Goal: Information Seeking & Learning: Learn about a topic

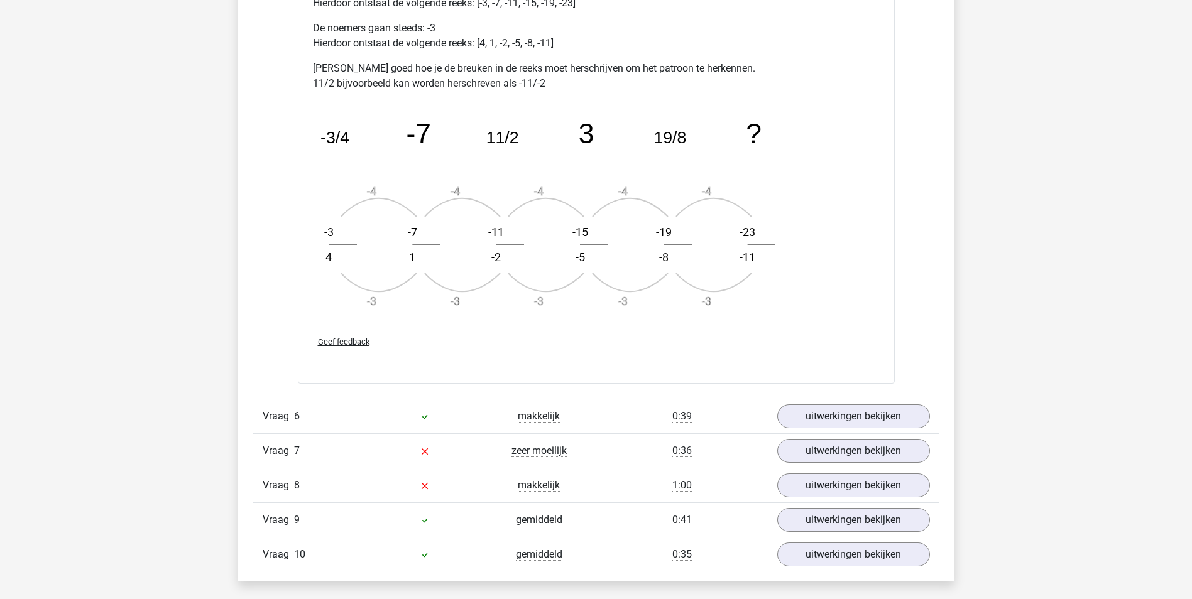
scroll to position [2891, 0]
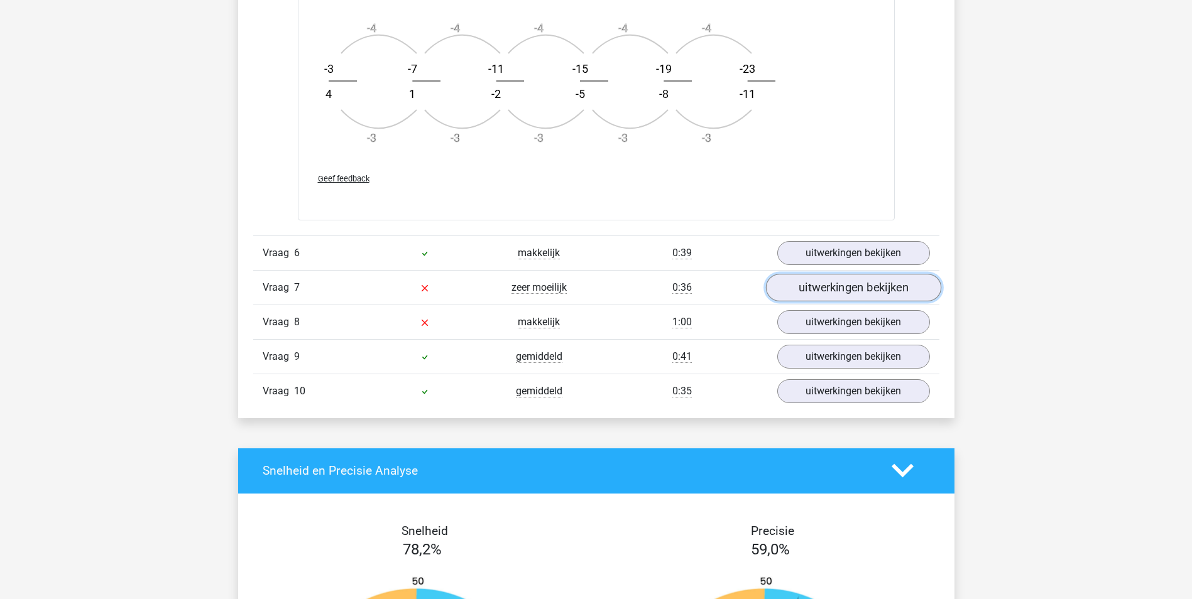
click at [841, 293] on link "uitwerkingen bekijken" at bounding box center [852, 288] width 175 height 28
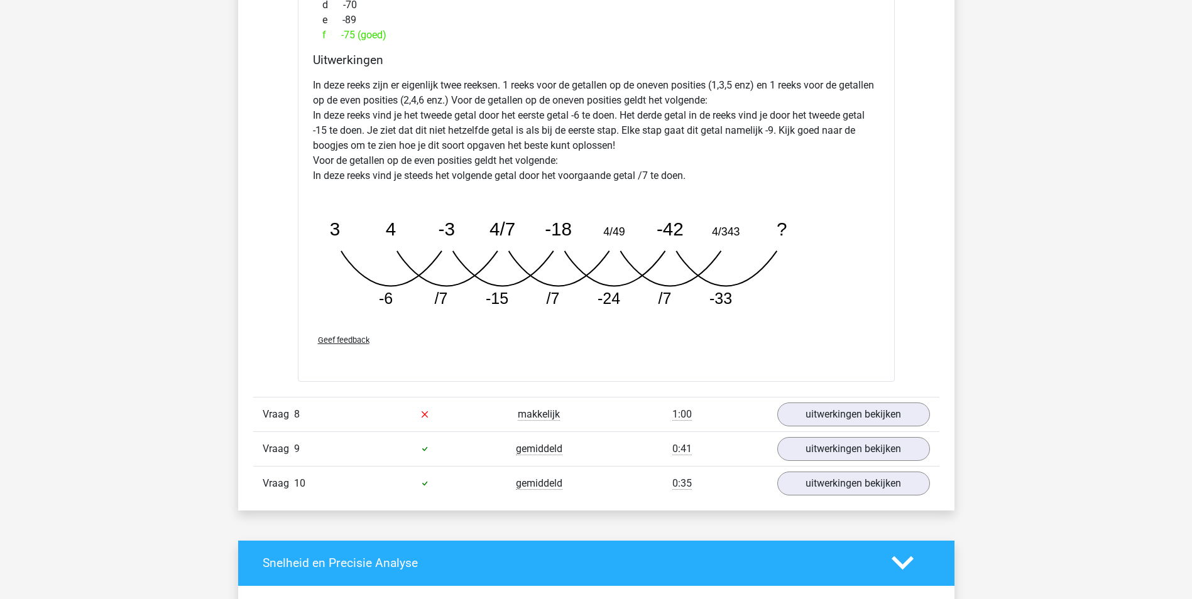
scroll to position [3519, 0]
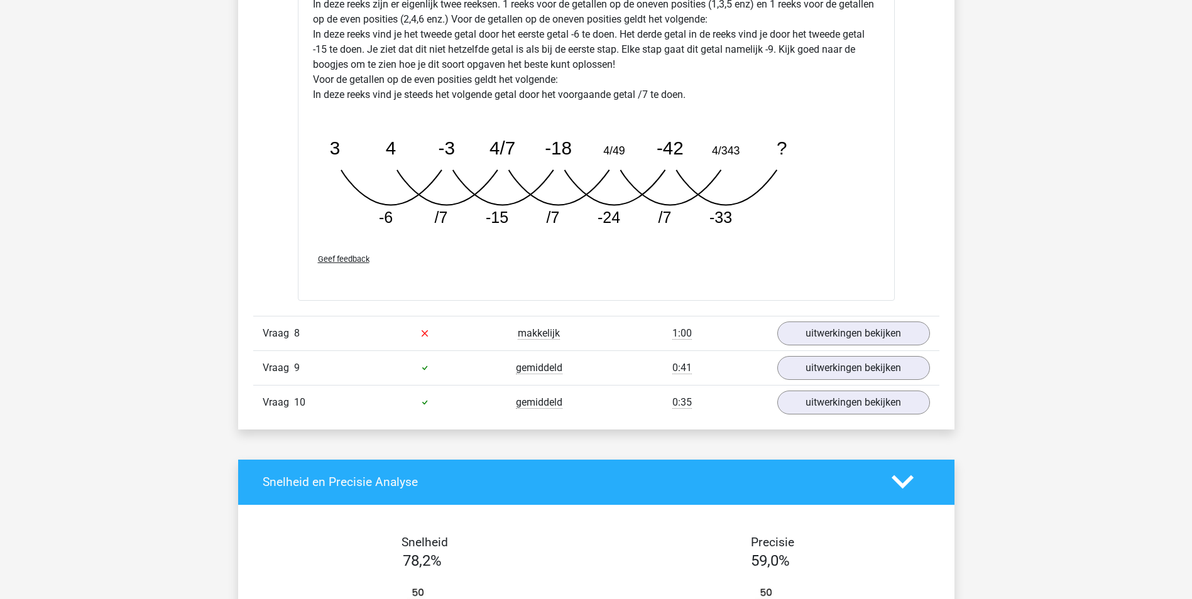
click at [818, 346] on div "Vraag 8 makkelijk 1:00 uitwerkingen bekijken" at bounding box center [596, 333] width 686 height 35
click at [818, 342] on link "uitwerkingen bekijken" at bounding box center [852, 334] width 175 height 28
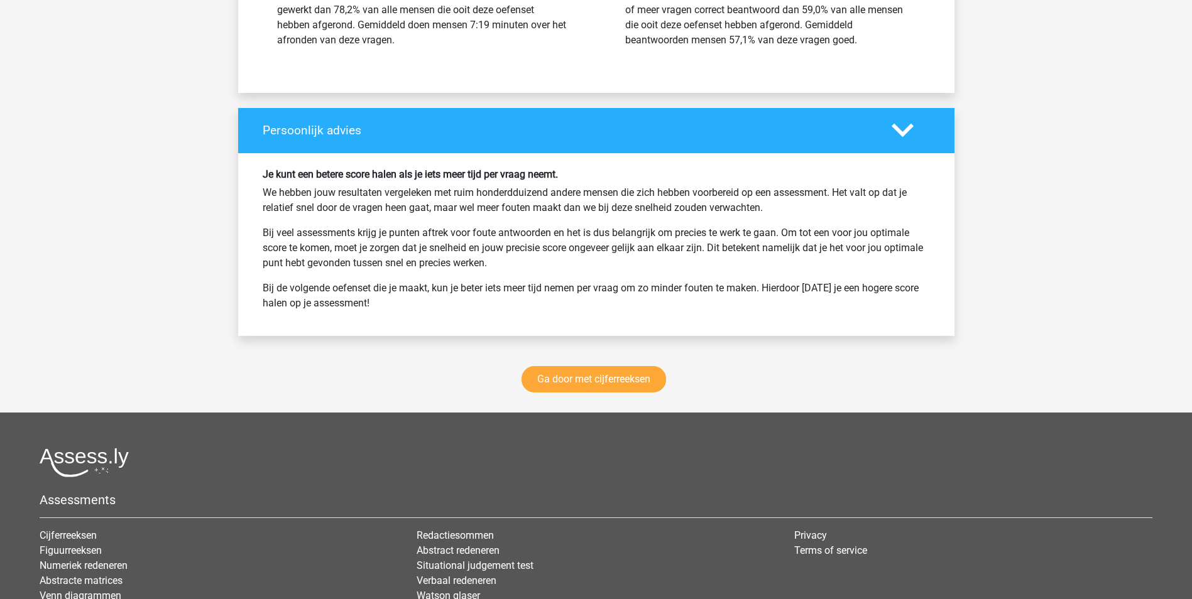
scroll to position [4964, 0]
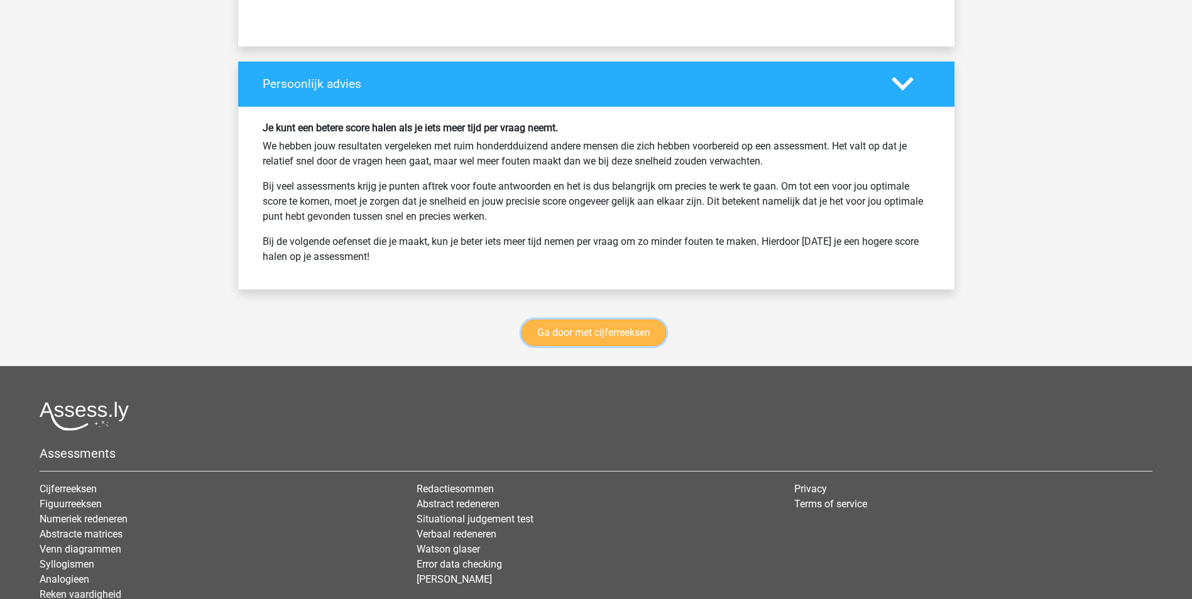
click at [647, 340] on link "Ga door met cijferreeksen" at bounding box center [594, 333] width 145 height 26
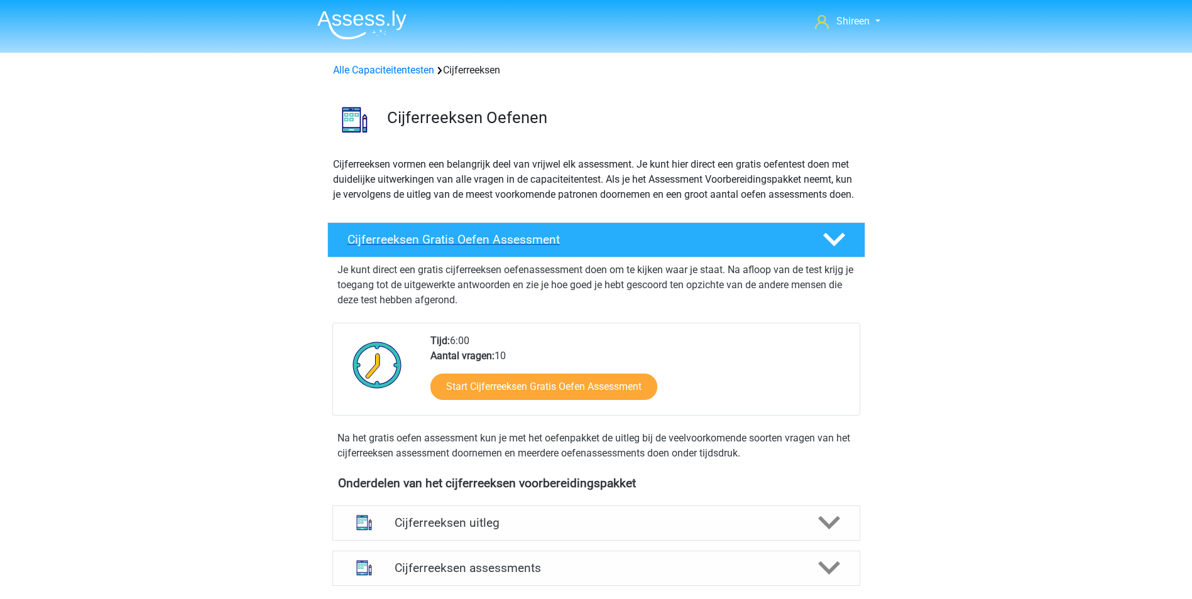
click at [577, 246] on div "Cijferreeksen Gratis Oefen Assessment" at bounding box center [596, 239] width 538 height 35
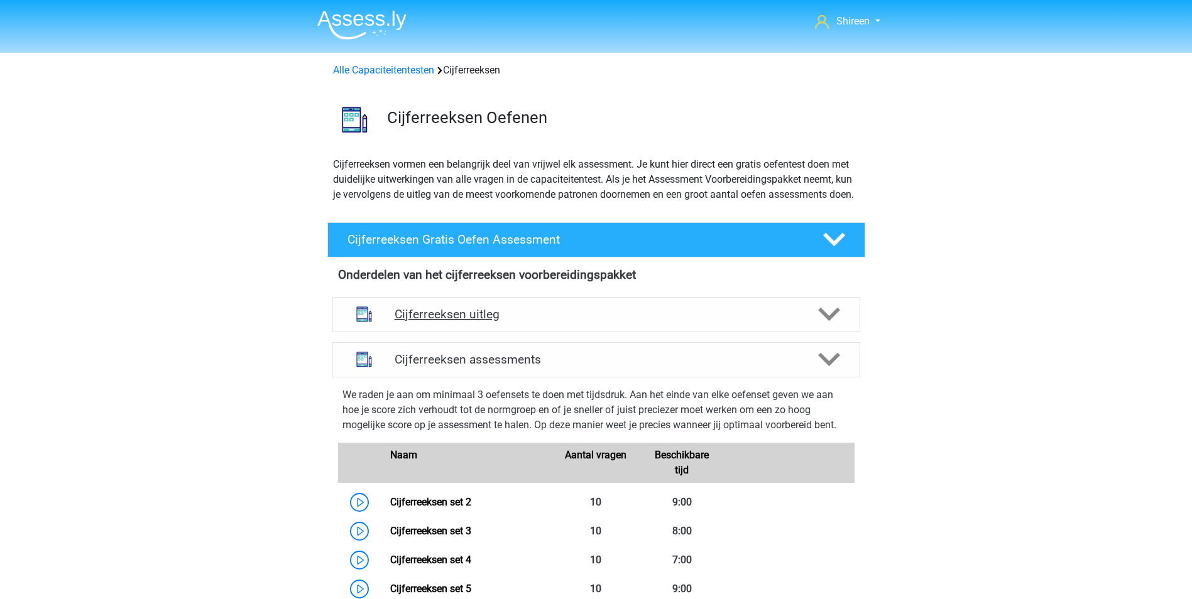
click at [726, 322] on h4 "Cijferreeksen uitleg" at bounding box center [596, 314] width 403 height 14
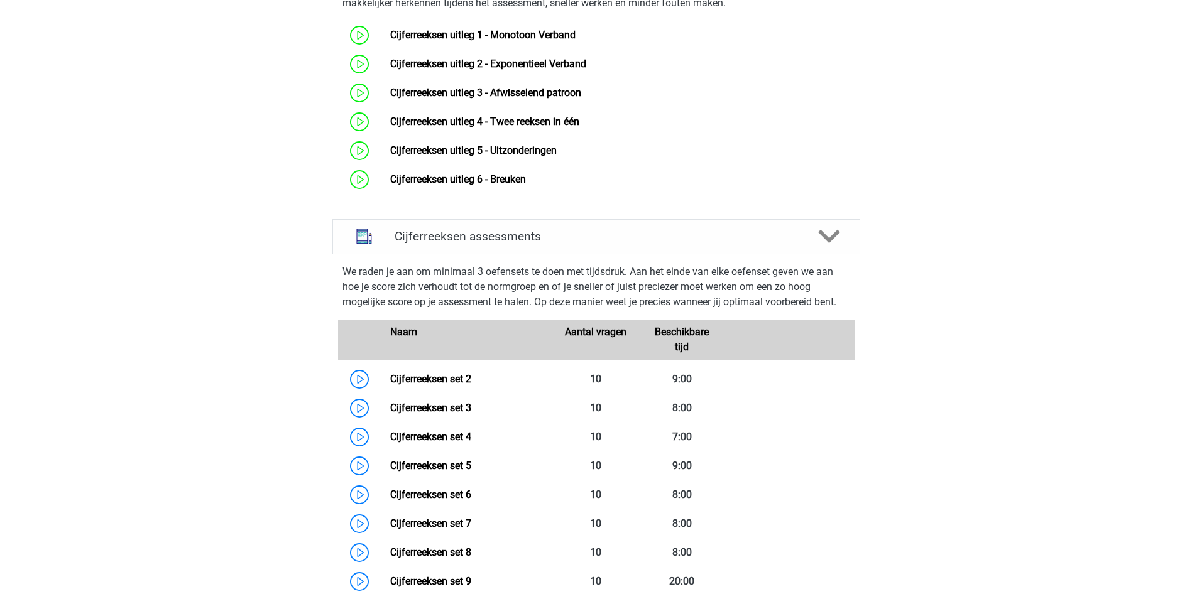
scroll to position [251, 0]
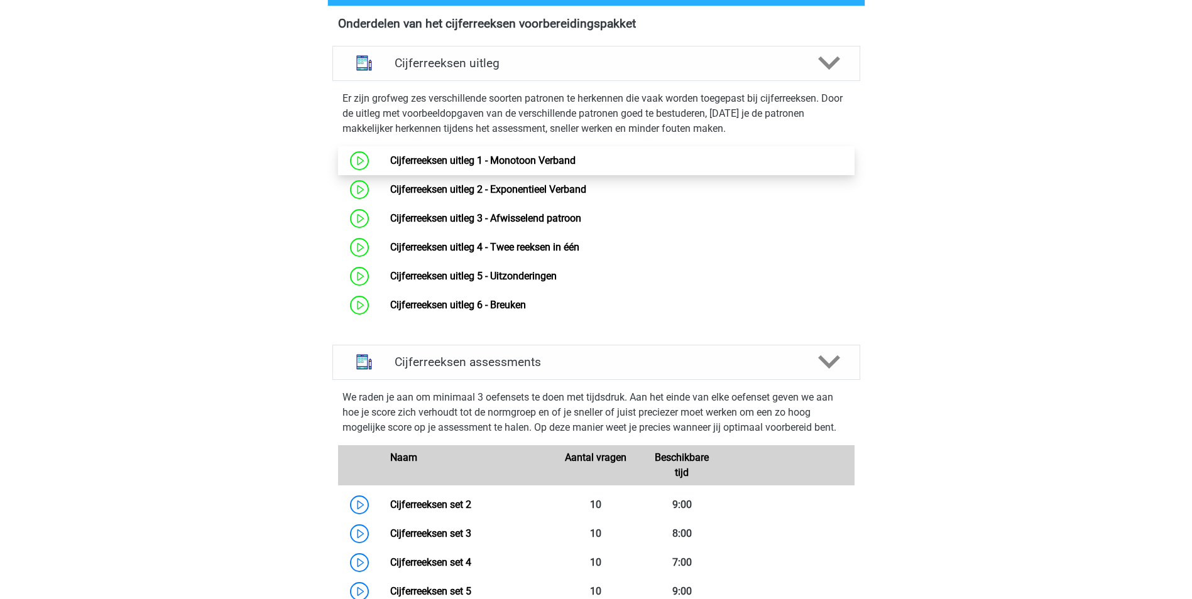
click at [390, 167] on link "Cijferreeksen uitleg 1 - Monotoon Verband" at bounding box center [482, 161] width 185 height 12
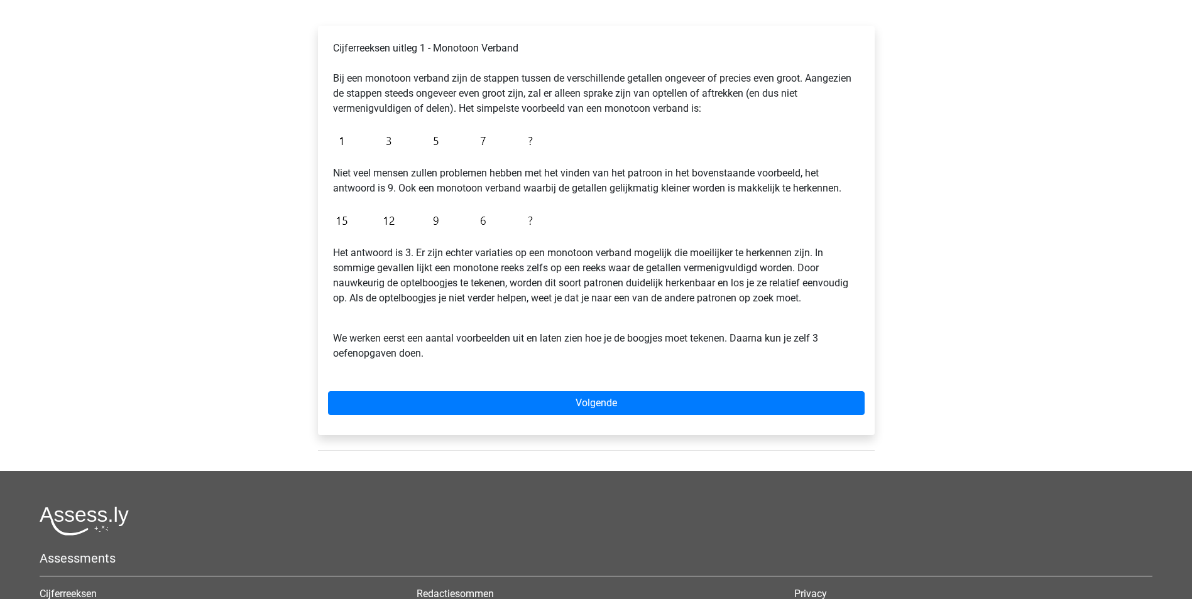
scroll to position [251, 0]
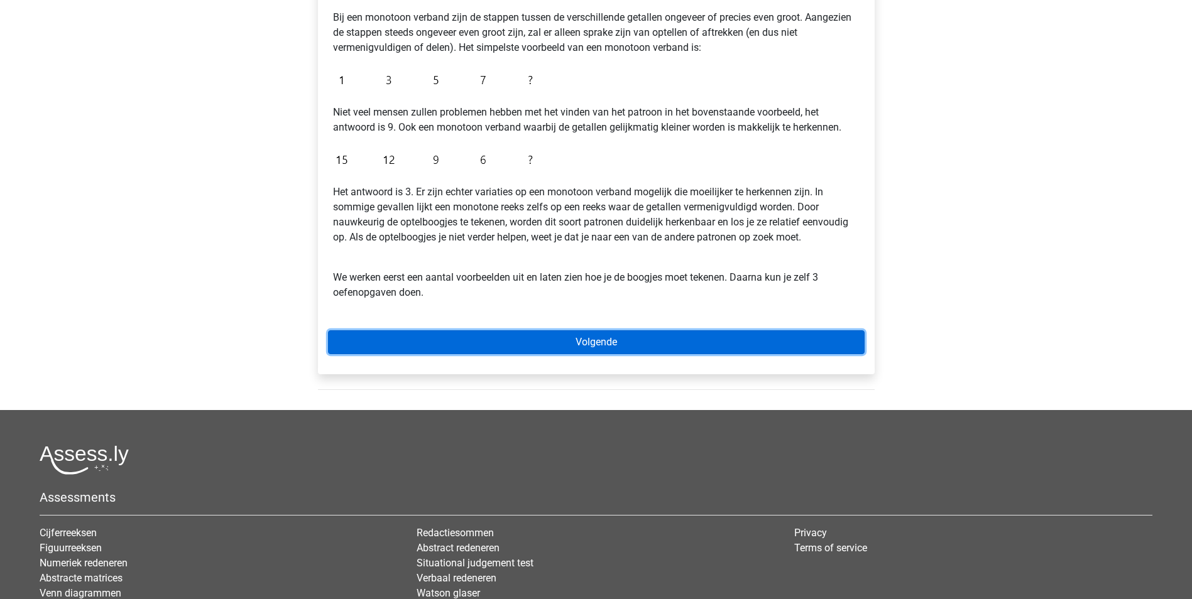
click at [616, 347] on link "Volgende" at bounding box center [596, 343] width 537 height 24
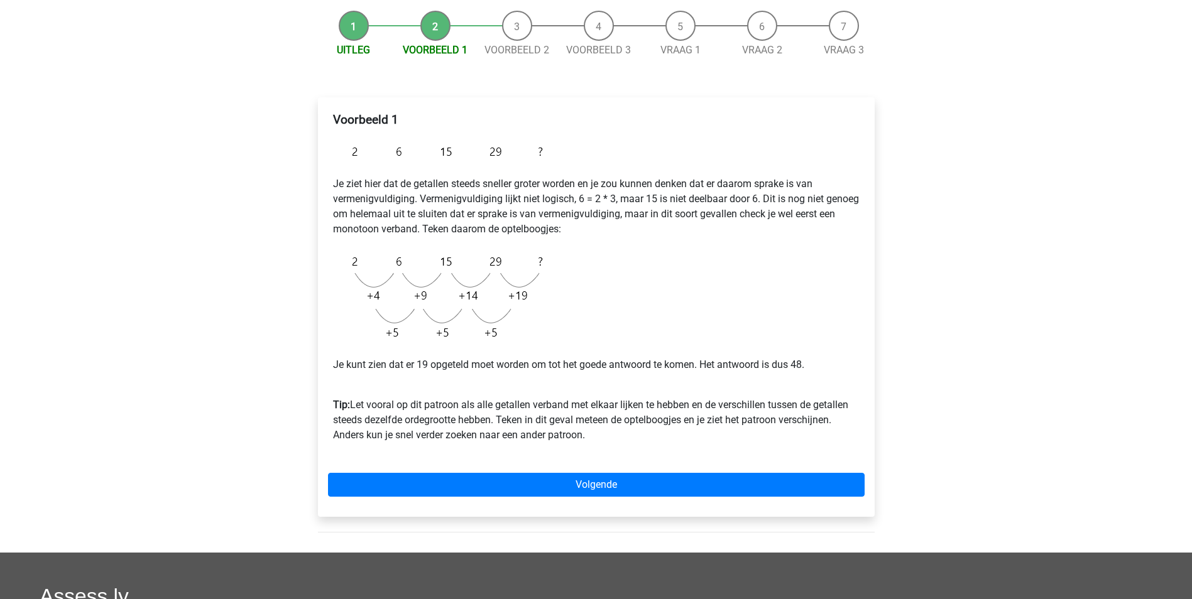
scroll to position [251, 0]
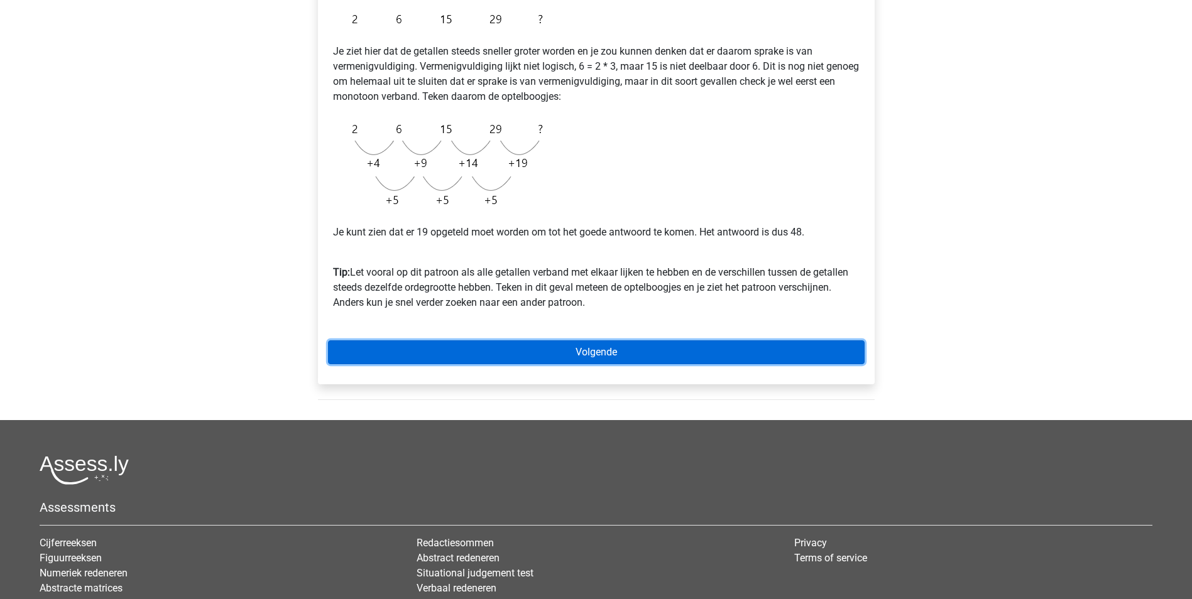
click at [650, 350] on link "Volgende" at bounding box center [596, 353] width 537 height 24
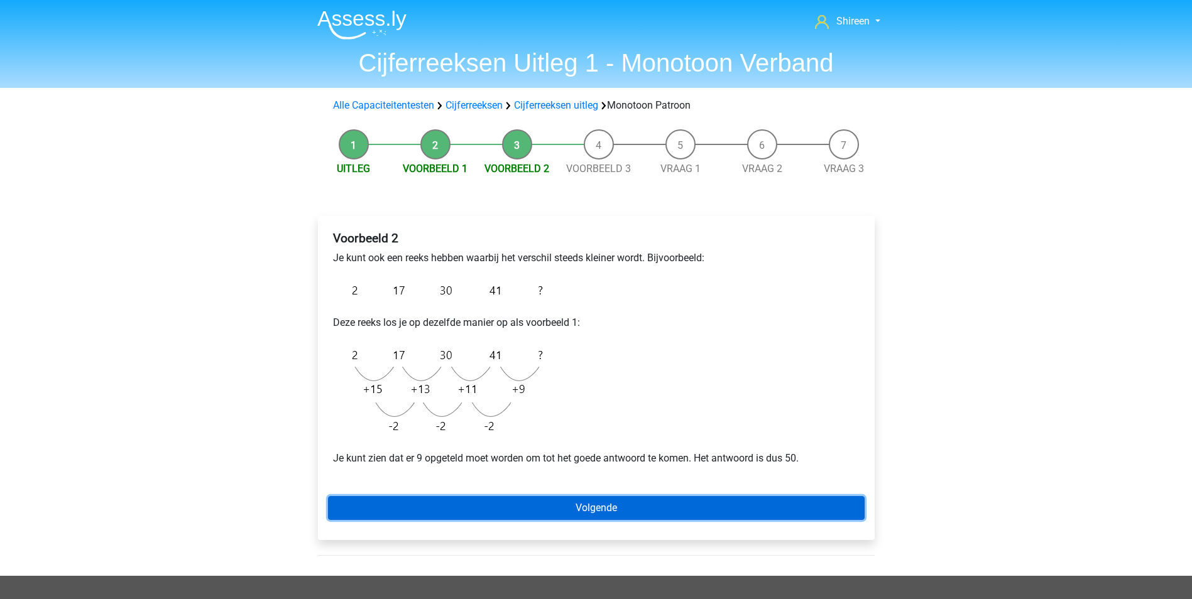
click at [652, 506] on link "Volgende" at bounding box center [596, 508] width 537 height 24
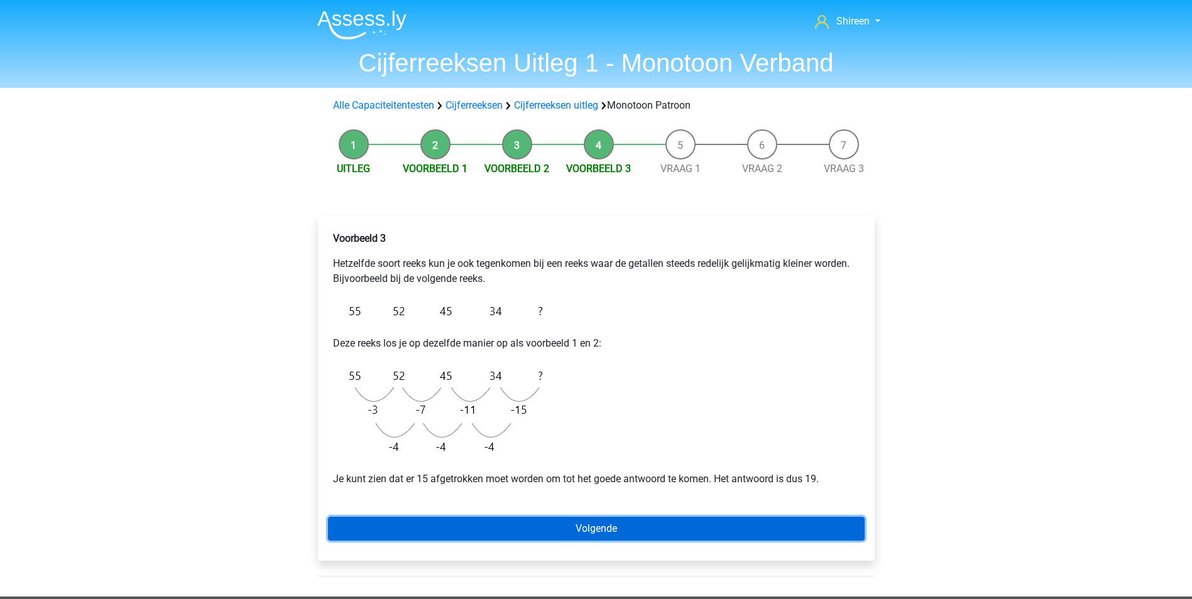
click at [612, 522] on link "Volgende" at bounding box center [596, 529] width 537 height 24
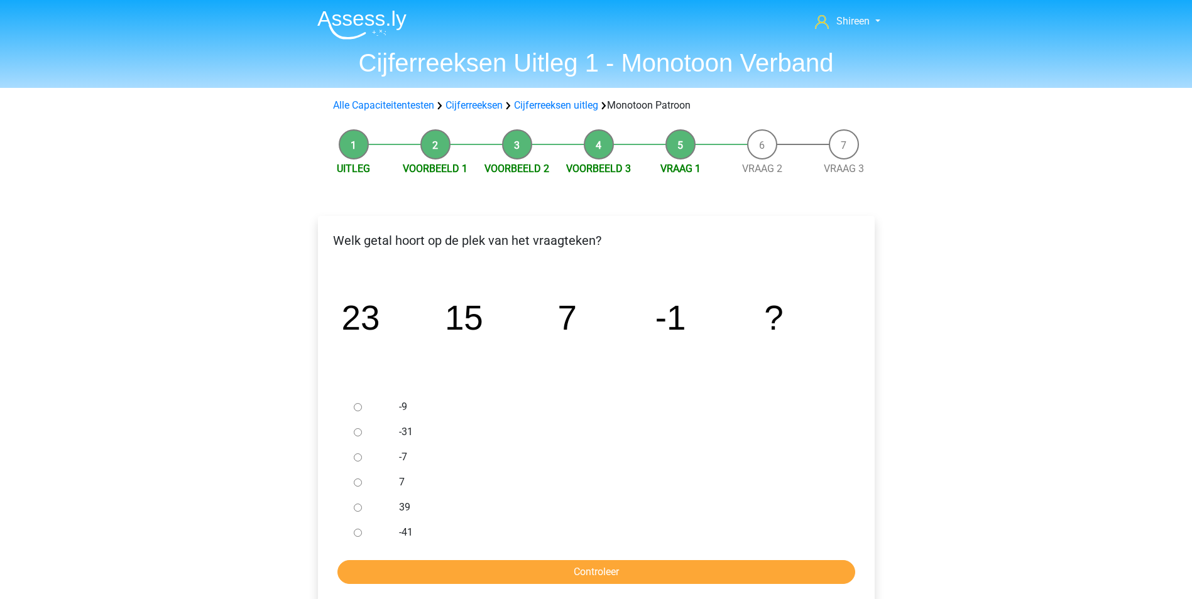
click at [356, 407] on input "-9" at bounding box center [358, 407] width 8 height 8
radio input "true"
click at [547, 570] on input "Controleer" at bounding box center [596, 573] width 518 height 24
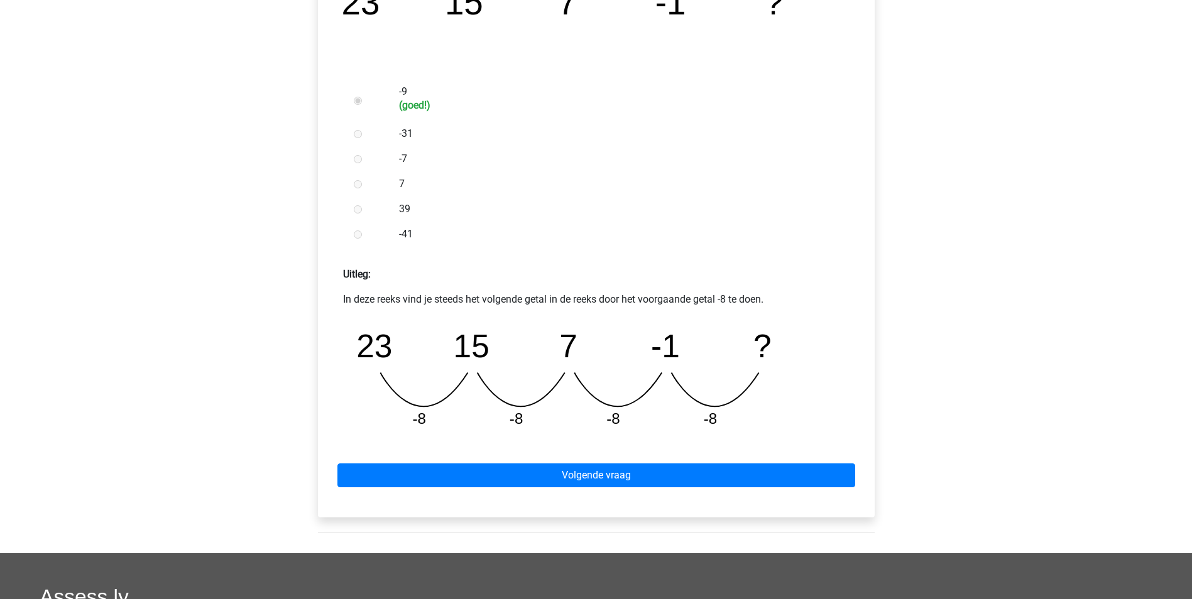
scroll to position [377, 0]
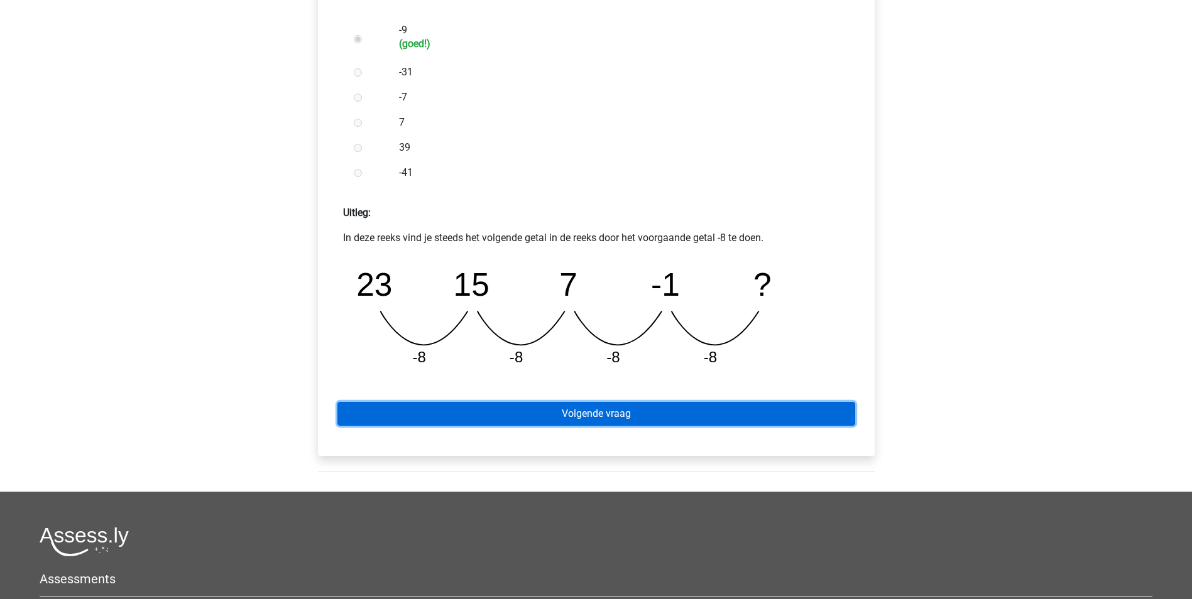
click at [630, 422] on link "Volgende vraag" at bounding box center [596, 414] width 518 height 24
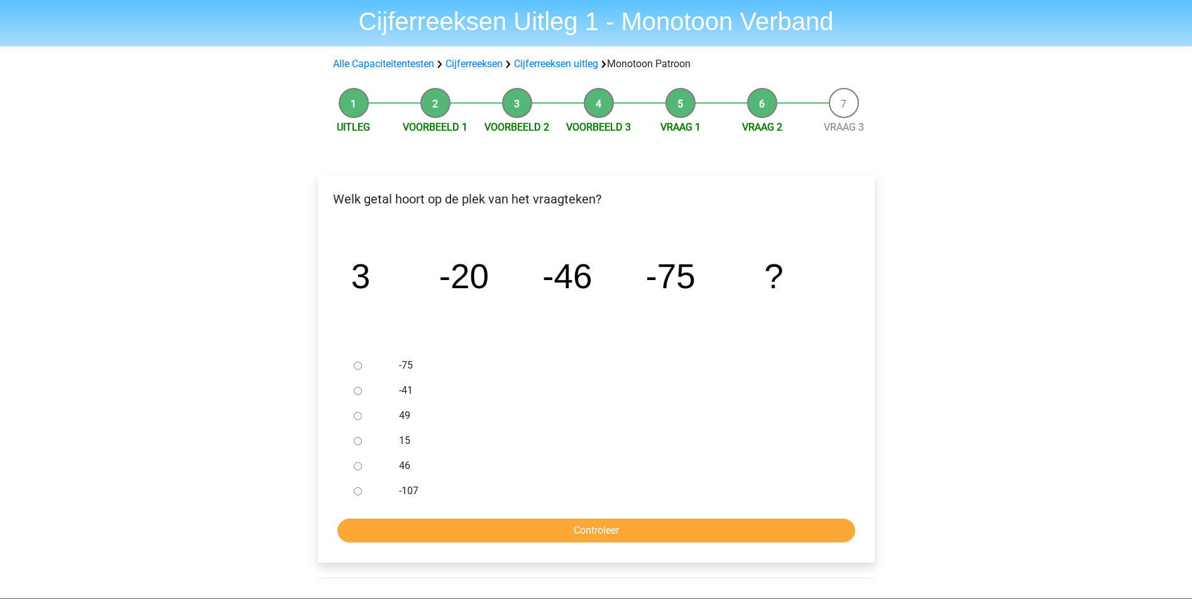
scroll to position [63, 0]
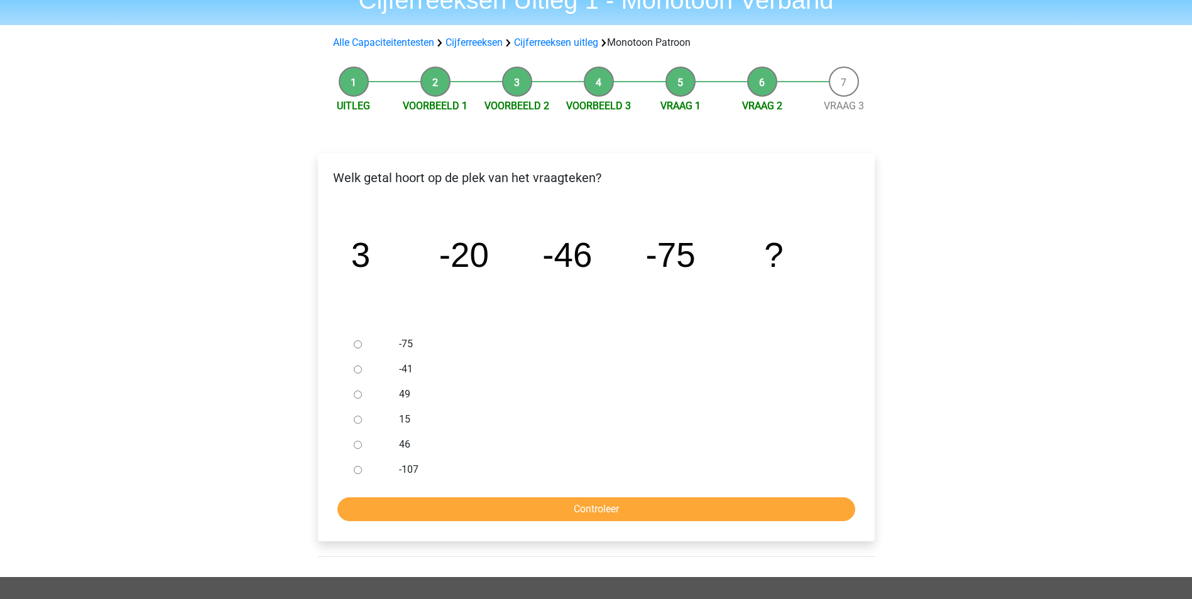
click at [361, 466] on input "-107" at bounding box center [358, 470] width 8 height 8
radio input "true"
click at [467, 500] on input "Controleer" at bounding box center [596, 510] width 518 height 24
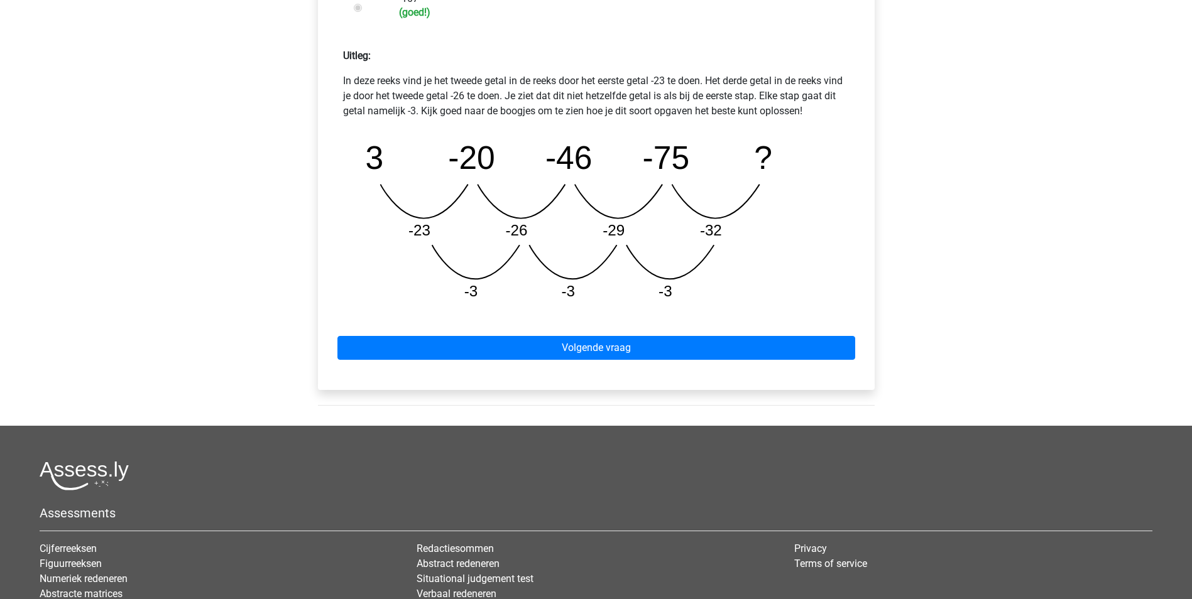
scroll to position [566, 0]
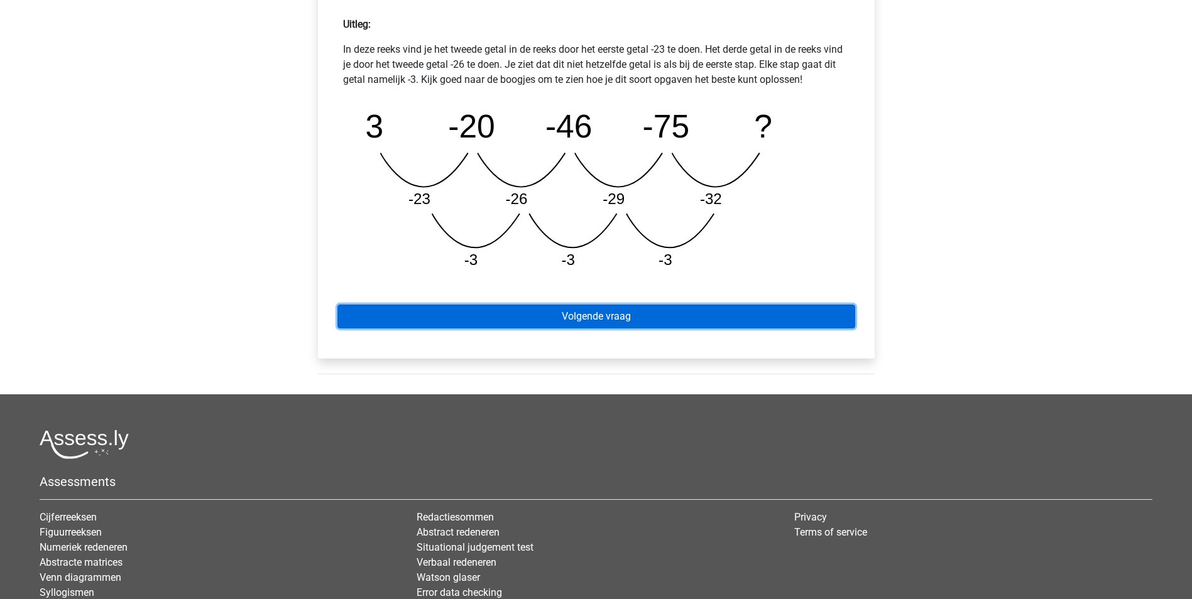
click at [662, 320] on link "Volgende vraag" at bounding box center [596, 317] width 518 height 24
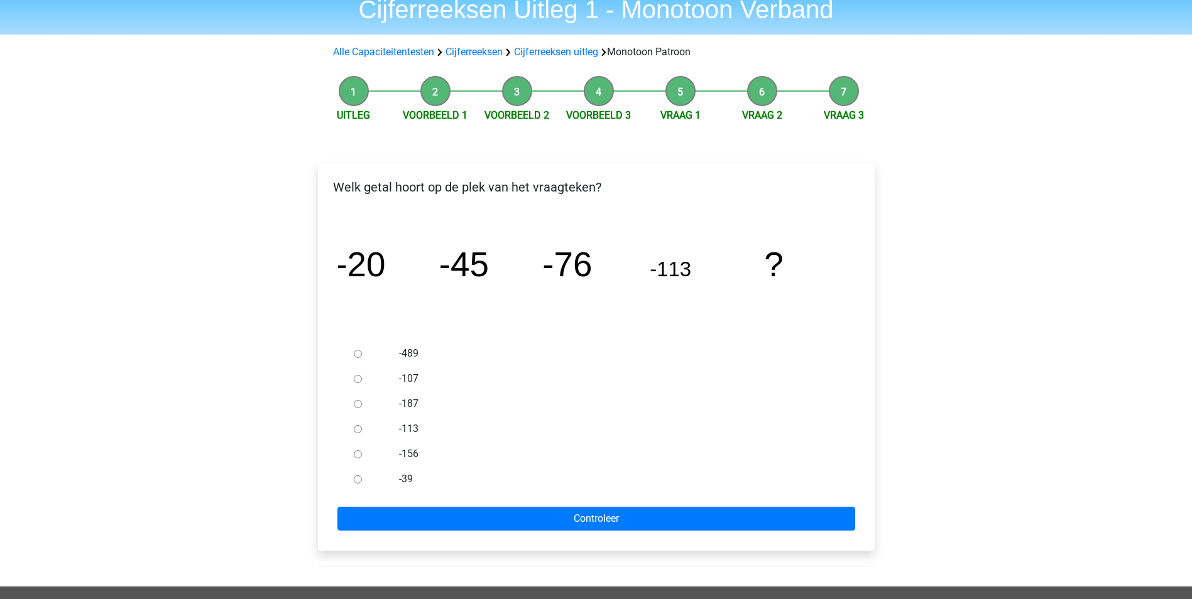
scroll to position [126, 0]
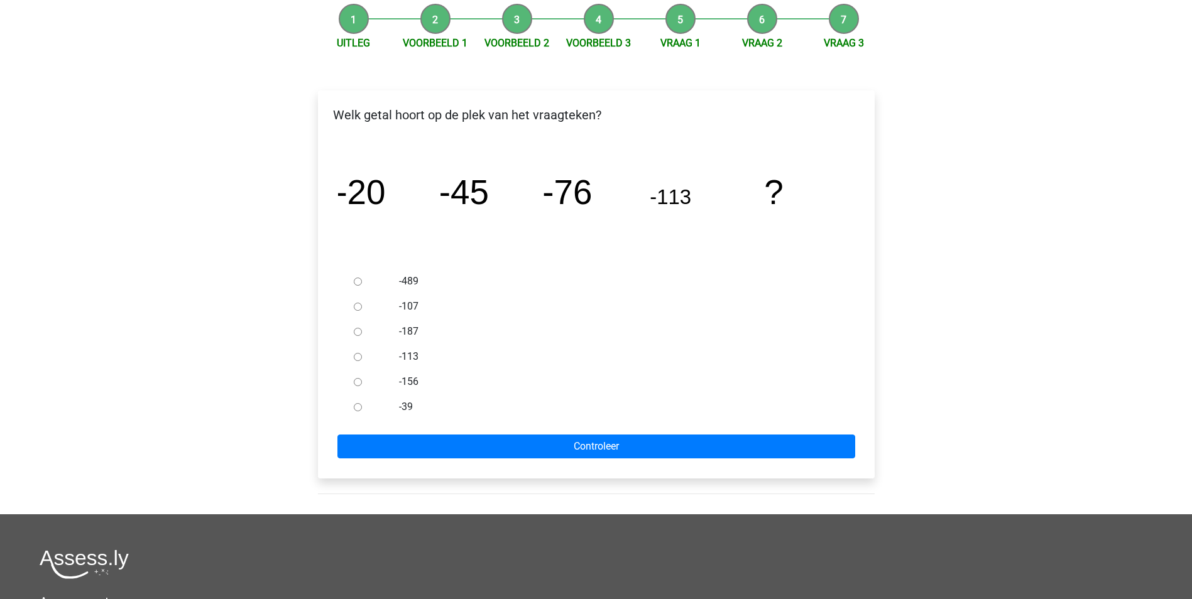
click at [358, 383] on input "-156" at bounding box center [358, 382] width 8 height 8
radio input "true"
click at [679, 432] on form "-489 -107 -187 -113 -156 -39 Controleer" at bounding box center [596, 364] width 537 height 190
click at [676, 459] on div "Welk getal hoort op de plek van het vraagteken? image/svg+xml -20 -45 -76 -113 …" at bounding box center [596, 284] width 557 height 388
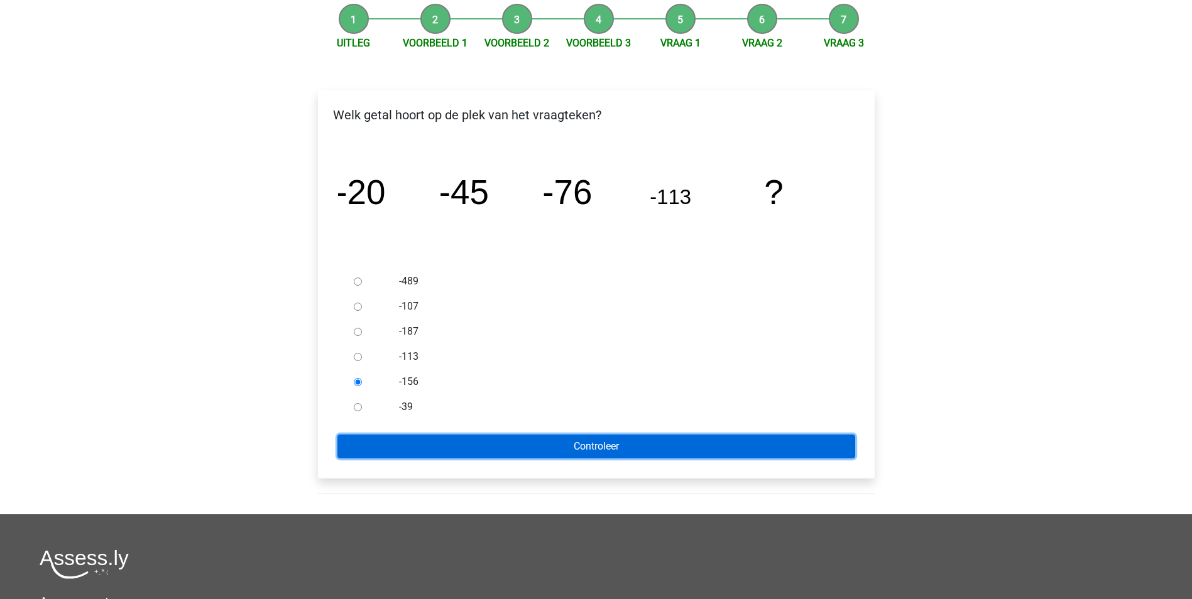
click at [637, 447] on input "Controleer" at bounding box center [596, 447] width 518 height 24
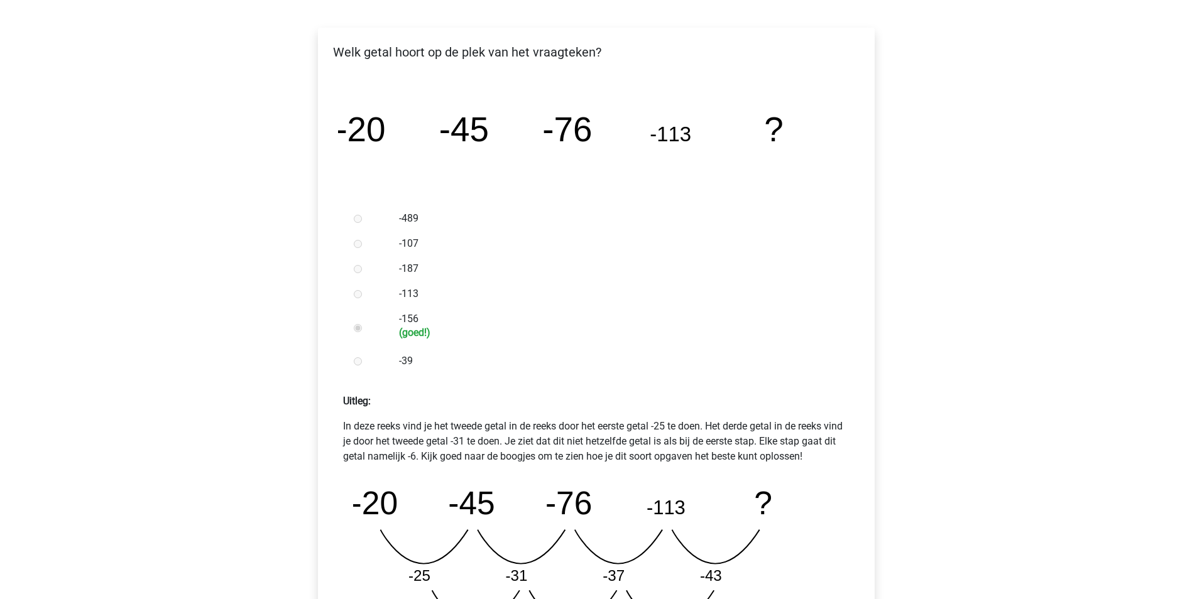
scroll to position [440, 0]
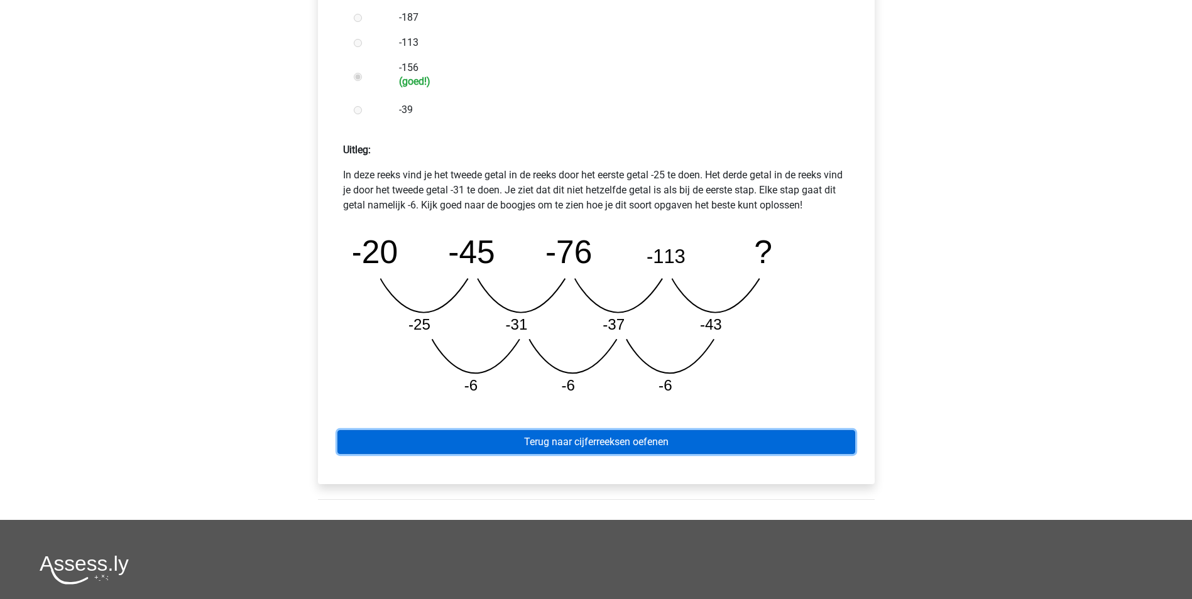
click at [711, 435] on link "Terug naar cijferreeksen oefenen" at bounding box center [596, 442] width 518 height 24
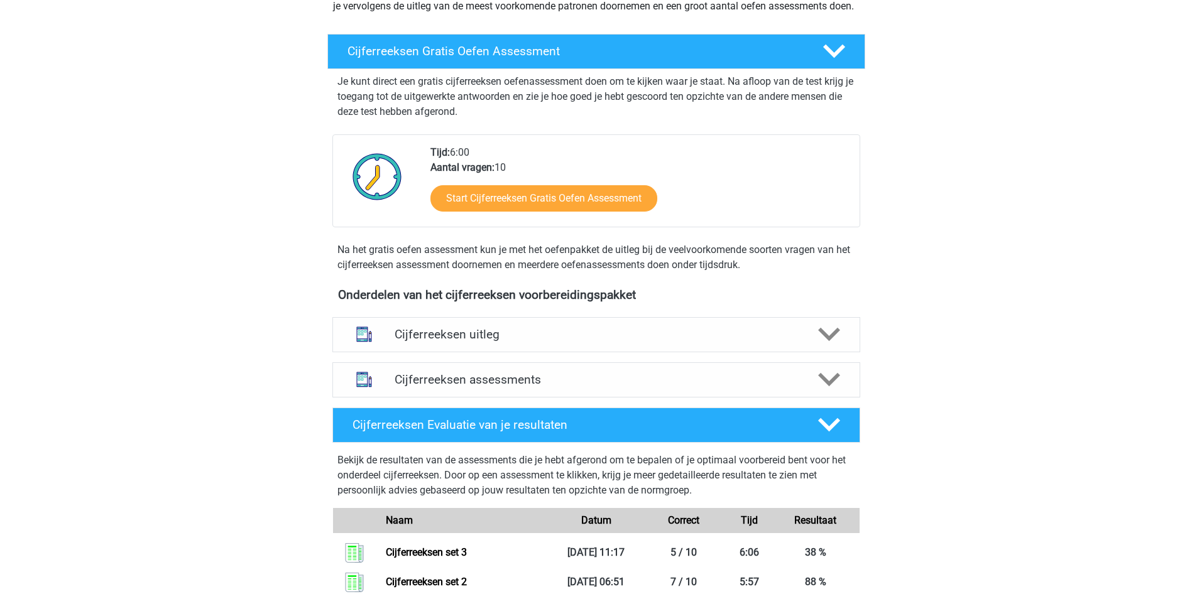
scroll to position [314, 0]
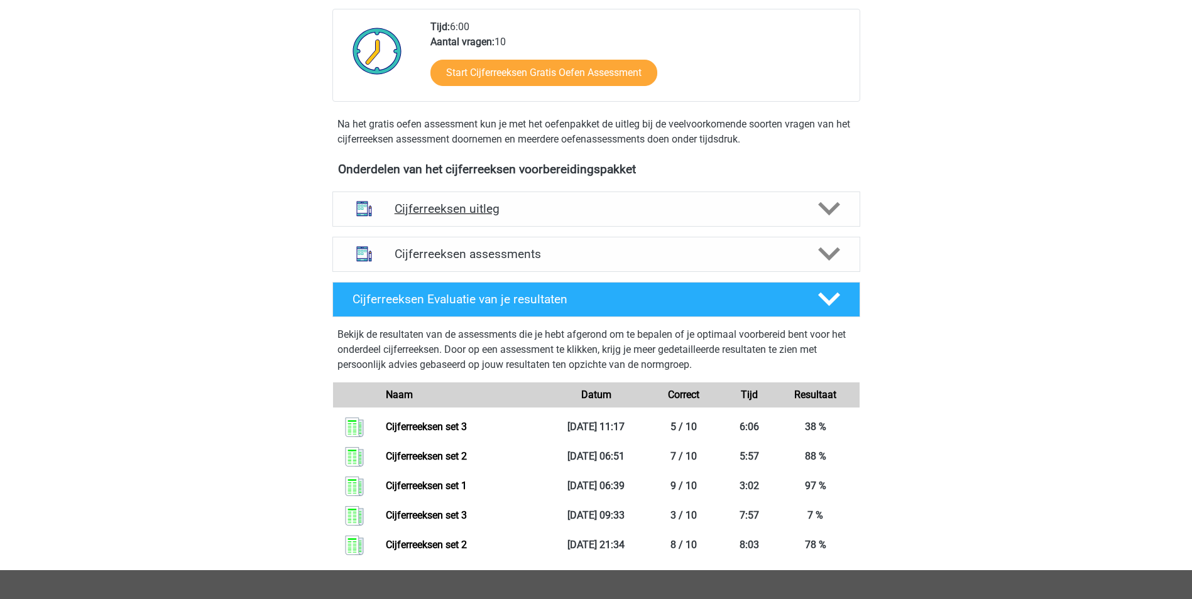
click at [558, 216] on h4 "Cijferreeksen uitleg" at bounding box center [596, 209] width 403 height 14
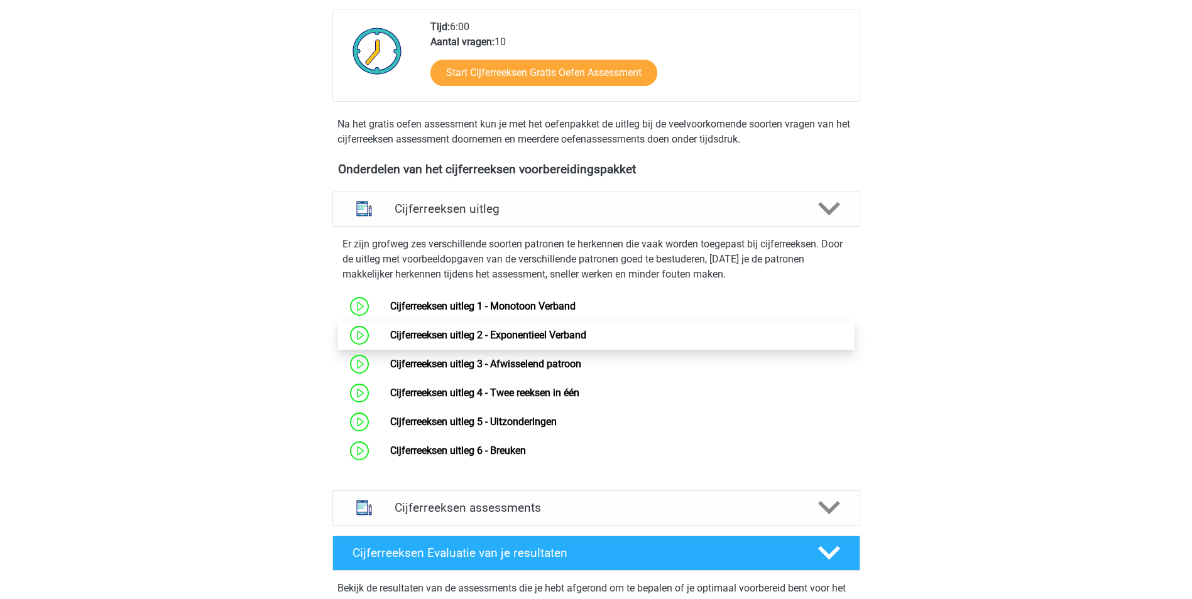
click at [546, 341] on link "Cijferreeksen uitleg 2 - Exponentieel Verband" at bounding box center [488, 335] width 196 height 12
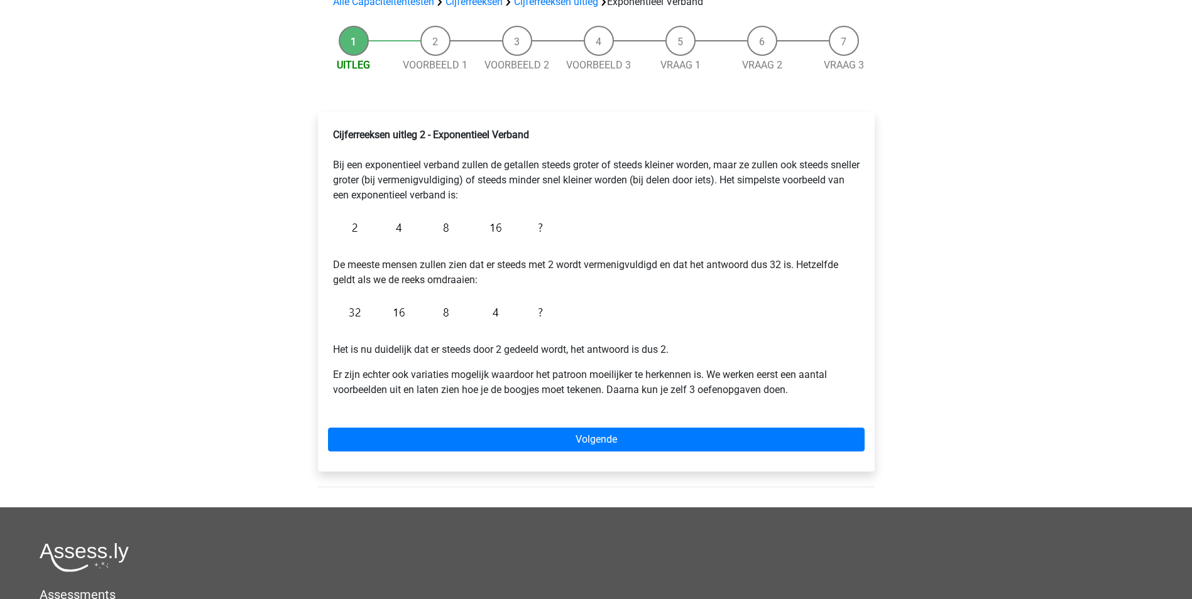
scroll to position [126, 0]
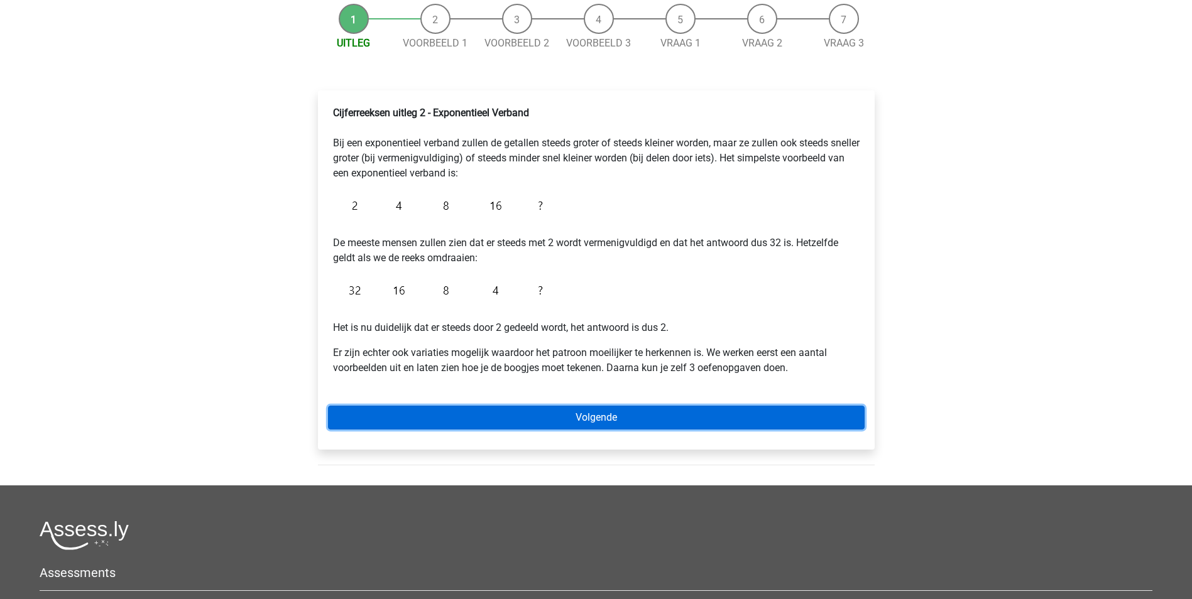
click at [655, 417] on link "Volgende" at bounding box center [596, 418] width 537 height 24
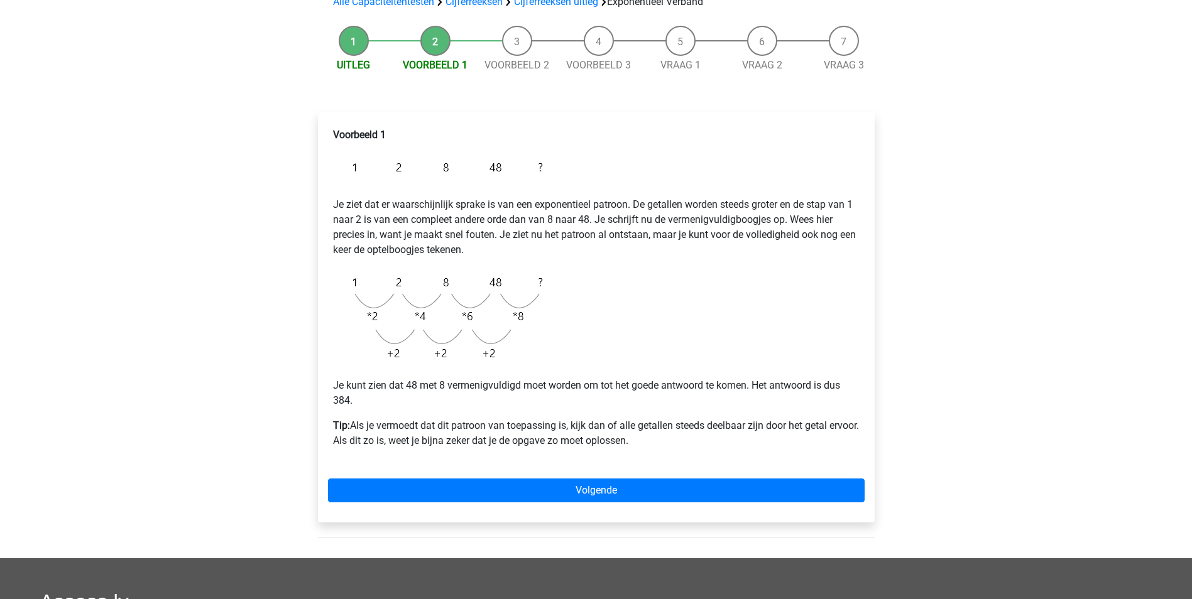
scroll to position [126, 0]
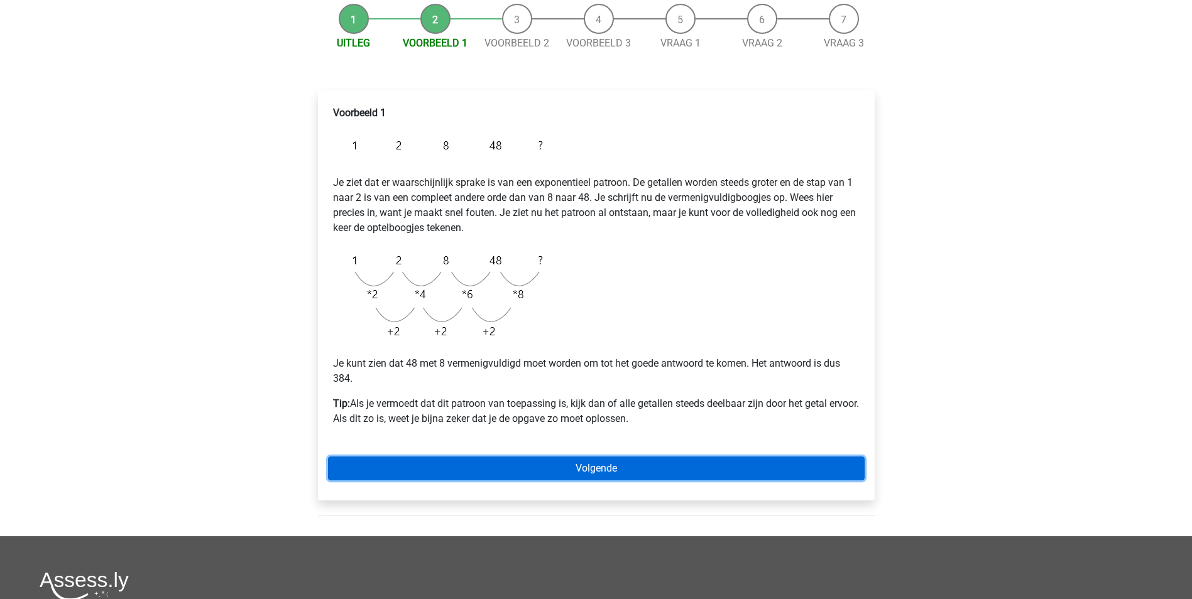
click at [665, 468] on link "Volgende" at bounding box center [596, 469] width 537 height 24
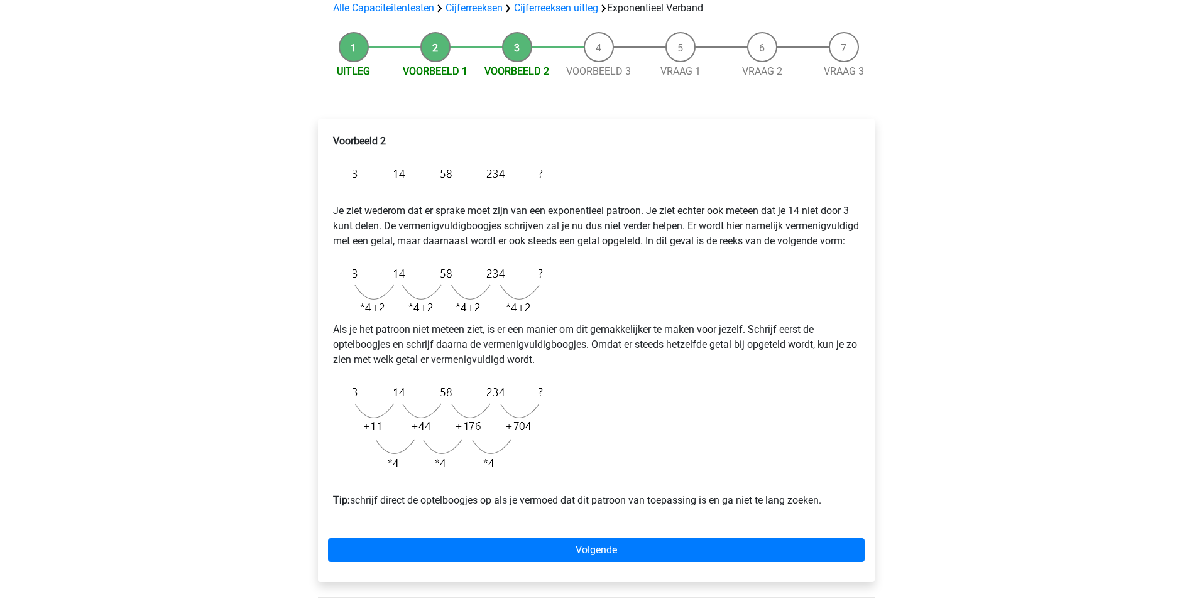
scroll to position [126, 0]
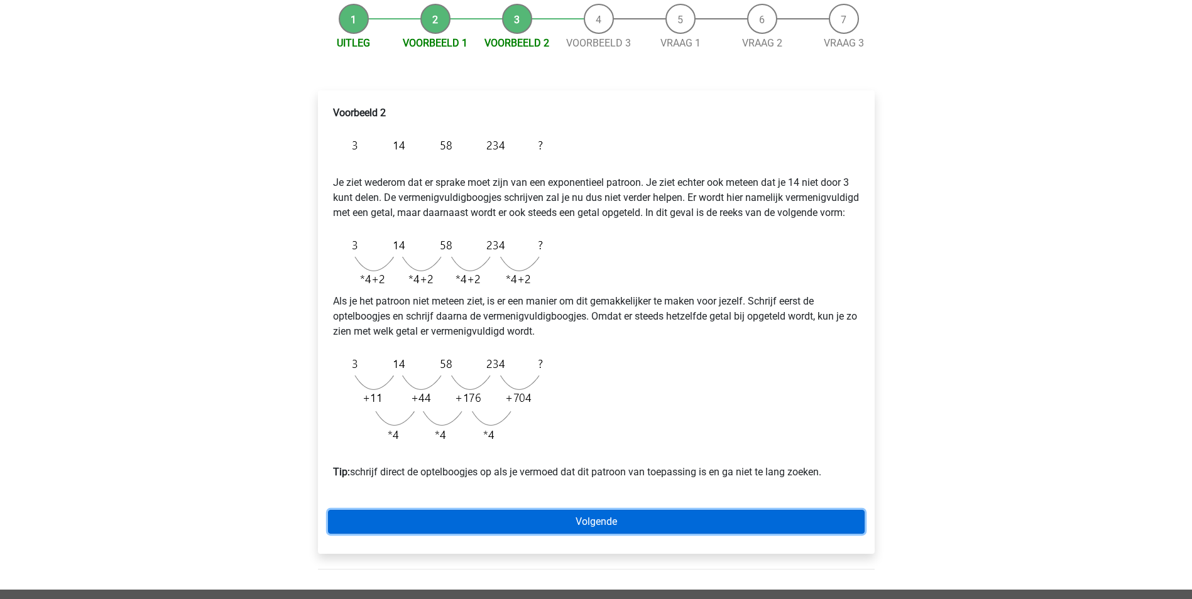
click at [628, 534] on link "Volgende" at bounding box center [596, 522] width 537 height 24
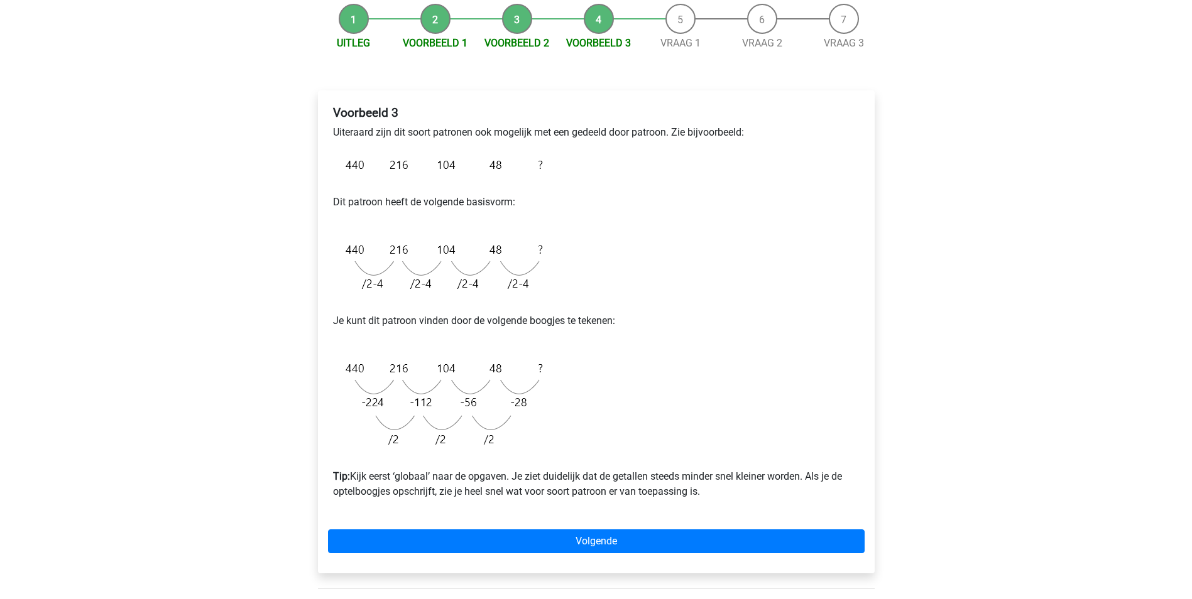
scroll to position [251, 0]
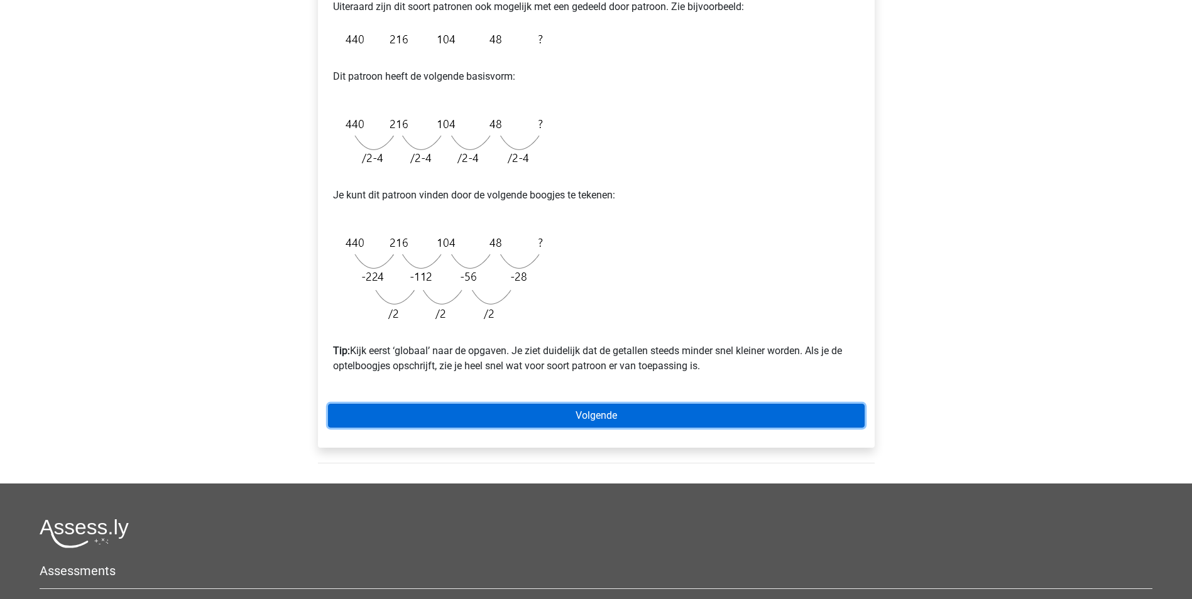
drag, startPoint x: 635, startPoint y: 412, endPoint x: 640, endPoint y: 383, distance: 30.1
click at [635, 412] on link "Volgende" at bounding box center [596, 416] width 537 height 24
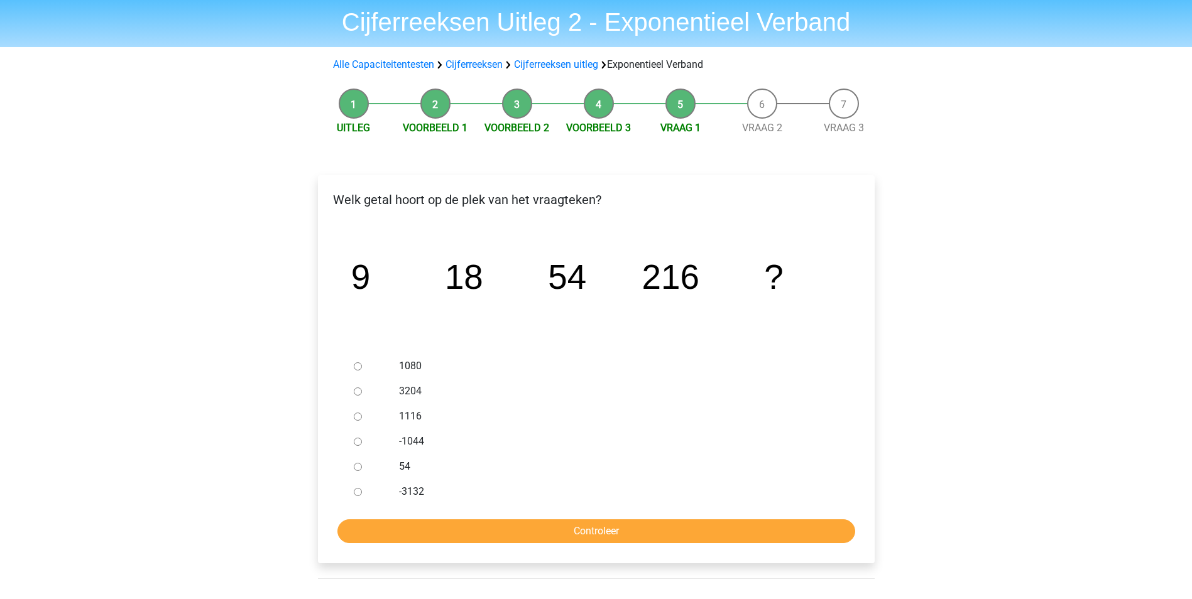
scroll to position [63, 0]
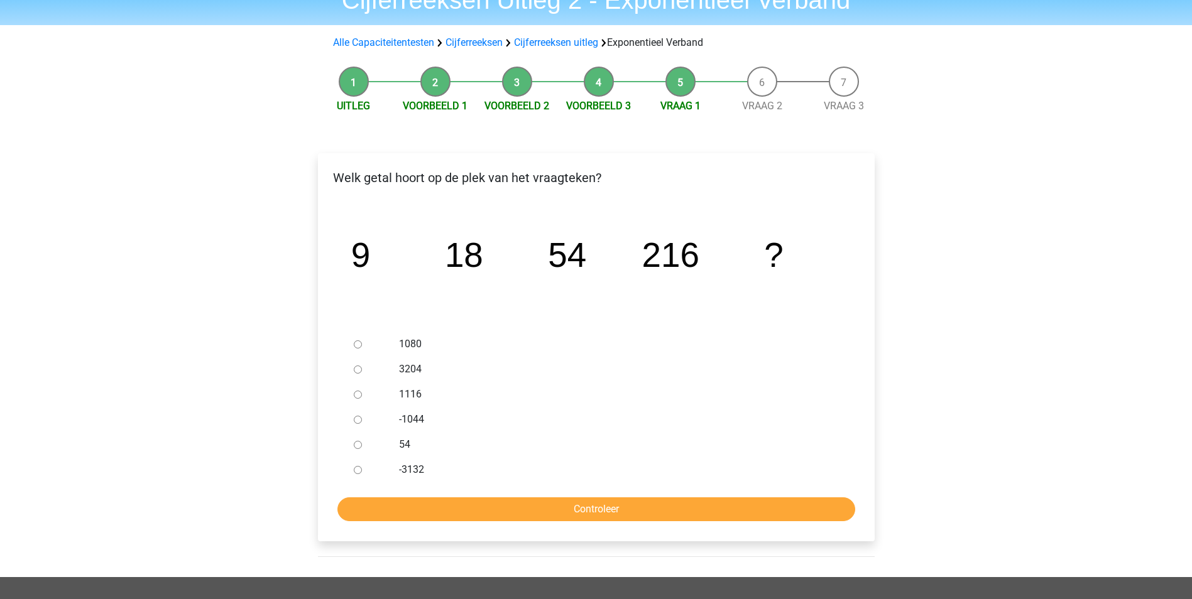
click at [353, 345] on div at bounding box center [369, 344] width 41 height 25
click at [368, 351] on div at bounding box center [369, 344] width 41 height 25
click at [360, 346] on input "1080" at bounding box center [358, 345] width 8 height 8
radio input "true"
click at [616, 510] on input "Controleer" at bounding box center [596, 510] width 518 height 24
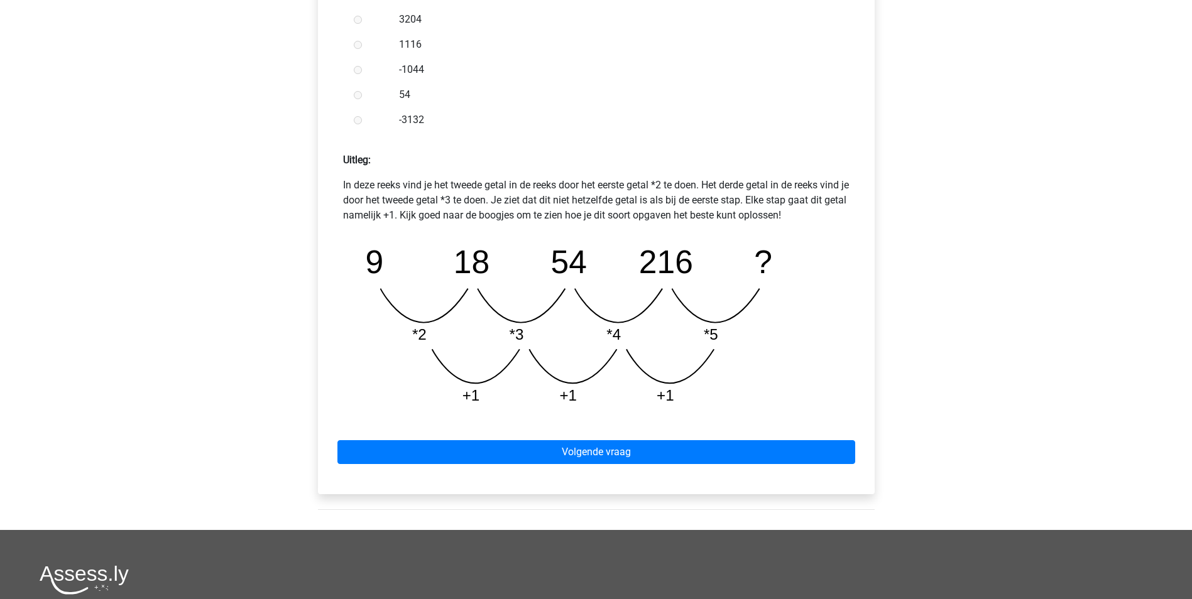
scroll to position [503, 0]
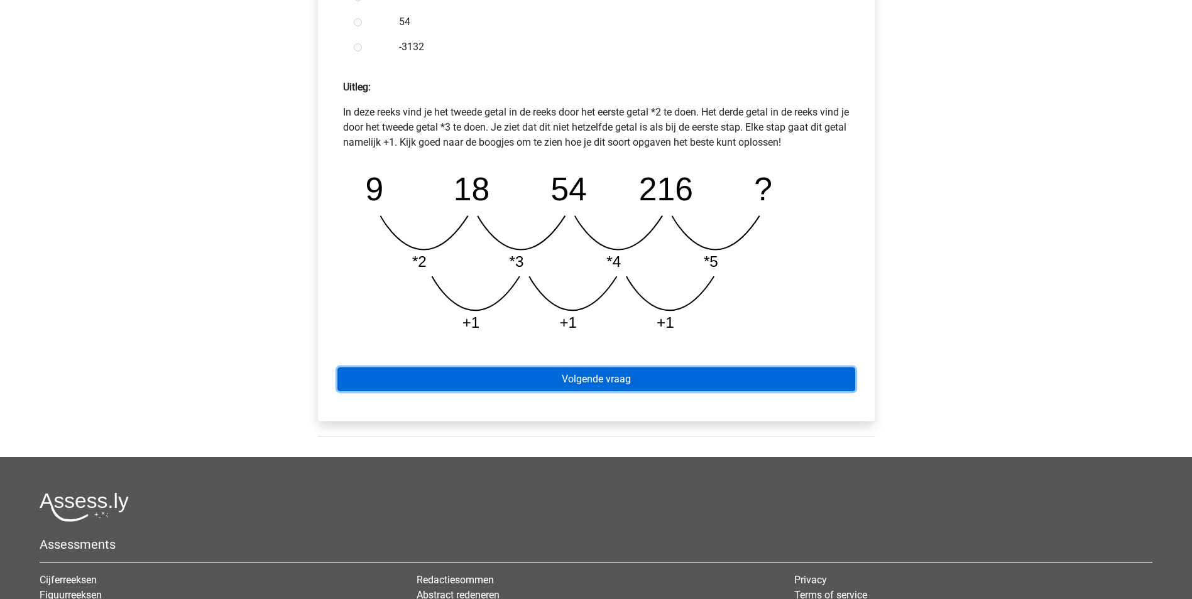
click at [706, 378] on link "Volgende vraag" at bounding box center [596, 380] width 518 height 24
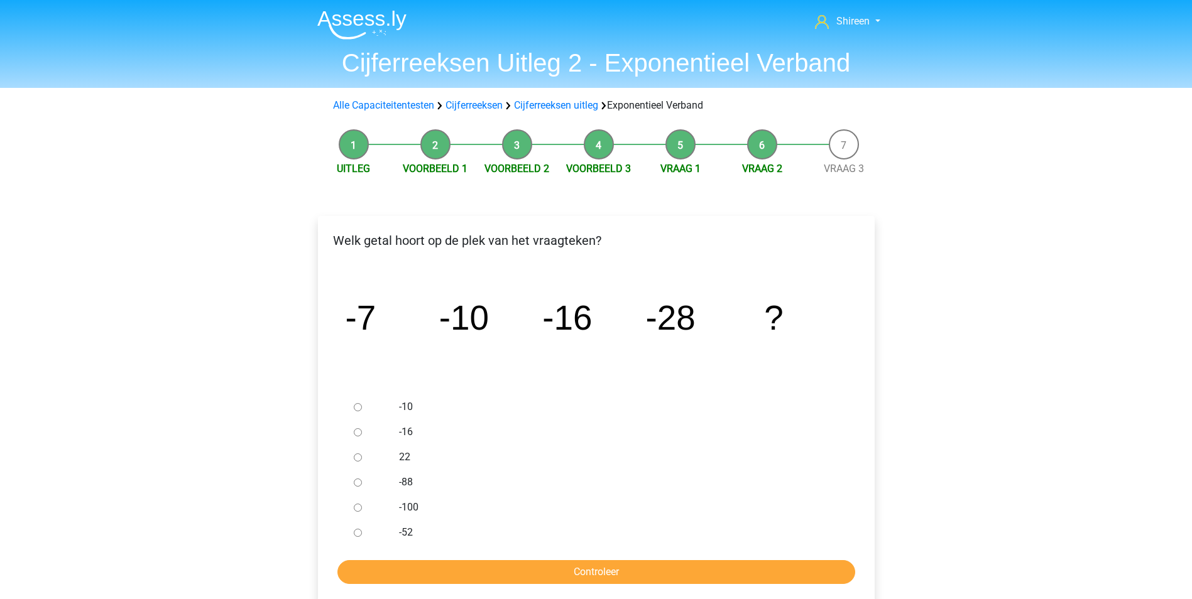
click at [358, 534] on input "-52" at bounding box center [358, 533] width 8 height 8
radio input "true"
click at [591, 564] on input "Controleer" at bounding box center [596, 573] width 518 height 24
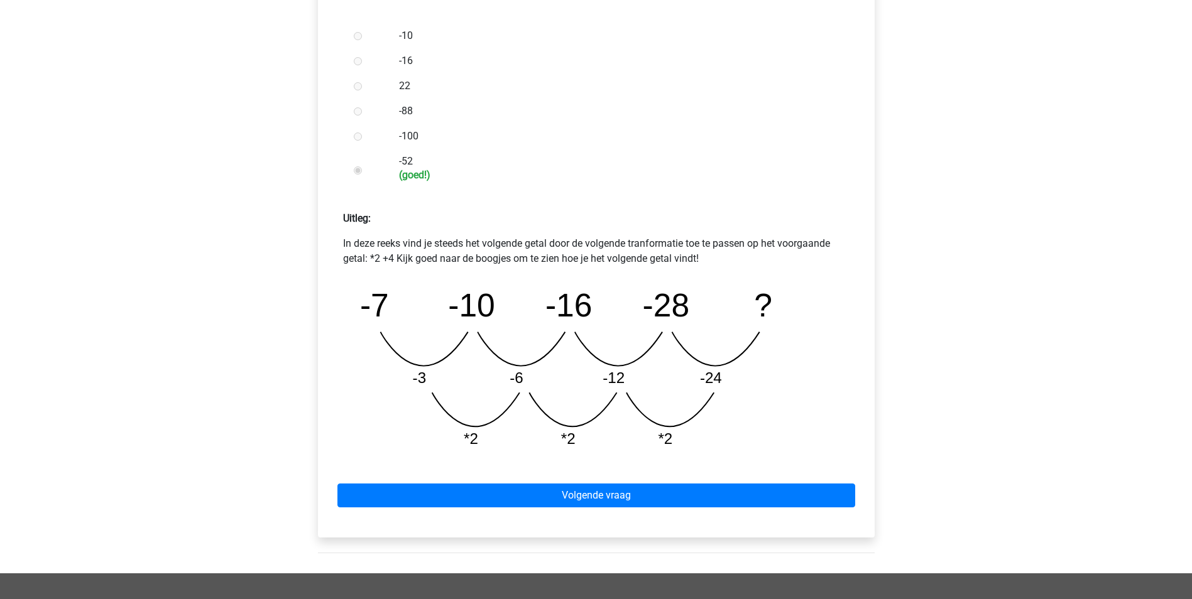
scroll to position [377, 0]
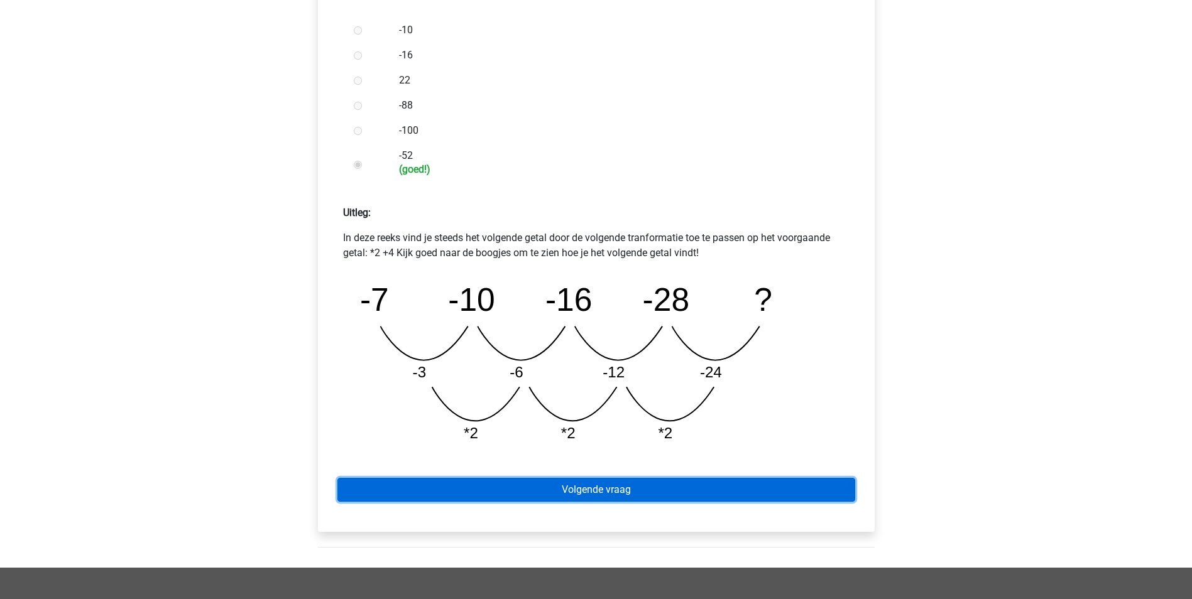
click at [630, 492] on link "Volgende vraag" at bounding box center [596, 490] width 518 height 24
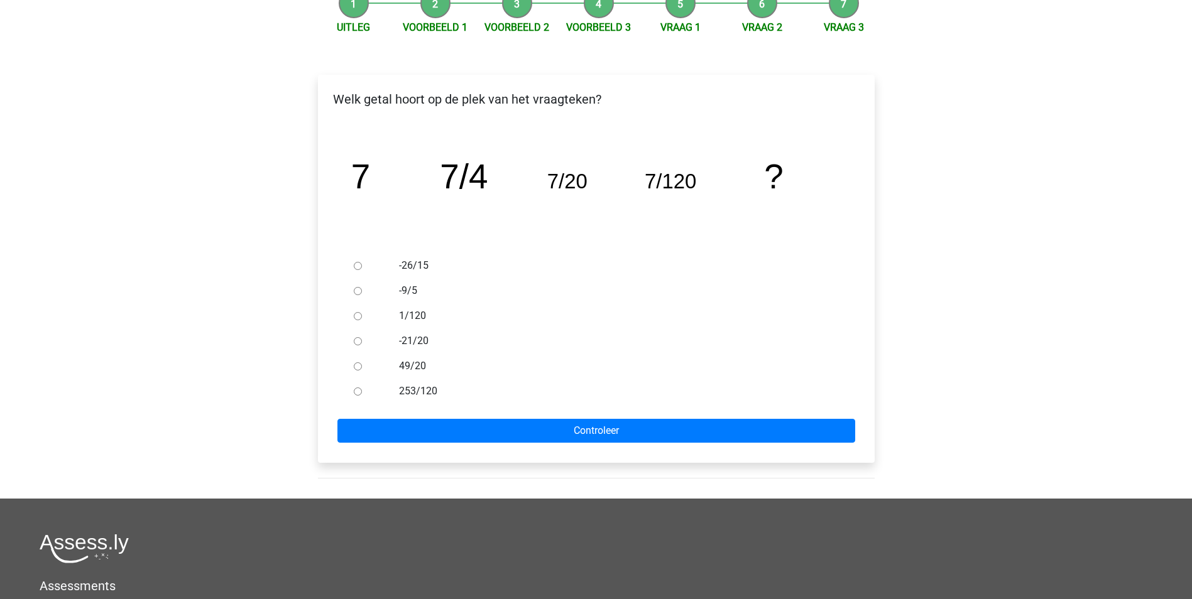
scroll to position [63, 0]
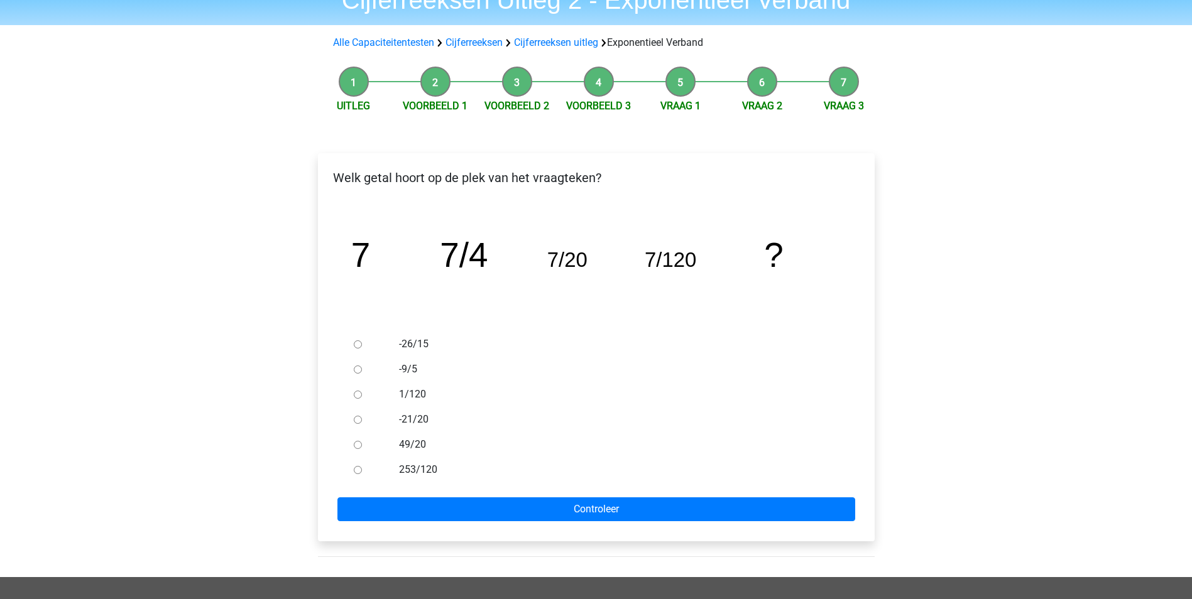
click at [353, 393] on div at bounding box center [369, 394] width 41 height 25
click at [357, 396] on input "1/120" at bounding box center [358, 395] width 8 height 8
radio input "true"
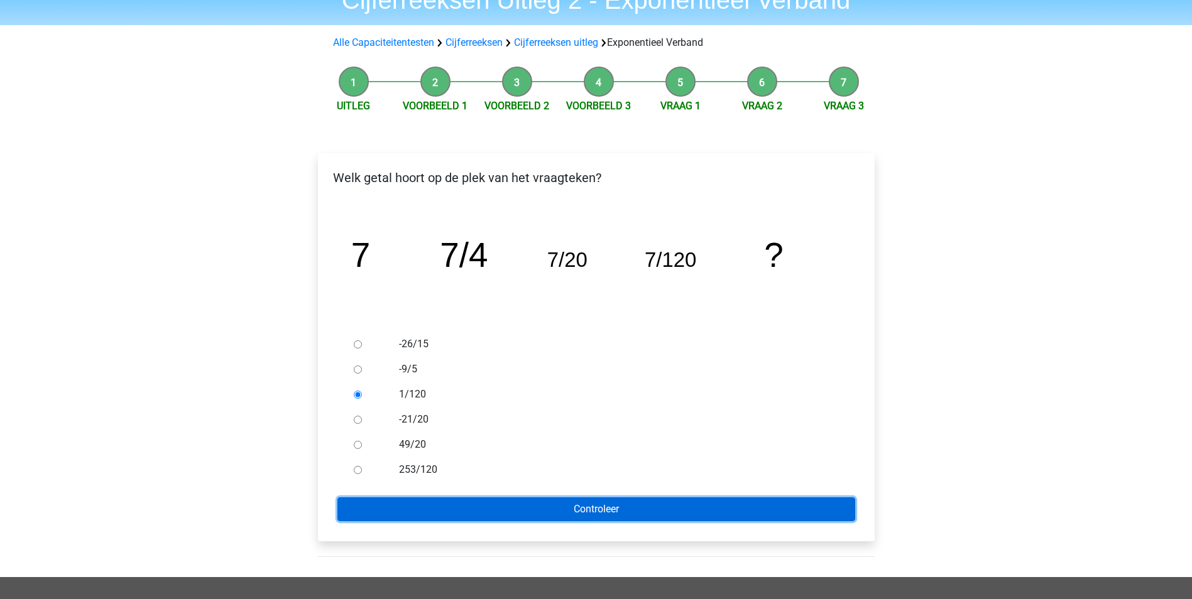
click at [551, 500] on input "Controleer" at bounding box center [596, 510] width 518 height 24
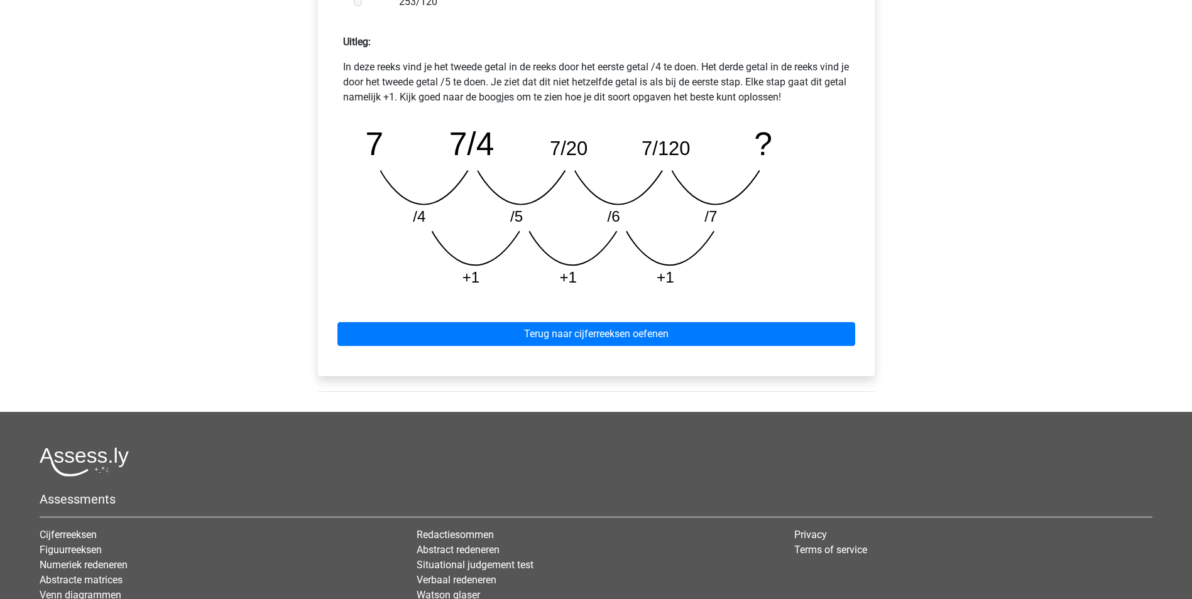
scroll to position [566, 0]
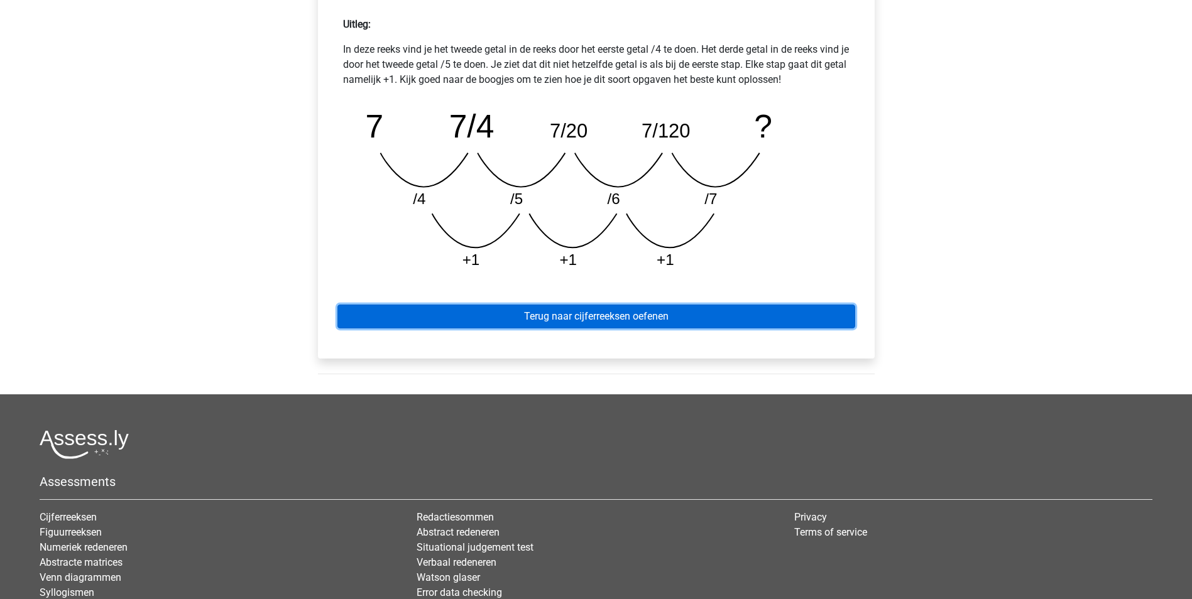
click at [679, 324] on link "Terug naar cijferreeksen oefenen" at bounding box center [596, 317] width 518 height 24
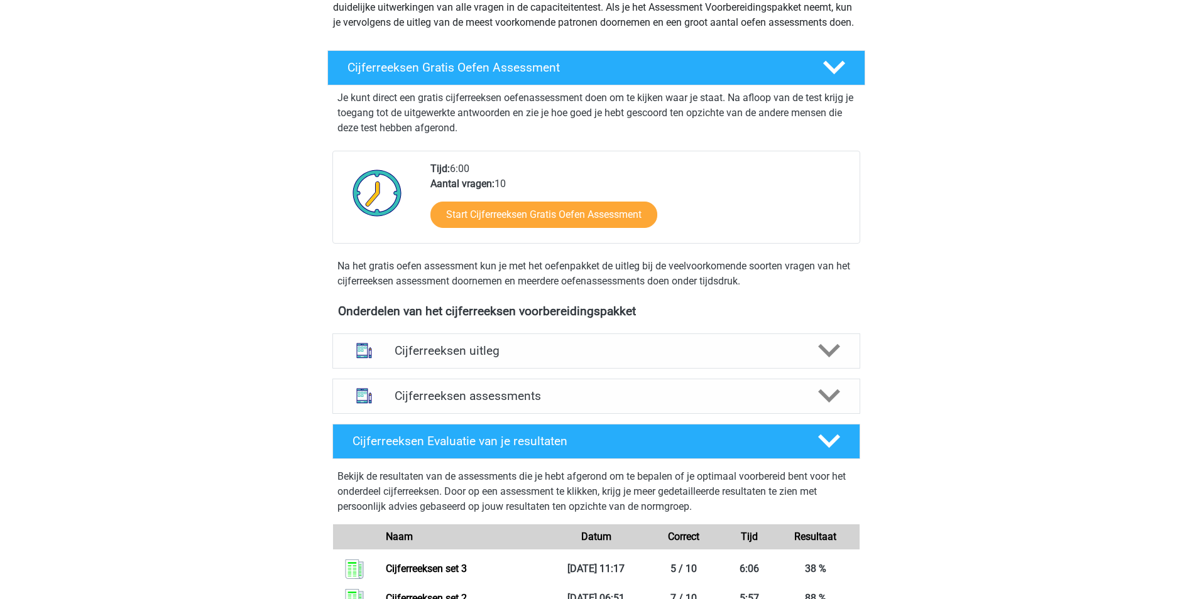
scroll to position [251, 0]
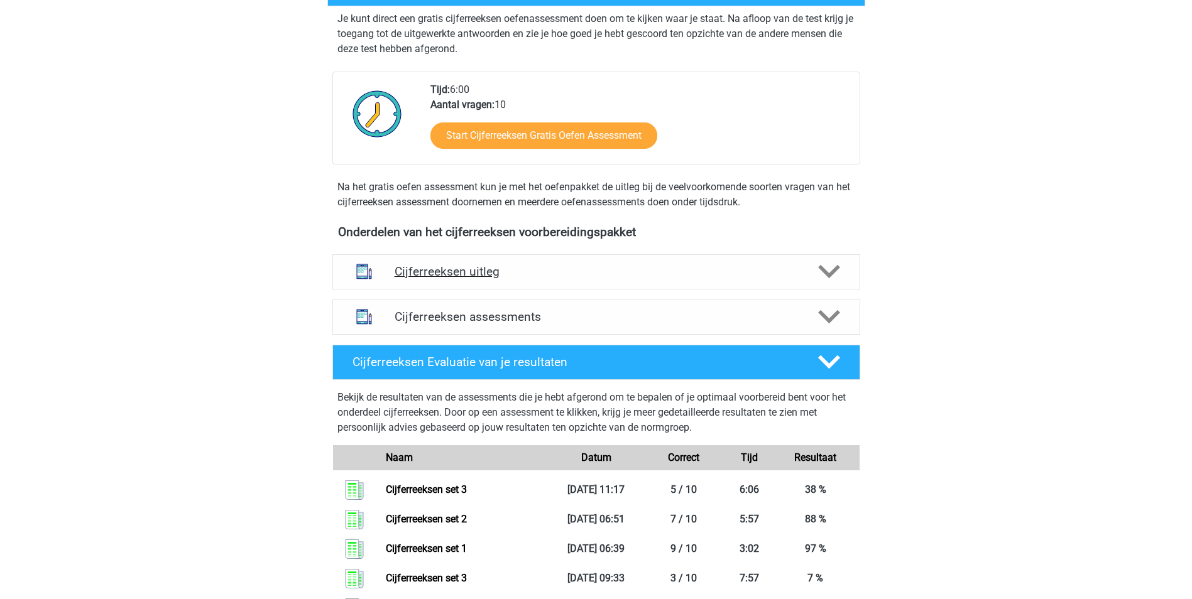
click at [484, 279] on h4 "Cijferreeksen uitleg" at bounding box center [596, 272] width 403 height 14
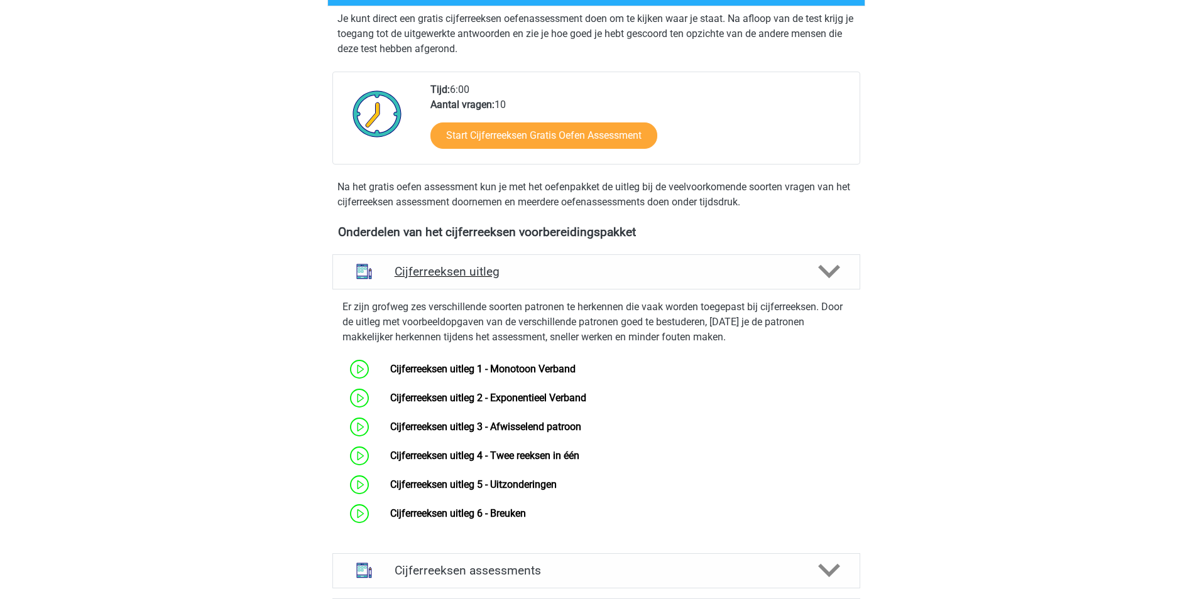
scroll to position [314, 0]
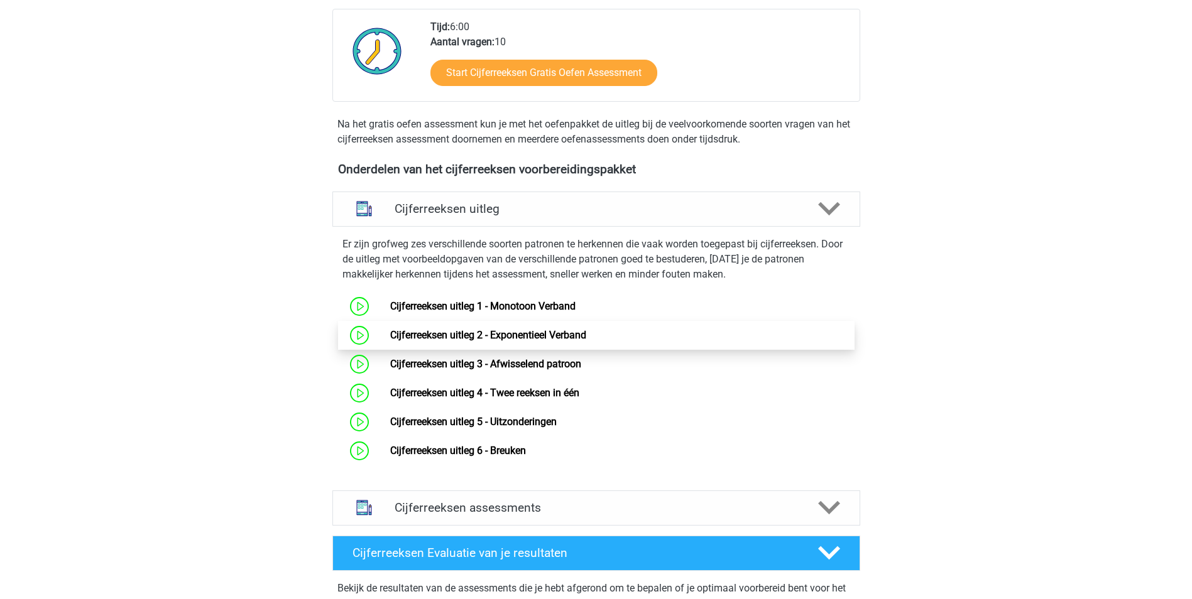
click at [528, 341] on link "Cijferreeksen uitleg 2 - Exponentieel Verband" at bounding box center [488, 335] width 196 height 12
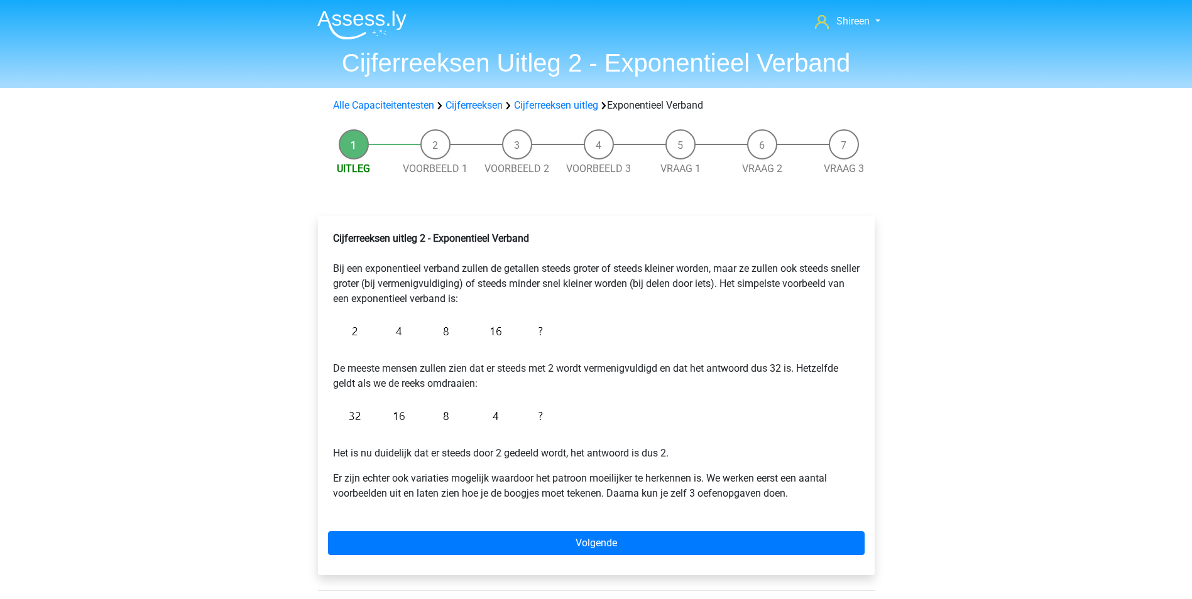
scroll to position [126, 0]
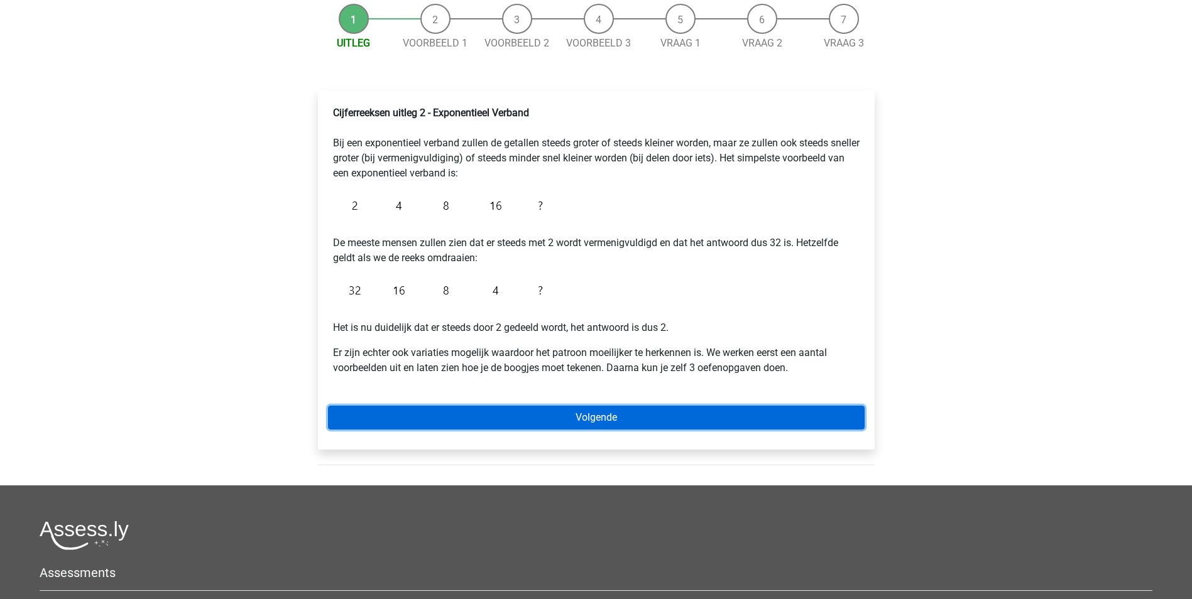
click at [623, 418] on link "Volgende" at bounding box center [596, 418] width 537 height 24
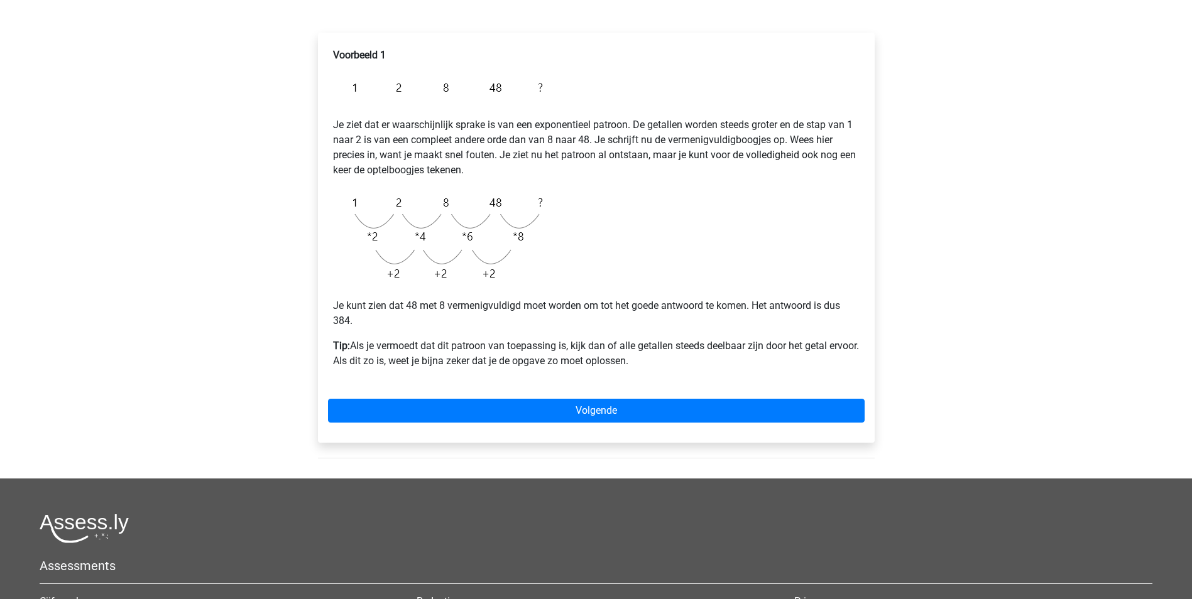
scroll to position [189, 0]
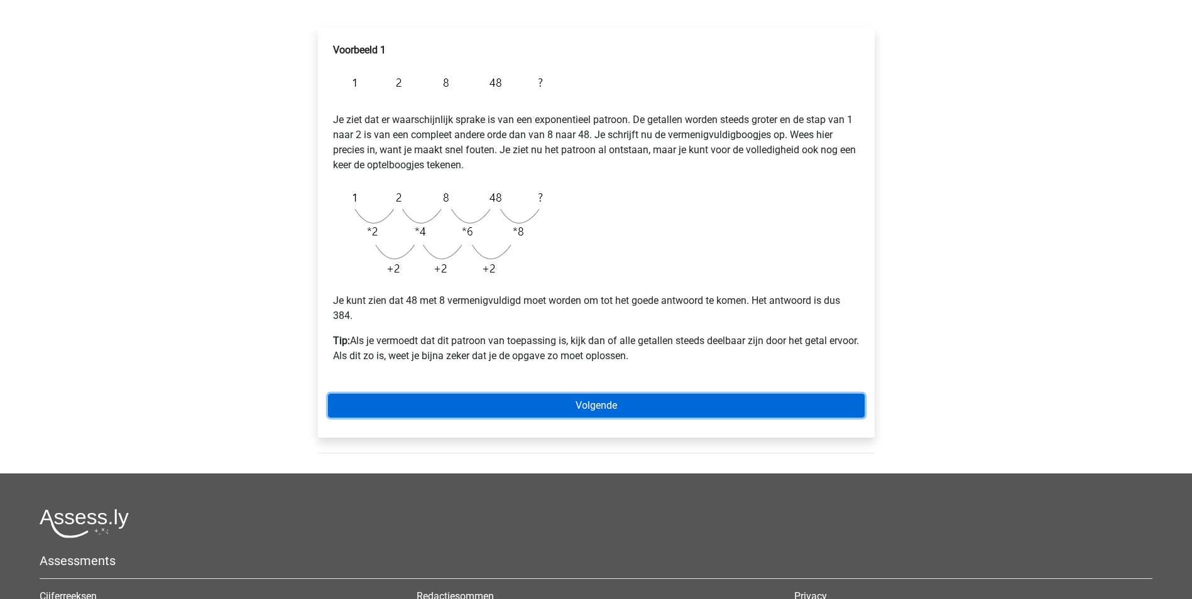
click at [659, 400] on link "Volgende" at bounding box center [596, 406] width 537 height 24
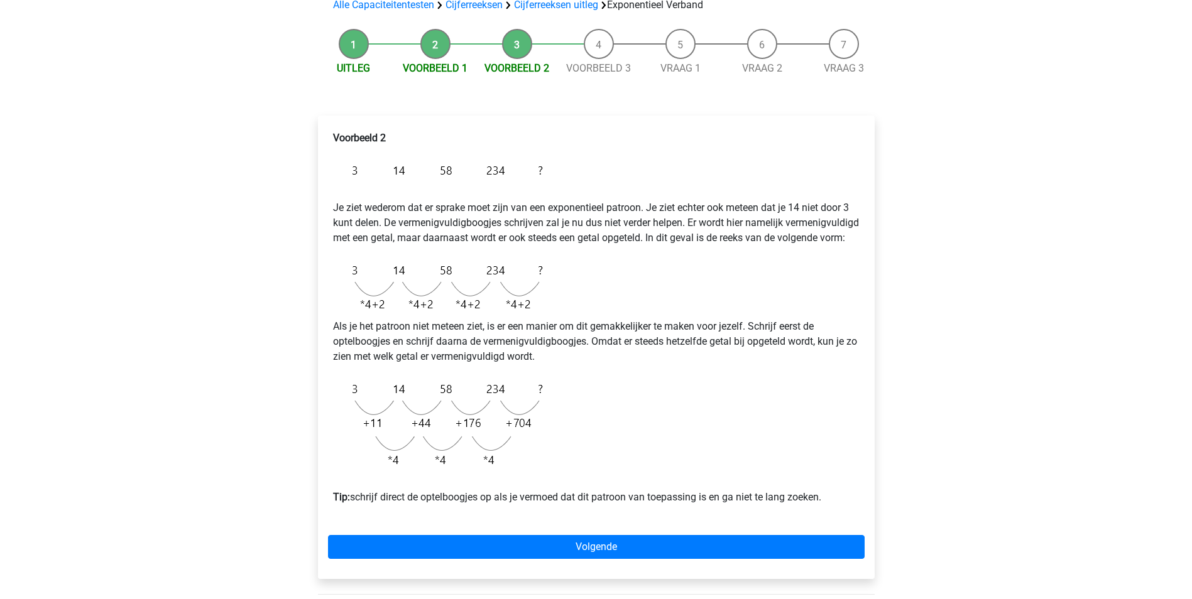
scroll to position [126, 0]
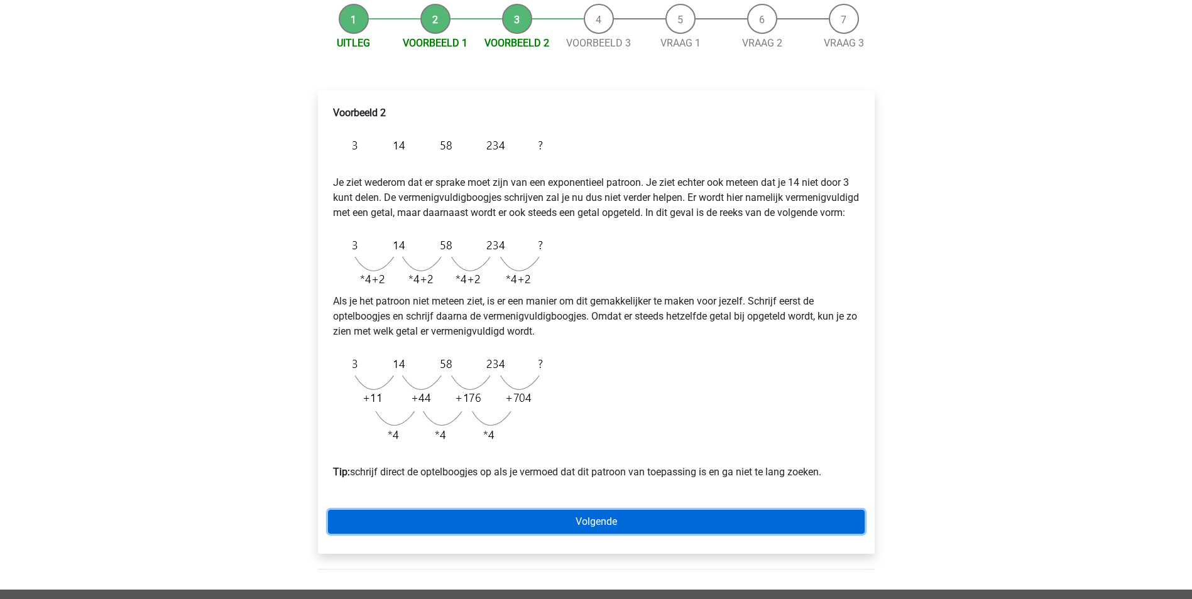
click at [646, 534] on link "Volgende" at bounding box center [596, 522] width 537 height 24
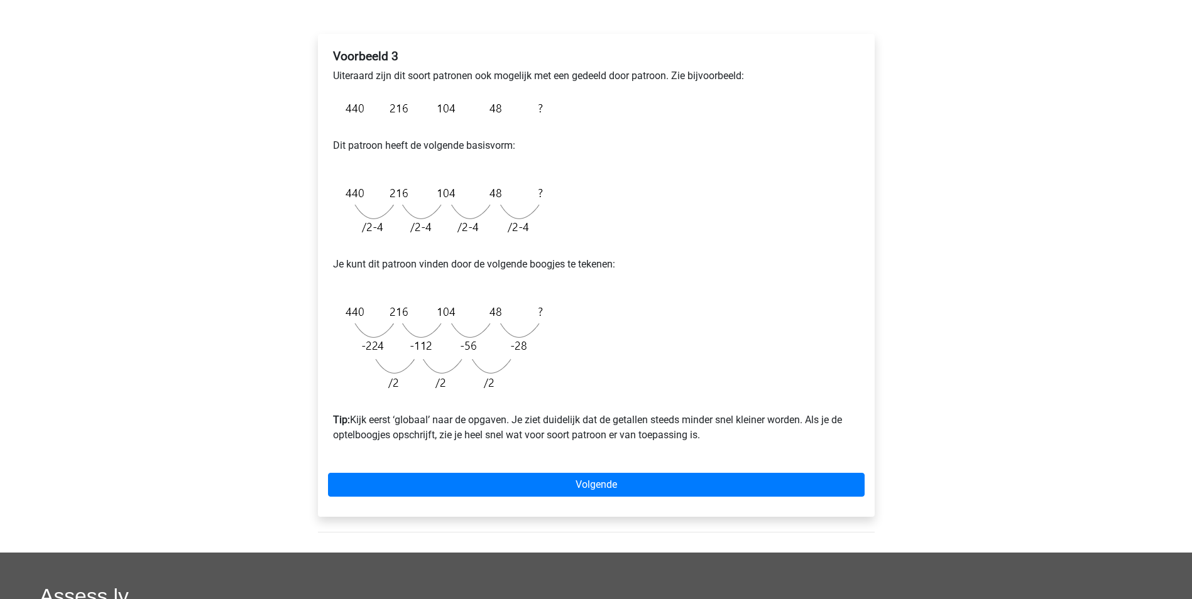
scroll to position [189, 0]
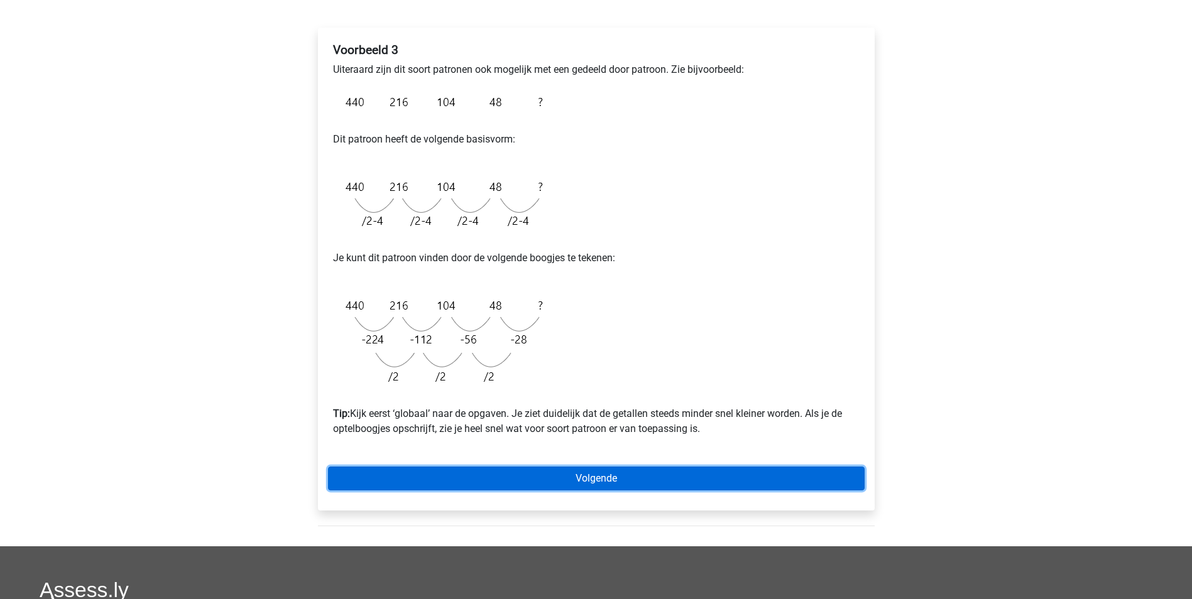
click at [684, 484] on link "Volgende" at bounding box center [596, 479] width 537 height 24
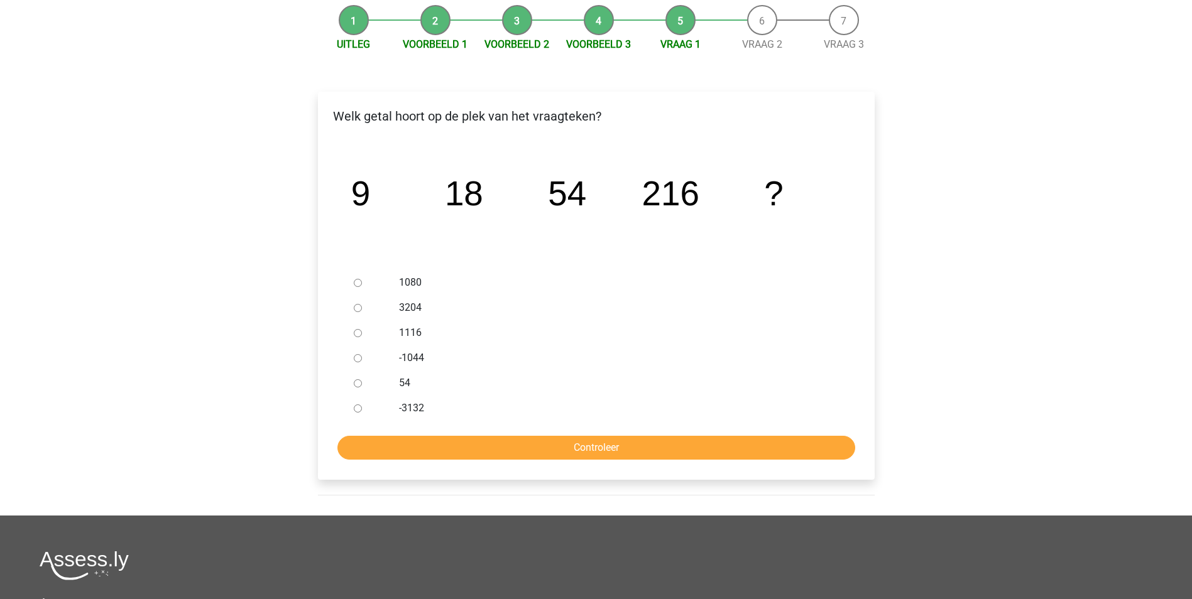
scroll to position [126, 0]
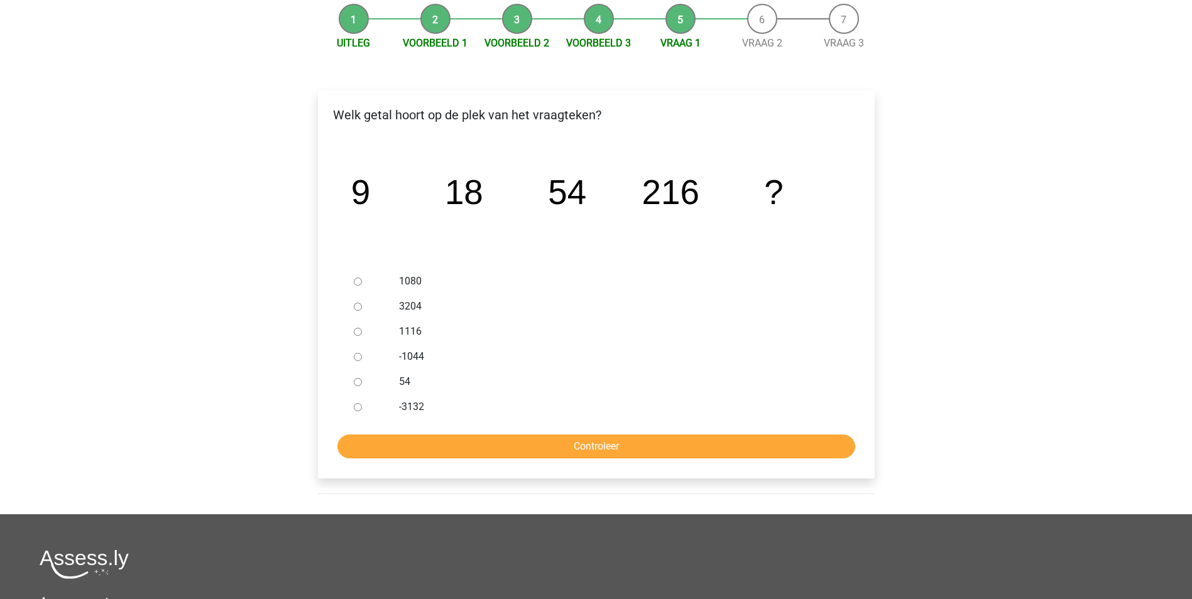
click at [360, 286] on div at bounding box center [369, 281] width 41 height 25
click at [359, 283] on input "1080" at bounding box center [358, 282] width 8 height 8
radio input "true"
click at [748, 443] on input "Controleer" at bounding box center [596, 447] width 518 height 24
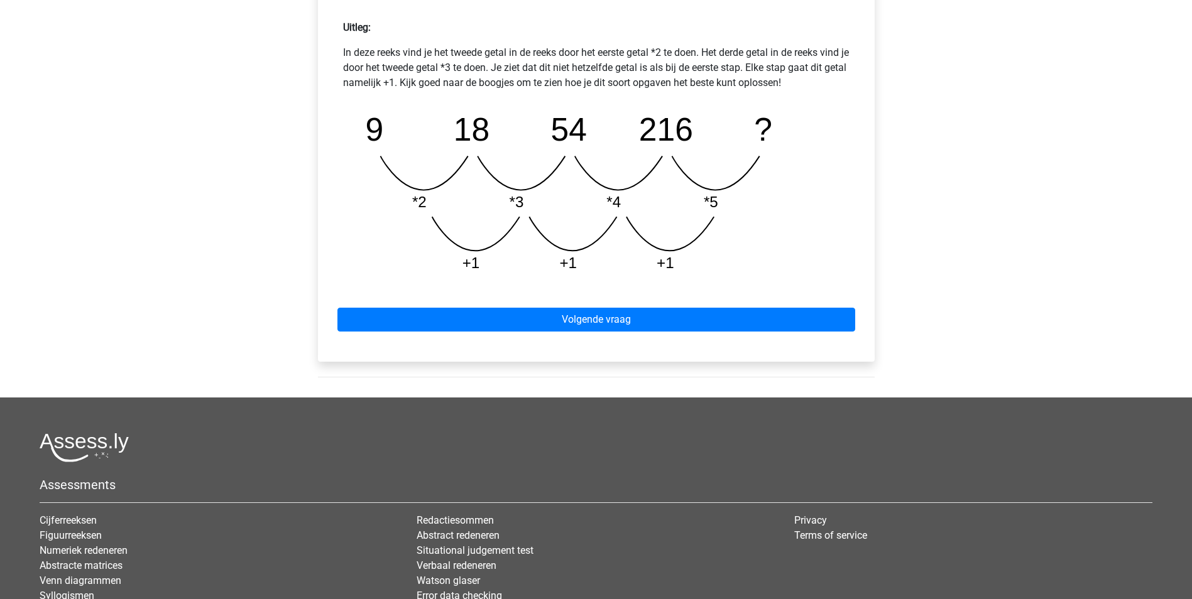
scroll to position [566, 0]
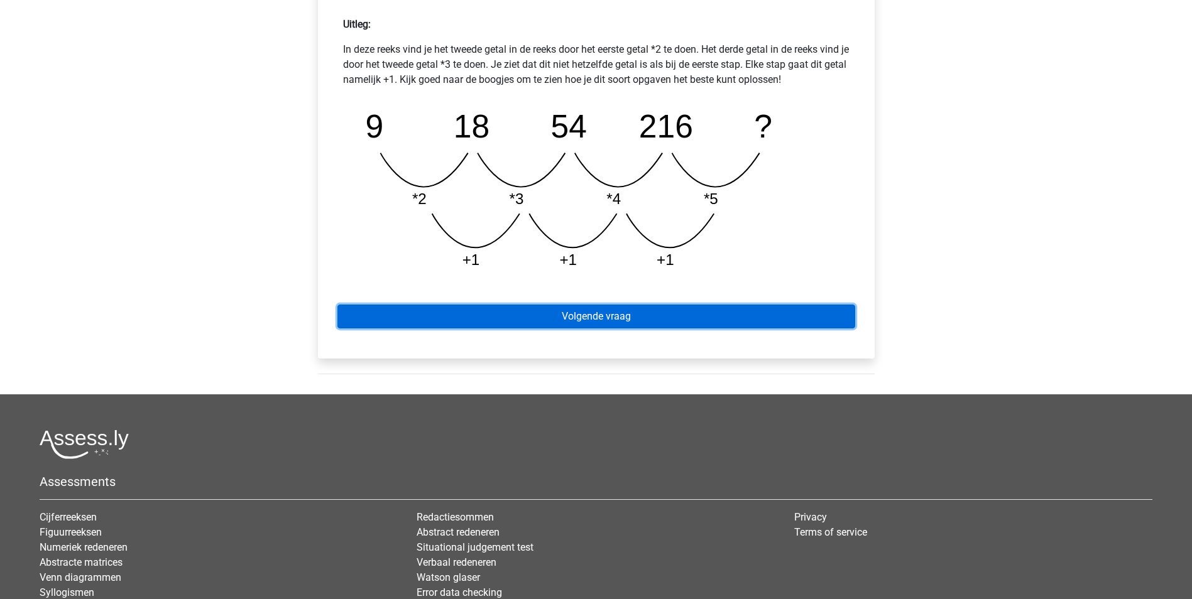
click at [719, 310] on link "Volgende vraag" at bounding box center [596, 317] width 518 height 24
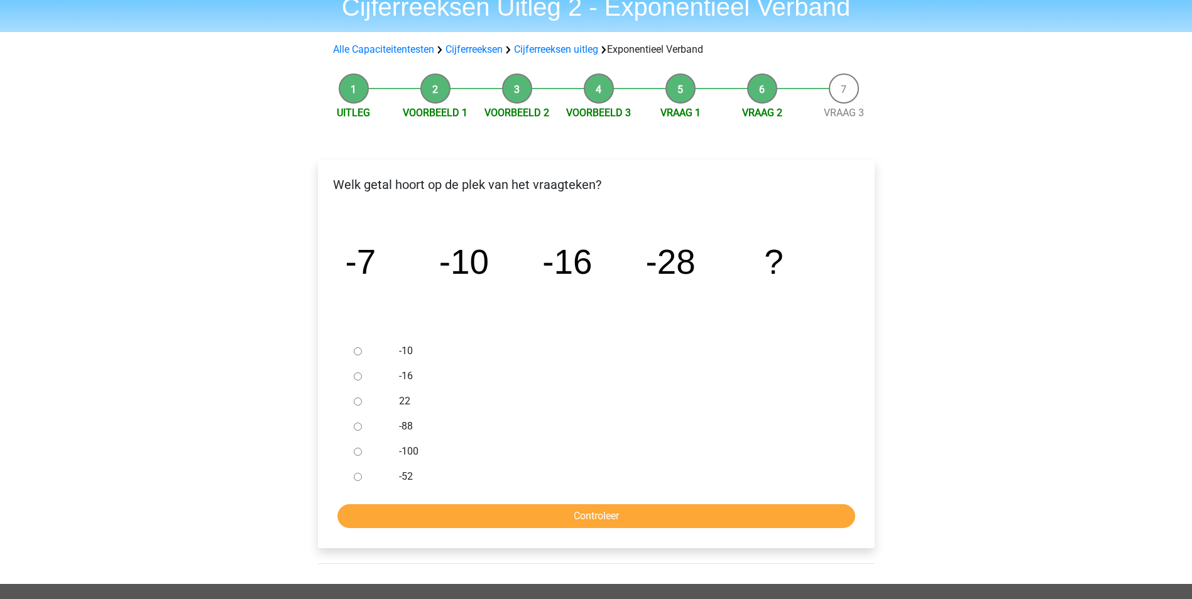
scroll to position [126, 0]
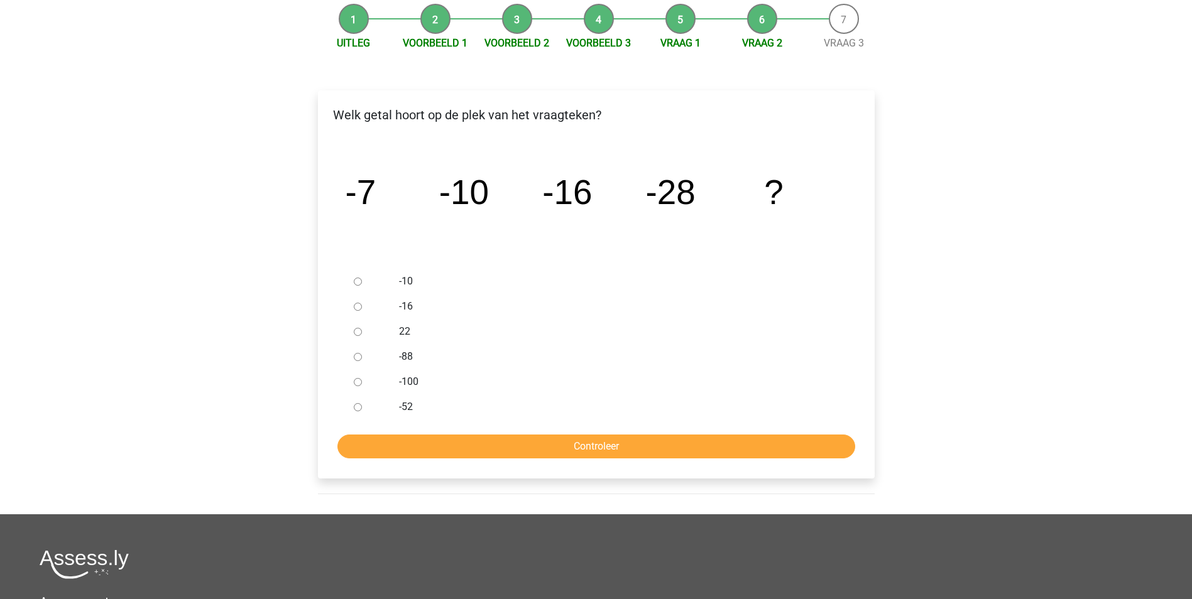
click at [356, 408] on input "-52" at bounding box center [358, 407] width 8 height 8
radio input "true"
click at [471, 455] on input "Controleer" at bounding box center [596, 447] width 518 height 24
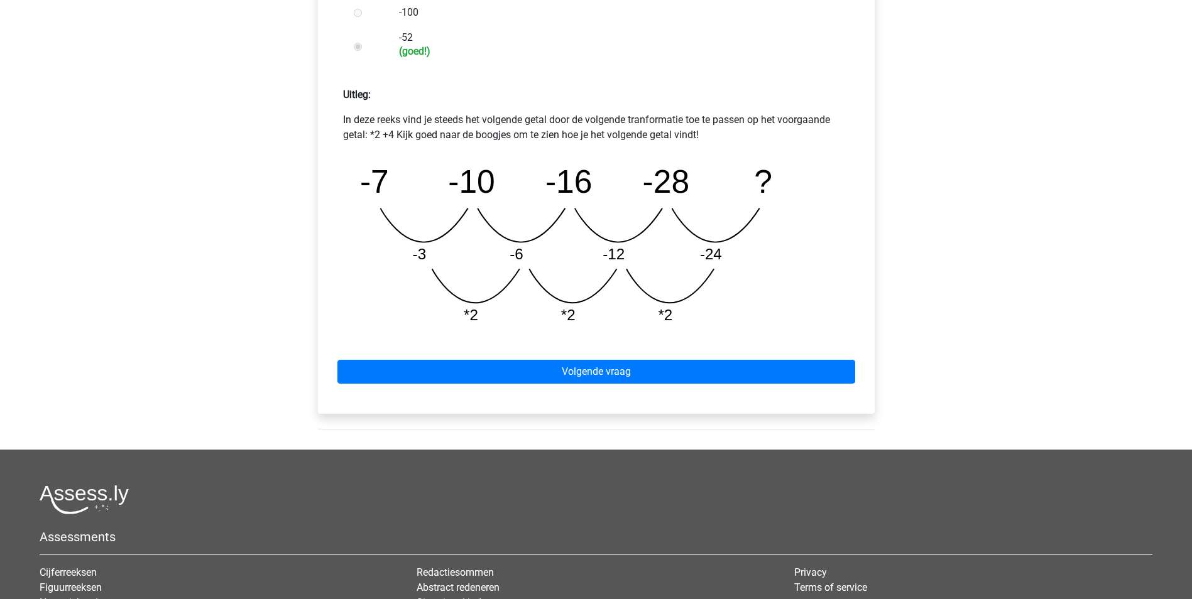
scroll to position [503, 0]
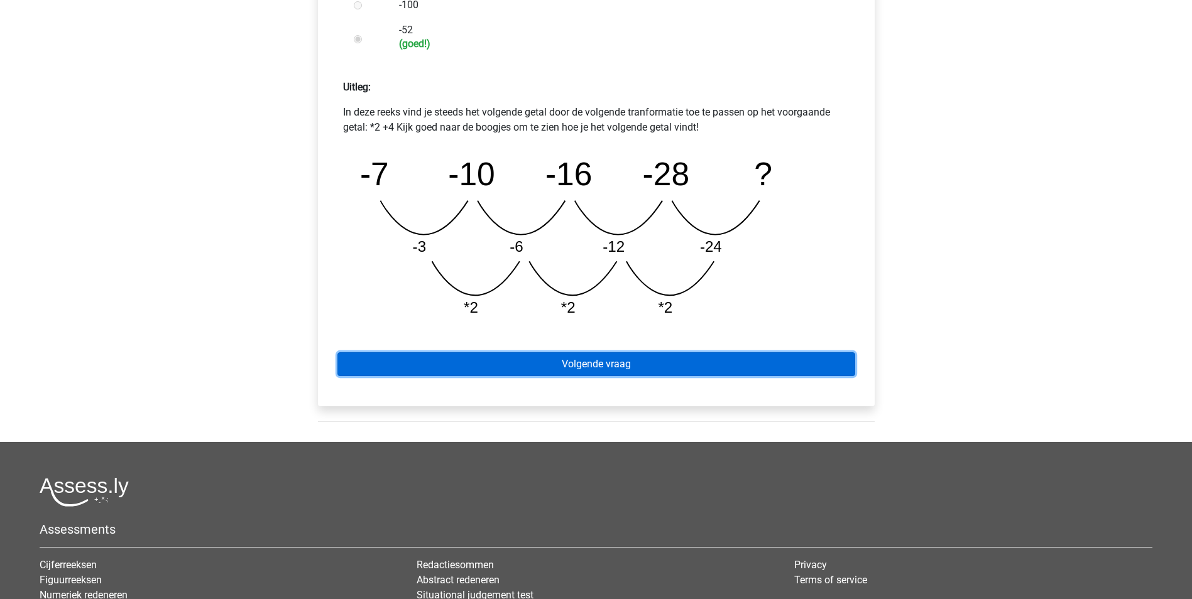
click at [664, 361] on link "Volgende vraag" at bounding box center [596, 365] width 518 height 24
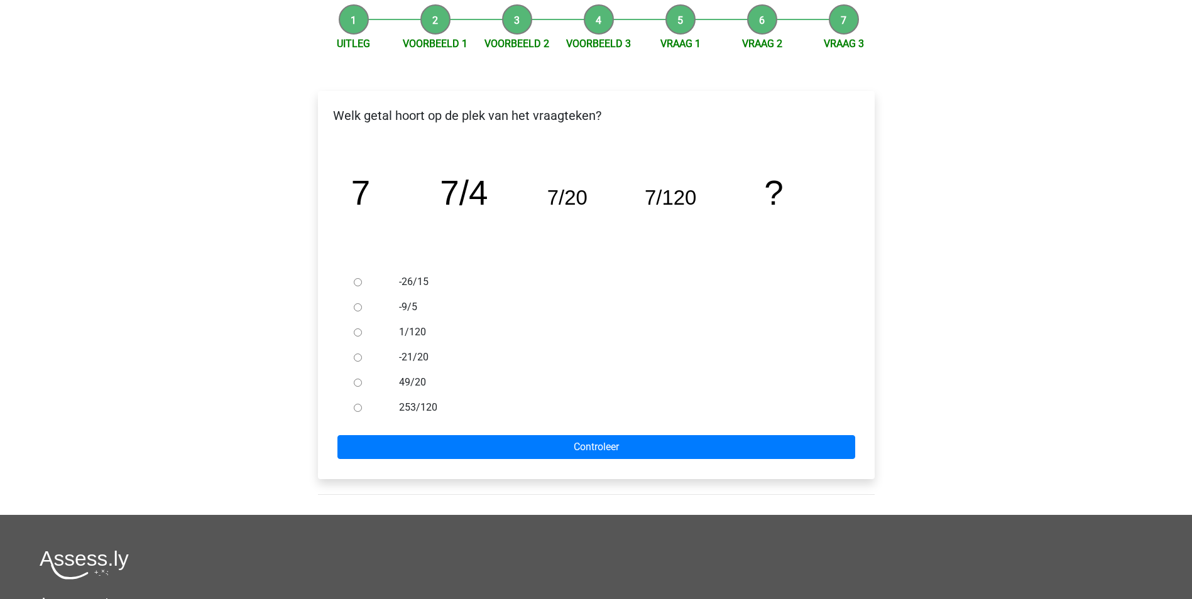
scroll to position [126, 0]
click at [361, 335] on input "1/120" at bounding box center [358, 332] width 8 height 8
radio input "true"
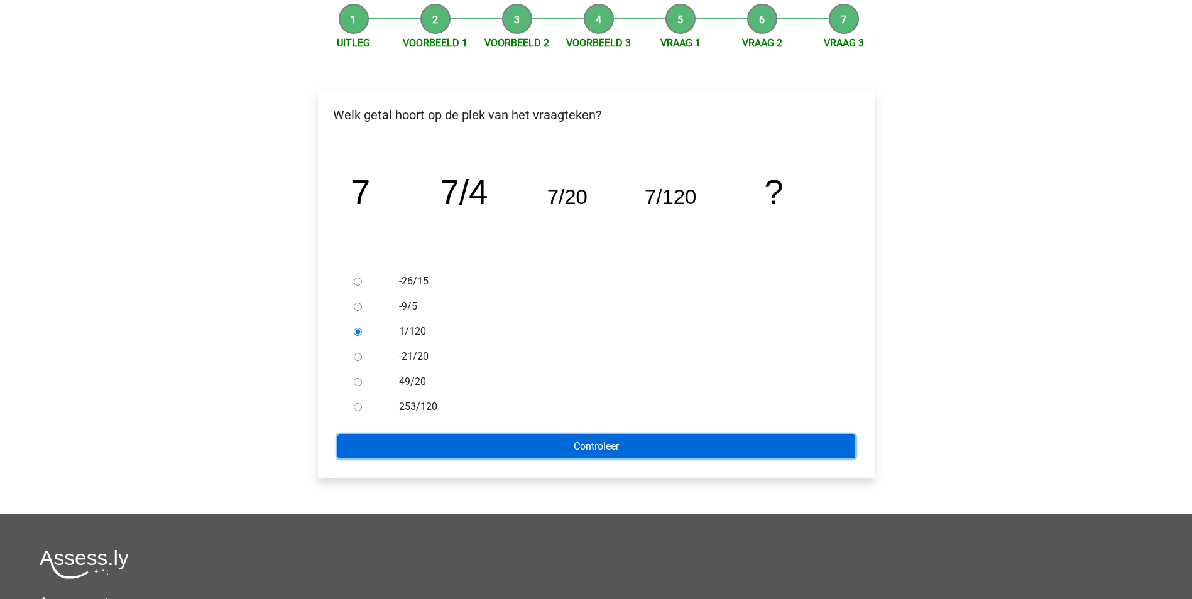
click at [624, 451] on input "Controleer" at bounding box center [596, 447] width 518 height 24
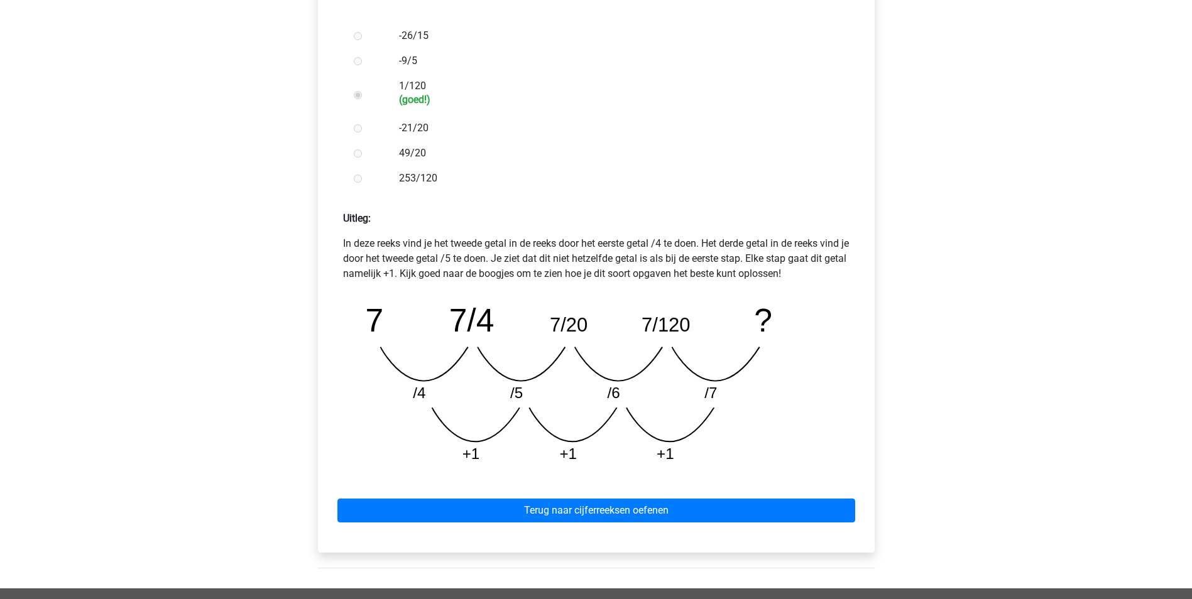
scroll to position [440, 0]
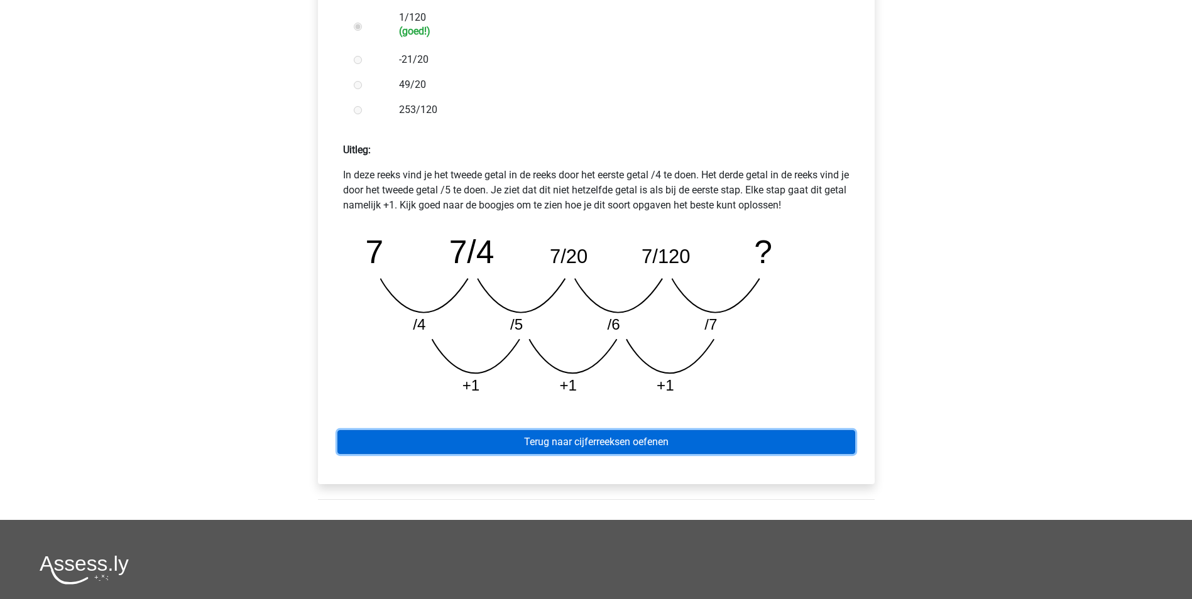
click at [621, 450] on link "Terug naar cijferreeksen oefenen" at bounding box center [596, 442] width 518 height 24
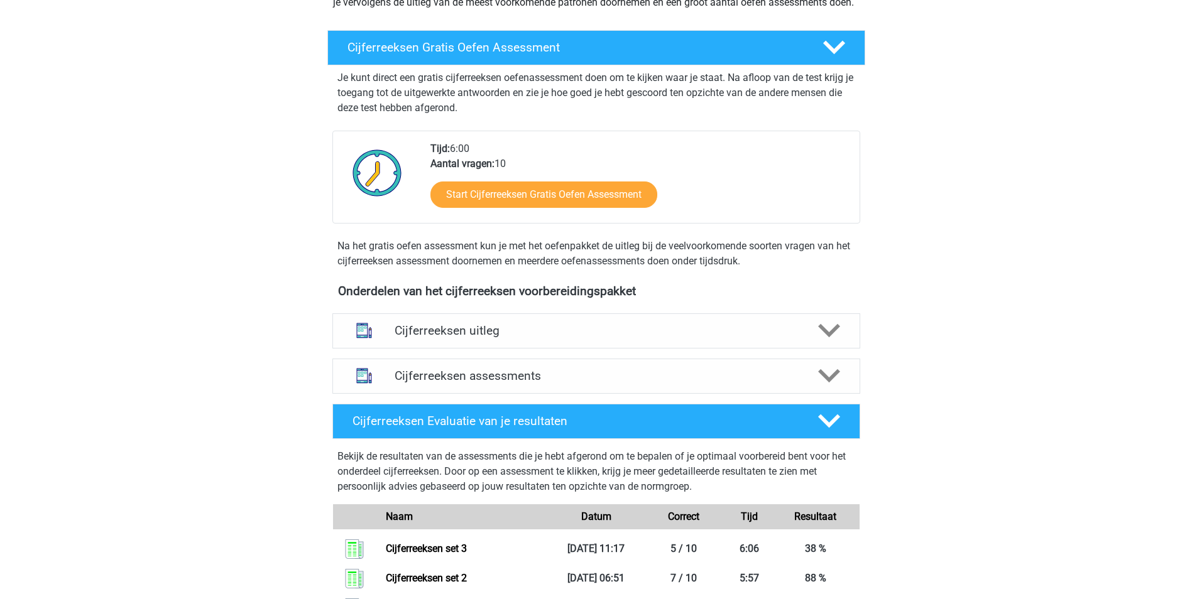
scroll to position [4, 0]
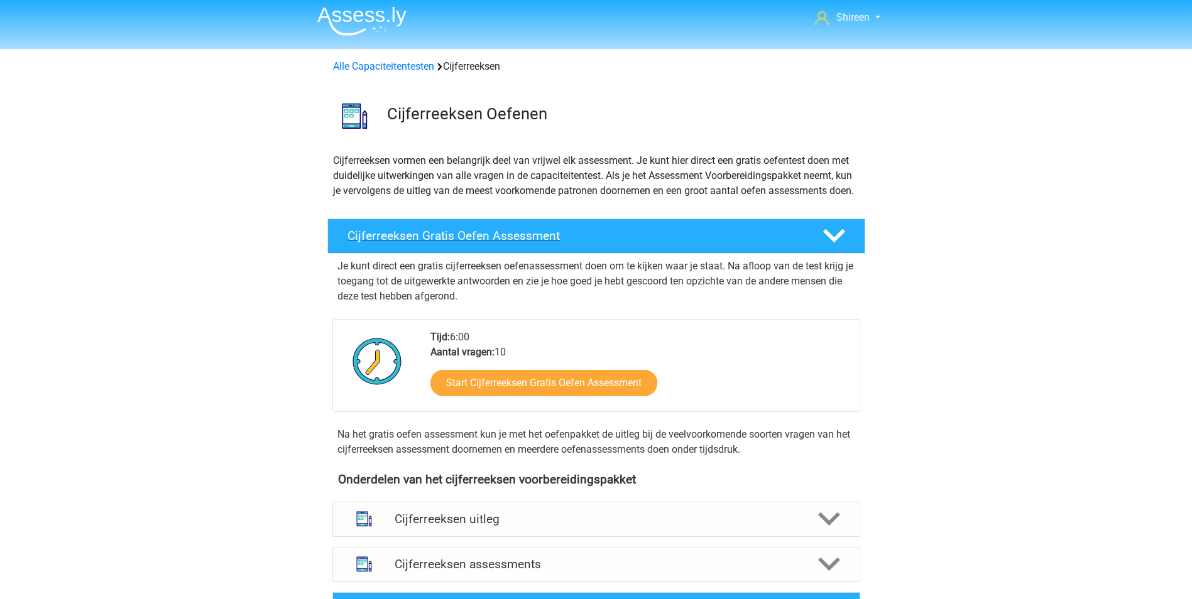
click at [822, 247] on div at bounding box center [832, 236] width 43 height 22
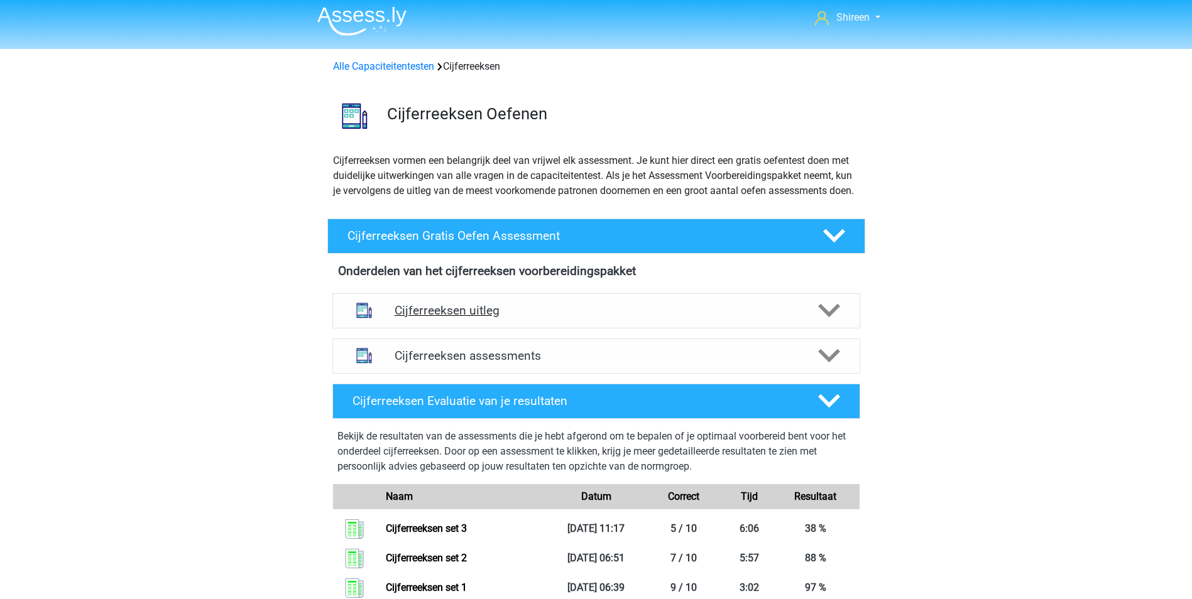
click at [823, 318] on polygon at bounding box center [829, 311] width 22 height 14
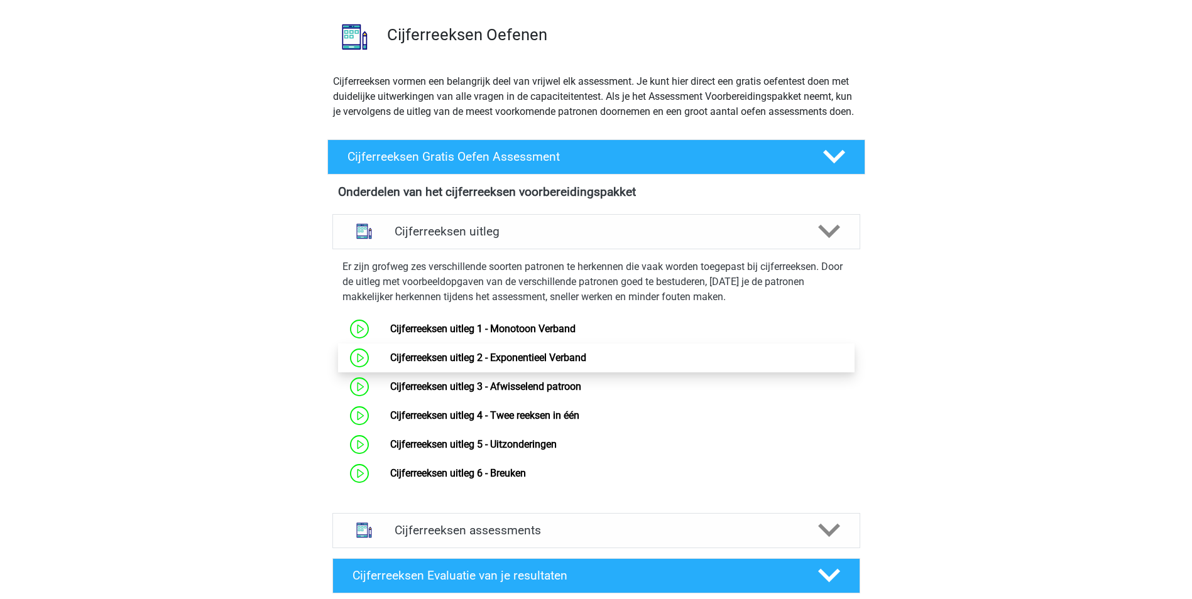
scroll to position [129, 0]
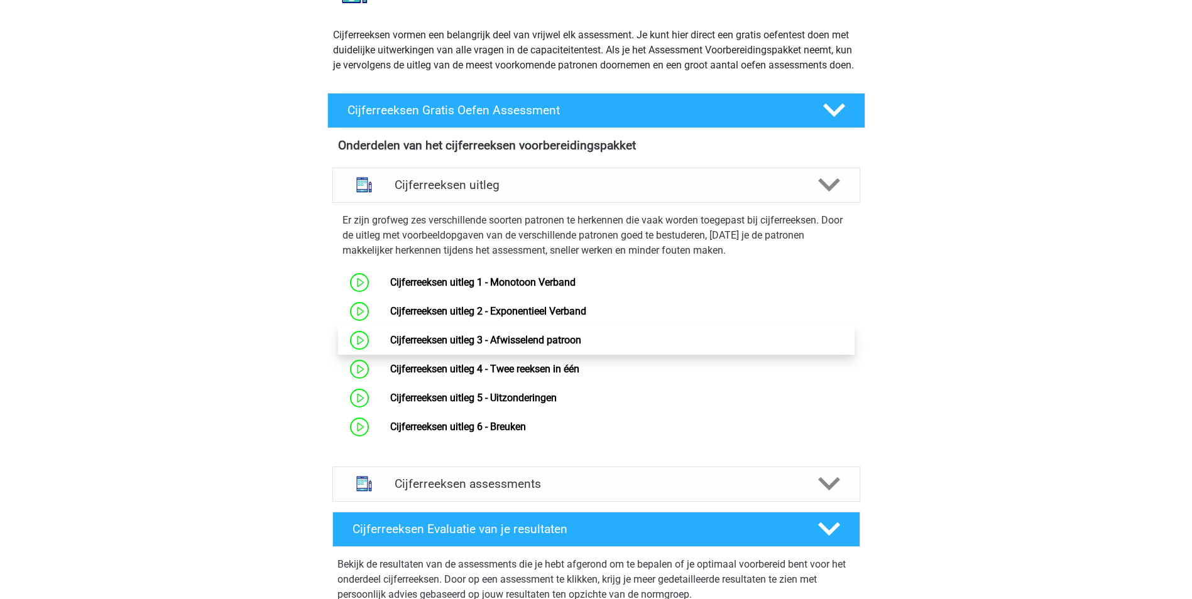
click at [484, 346] on link "Cijferreeksen uitleg 3 - Afwisselend patroon" at bounding box center [485, 340] width 191 height 12
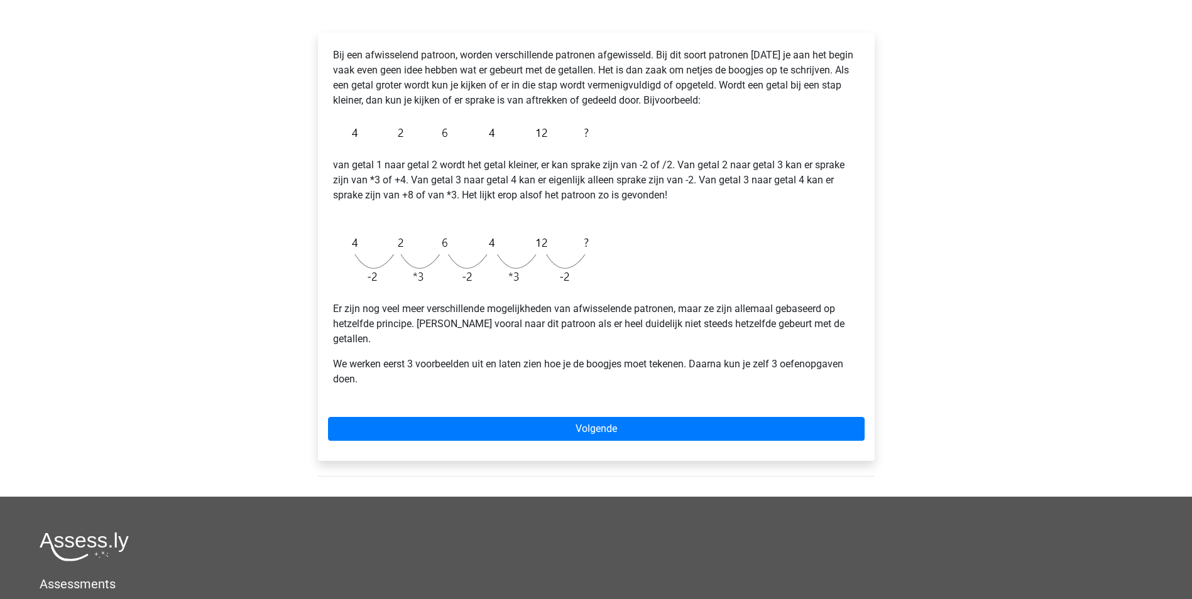
scroll to position [189, 0]
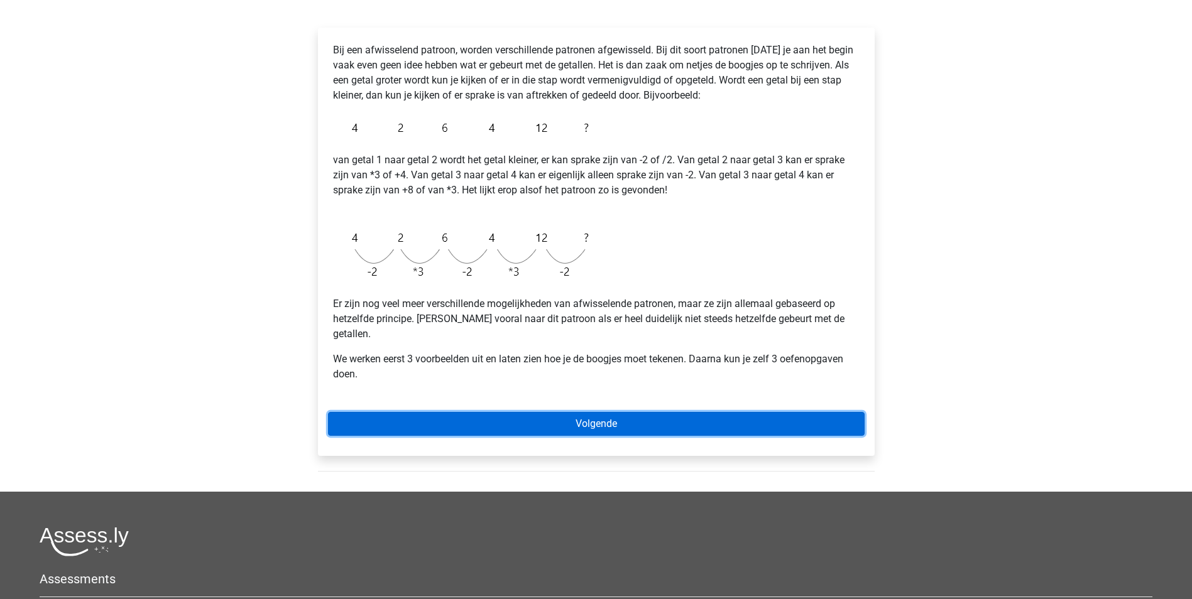
click at [613, 412] on link "Volgende" at bounding box center [596, 424] width 537 height 24
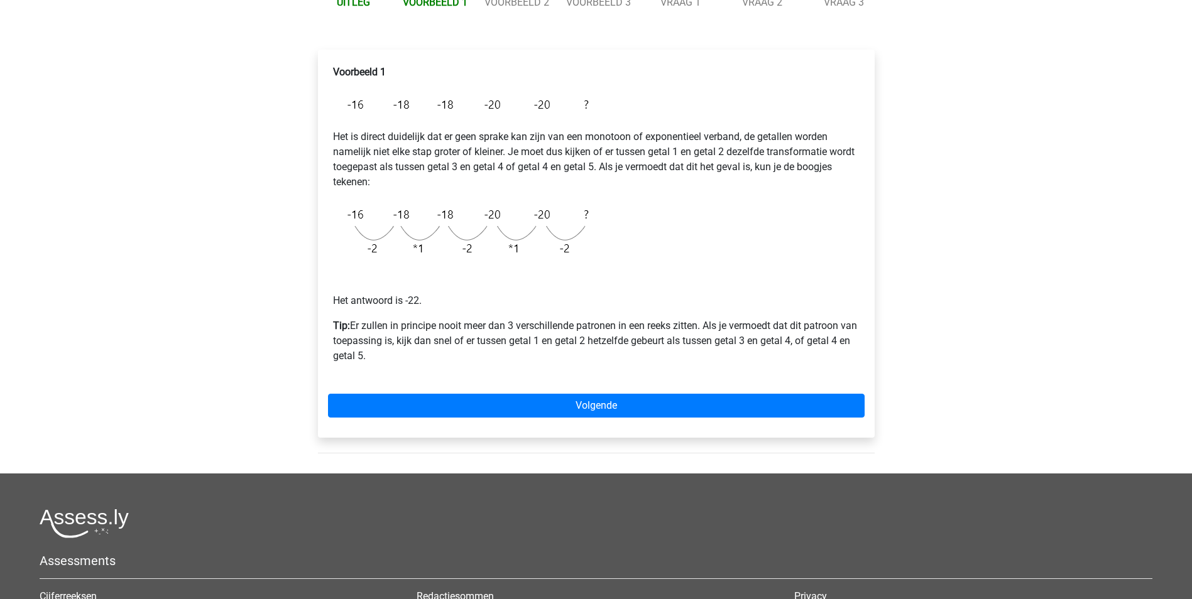
scroll to position [189, 0]
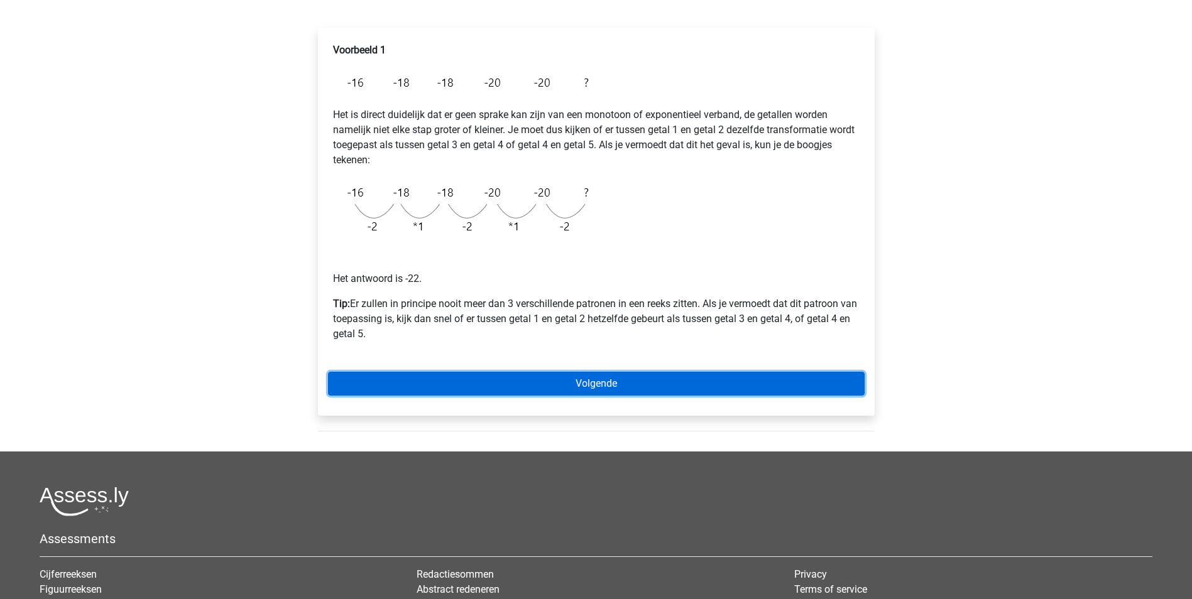
click at [716, 381] on link "Volgende" at bounding box center [596, 384] width 537 height 24
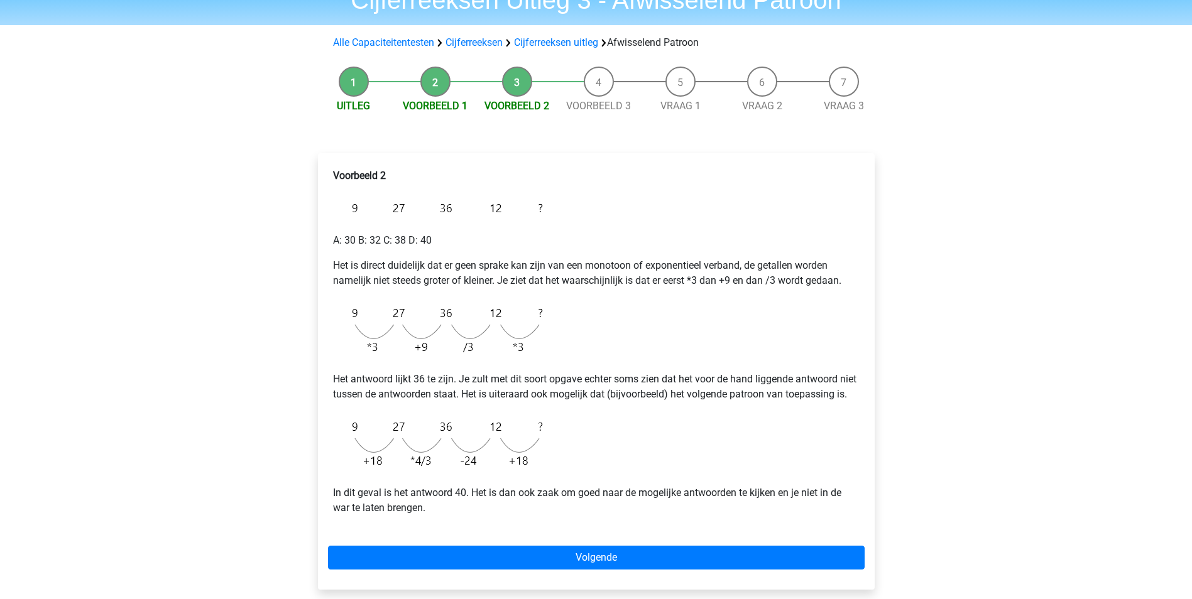
scroll to position [189, 0]
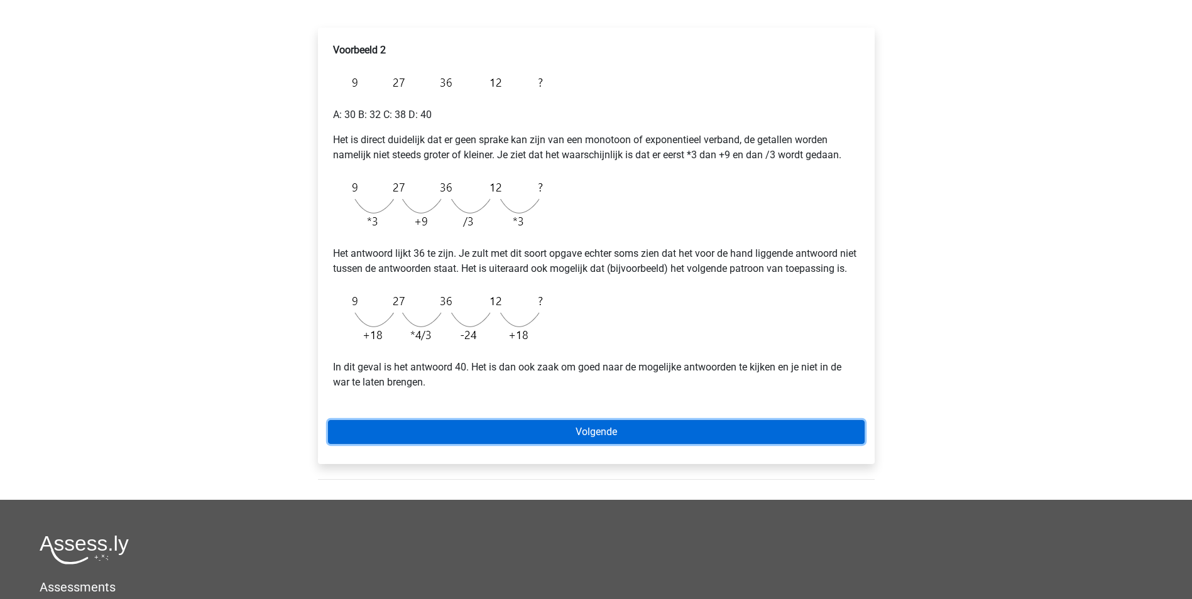
click at [561, 444] on link "Volgende" at bounding box center [596, 432] width 537 height 24
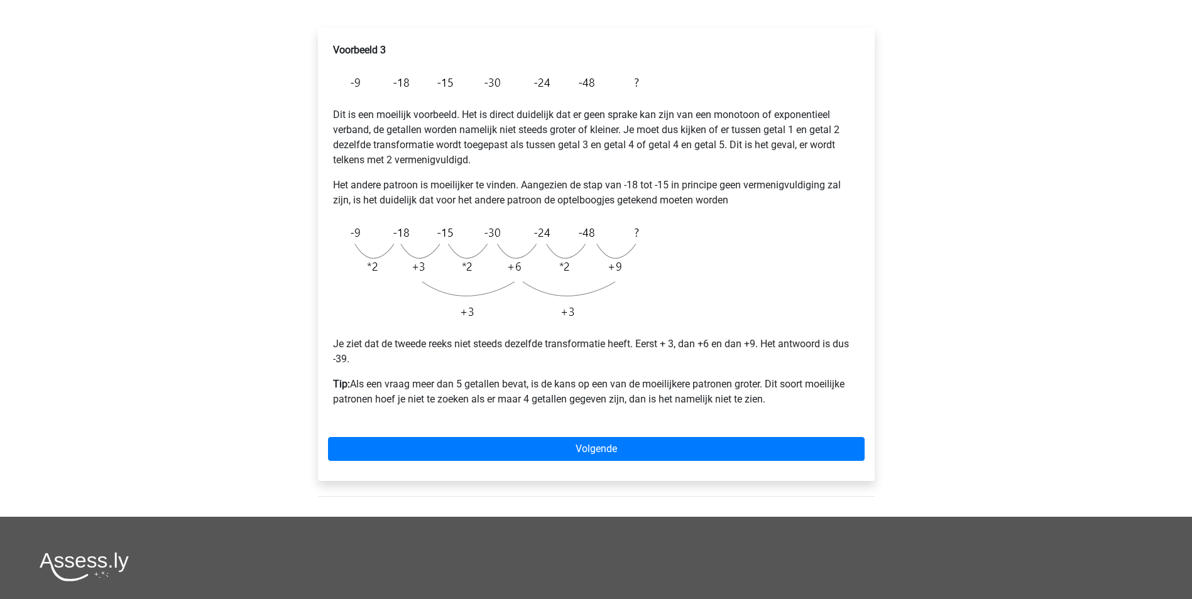
scroll to position [251, 0]
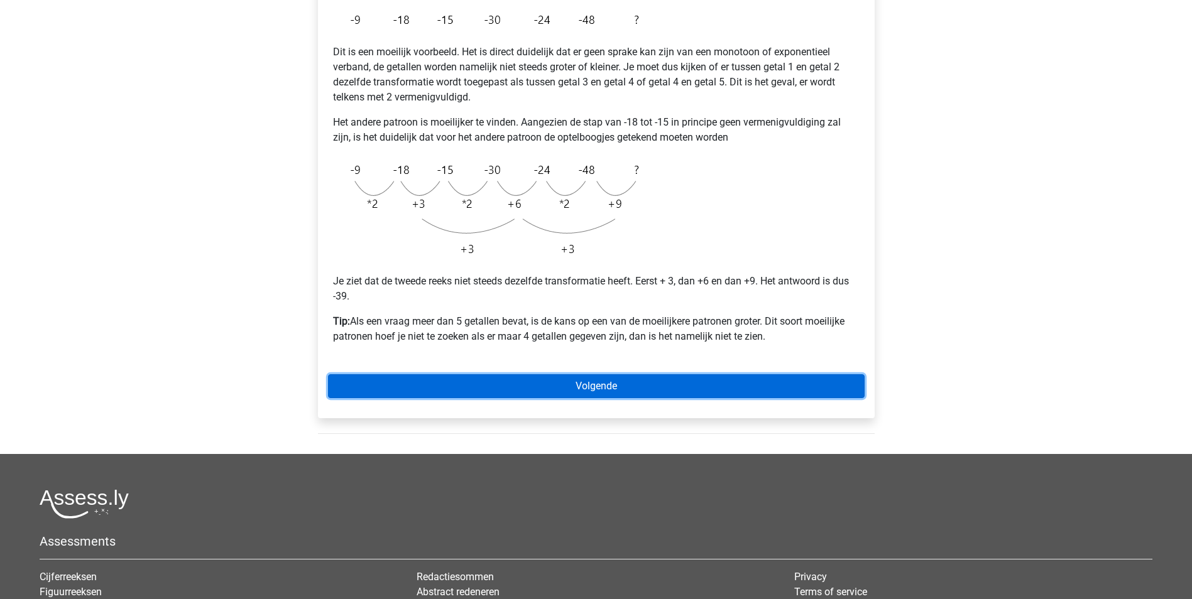
click at [757, 378] on link "Volgende" at bounding box center [596, 387] width 537 height 24
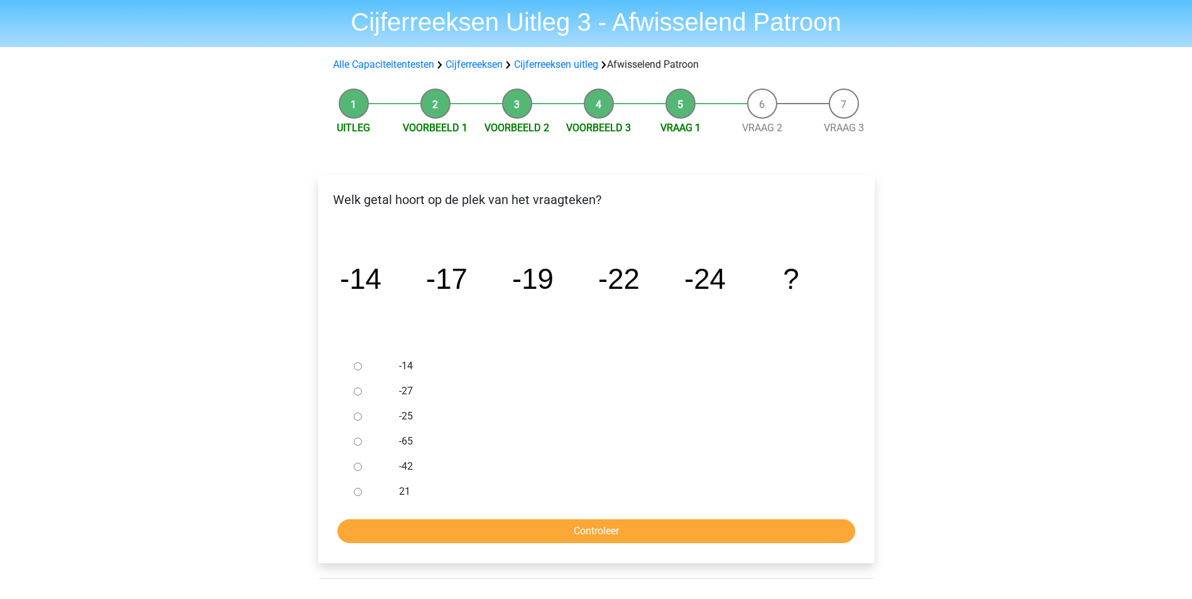
scroll to position [63, 0]
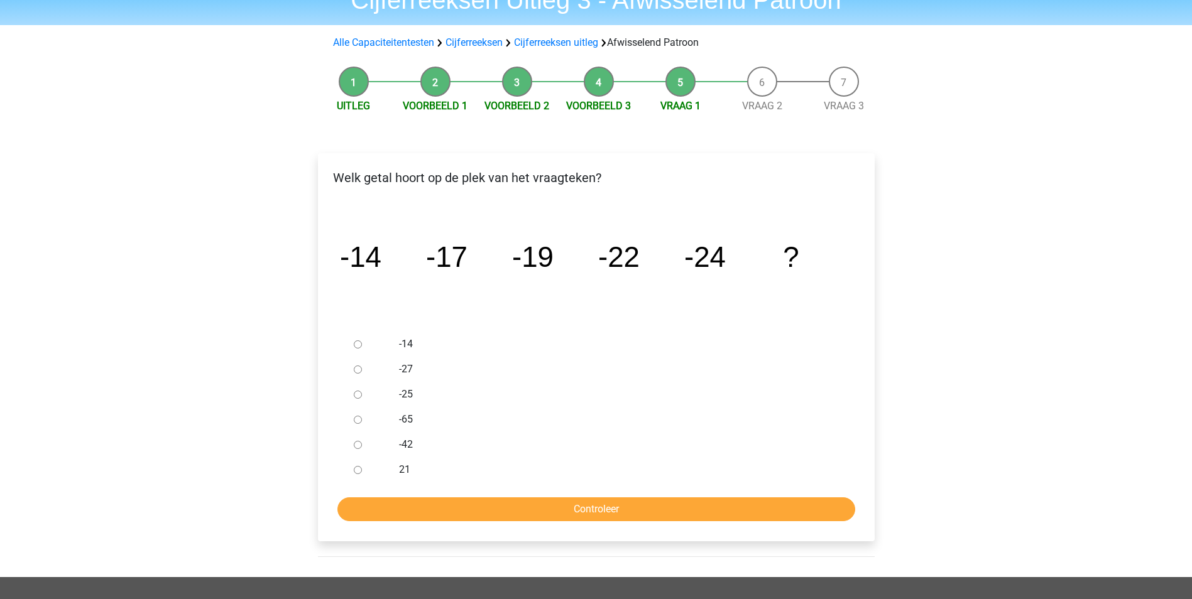
click at [361, 369] on input "-27" at bounding box center [358, 370] width 8 height 8
radio input "true"
click at [561, 506] on input "Controleer" at bounding box center [596, 510] width 518 height 24
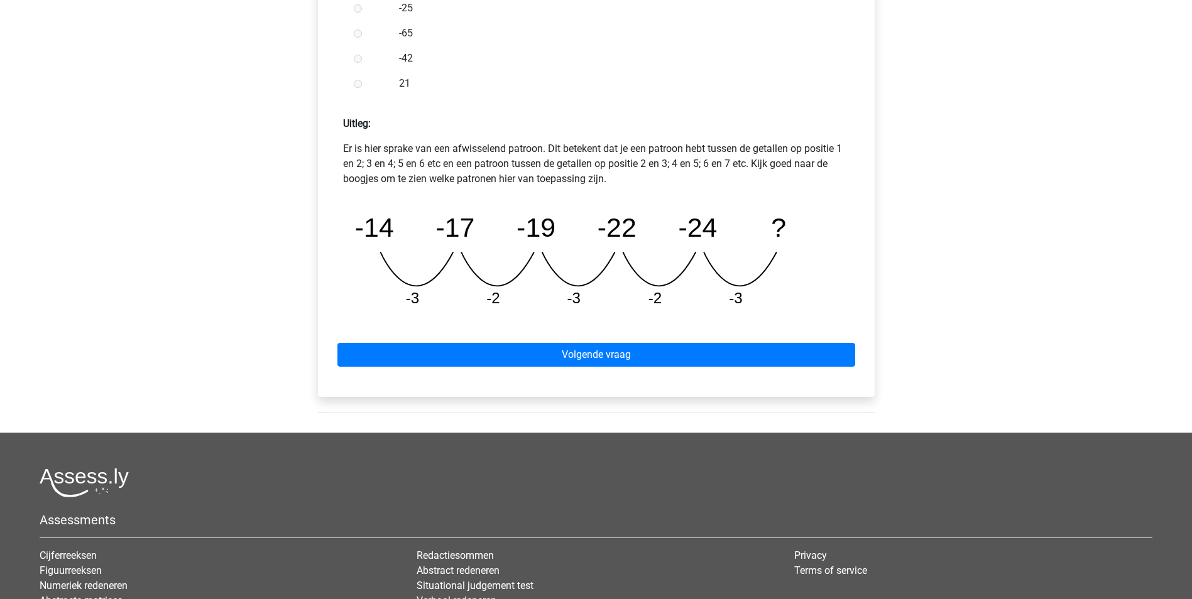
scroll to position [503, 0]
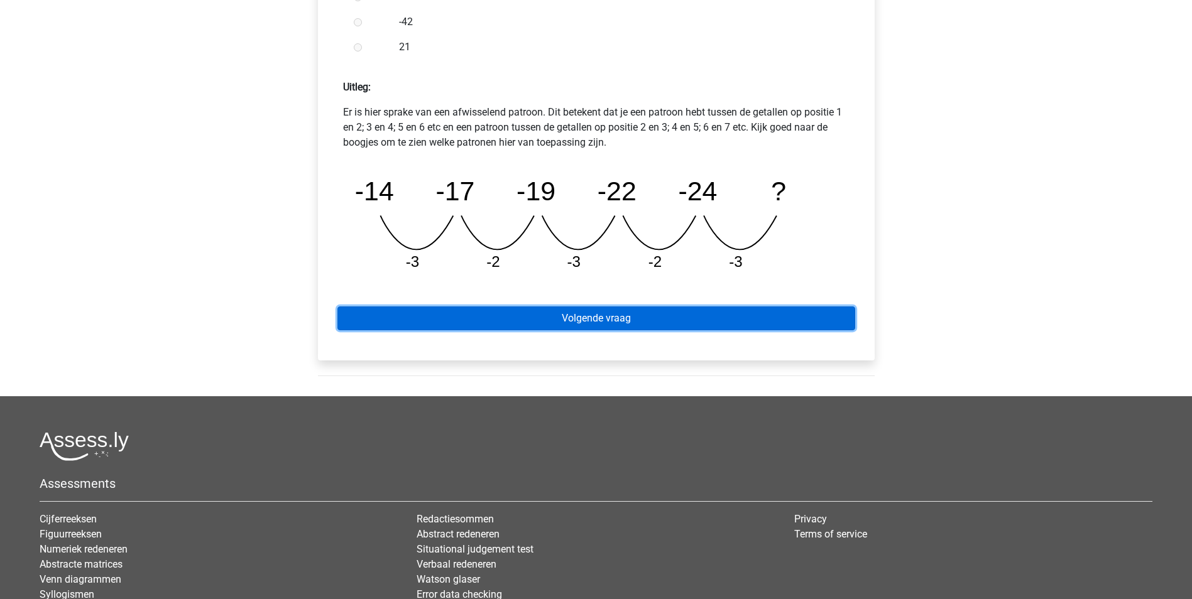
click at [649, 312] on link "Volgende vraag" at bounding box center [596, 319] width 518 height 24
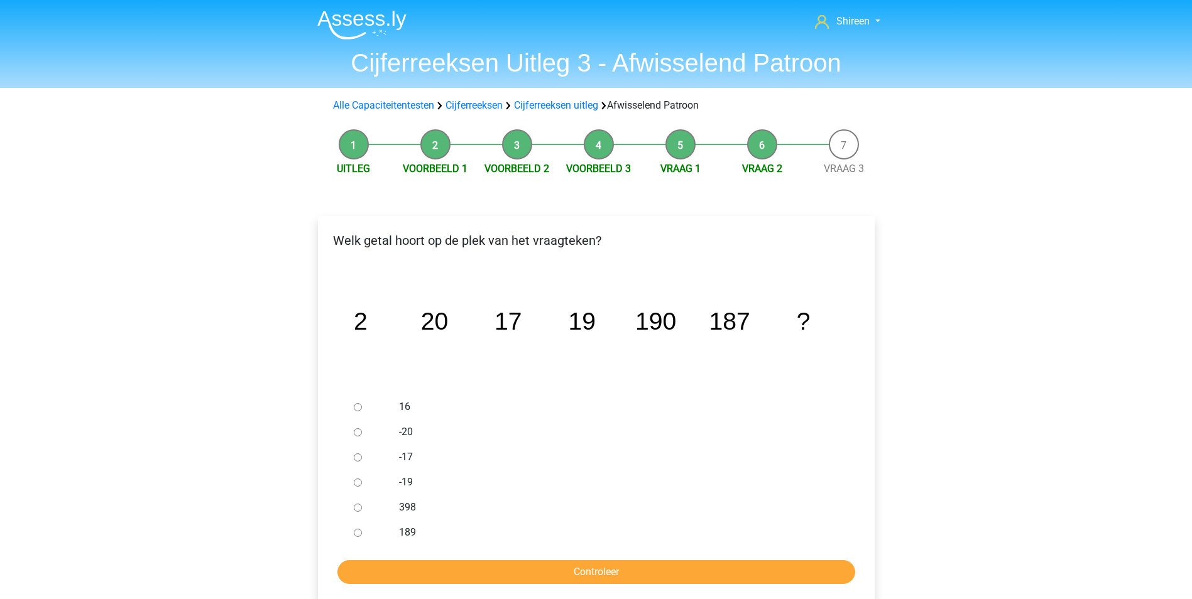
scroll to position [63, 0]
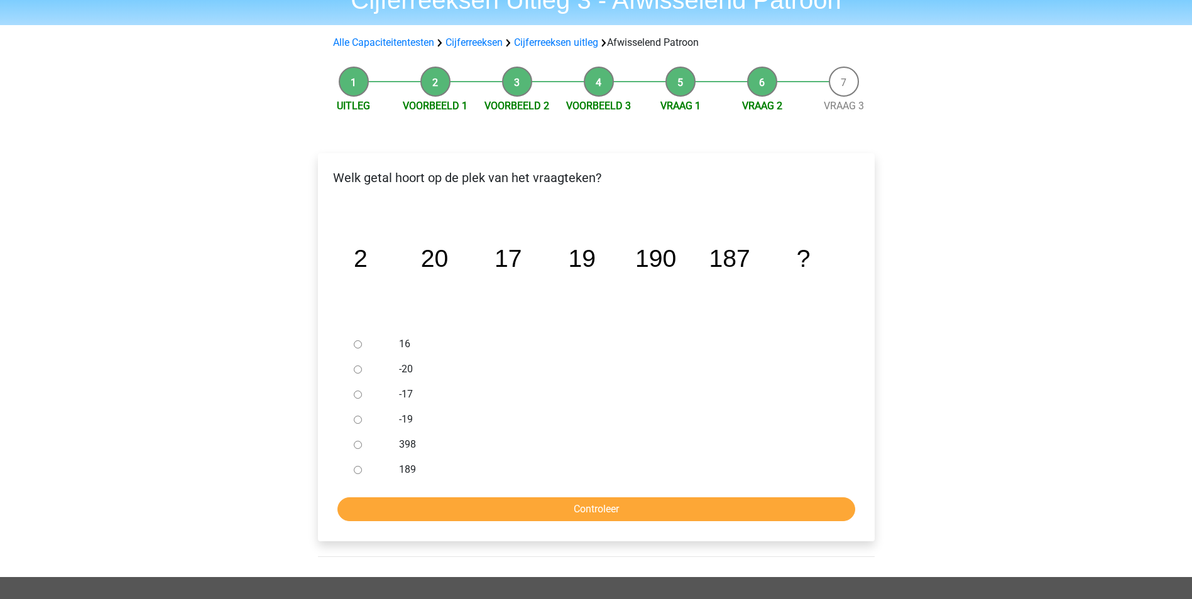
click at [359, 471] on input "189" at bounding box center [358, 470] width 8 height 8
radio input "true"
click at [612, 510] on input "Controleer" at bounding box center [596, 510] width 518 height 24
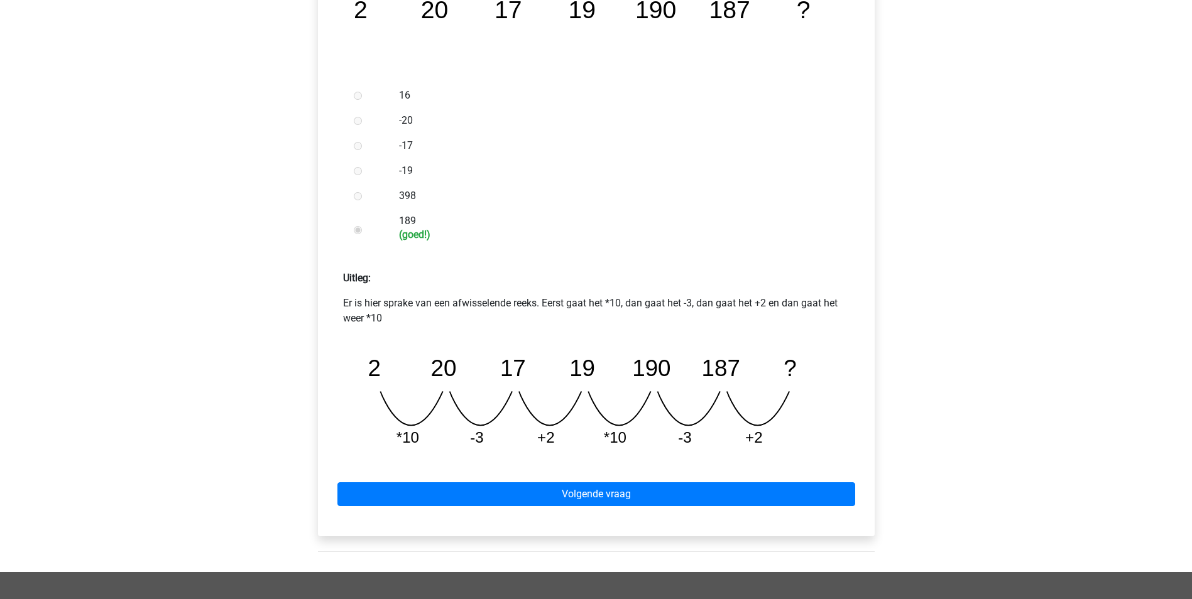
scroll to position [314, 0]
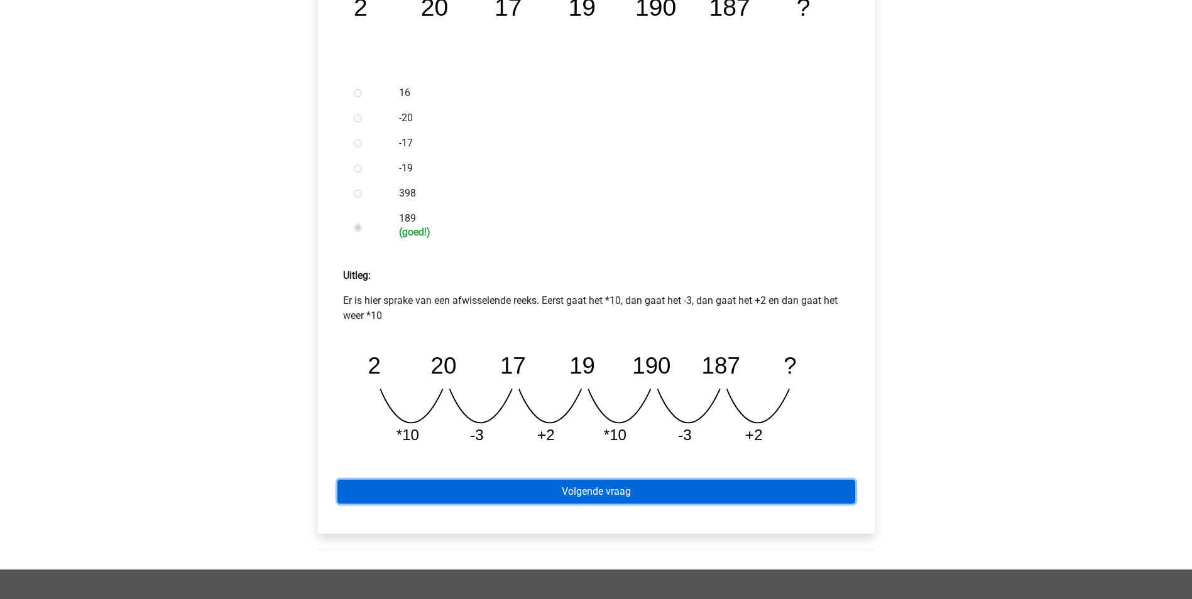
click at [667, 495] on link "Volgende vraag" at bounding box center [596, 492] width 518 height 24
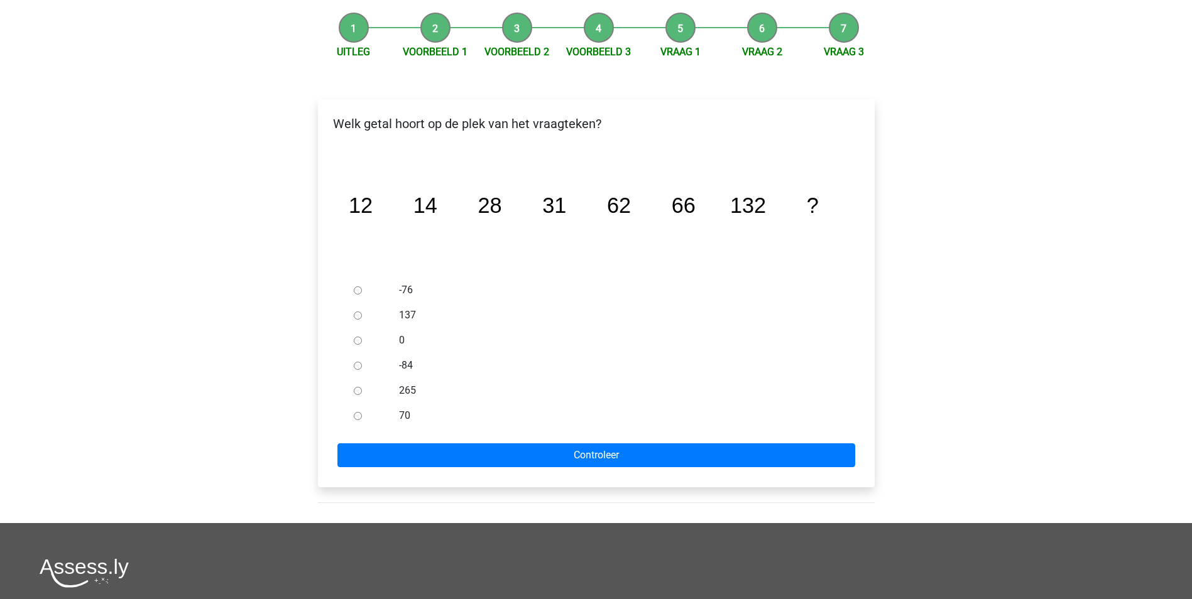
scroll to position [126, 0]
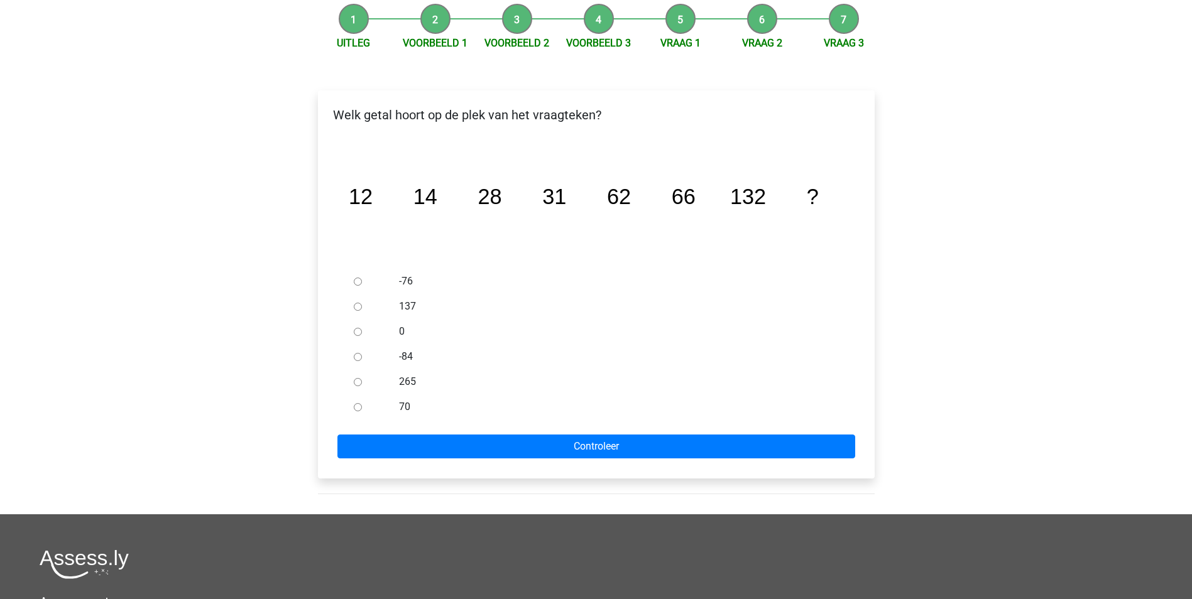
click at [357, 306] on input "137" at bounding box center [358, 307] width 8 height 8
radio input "true"
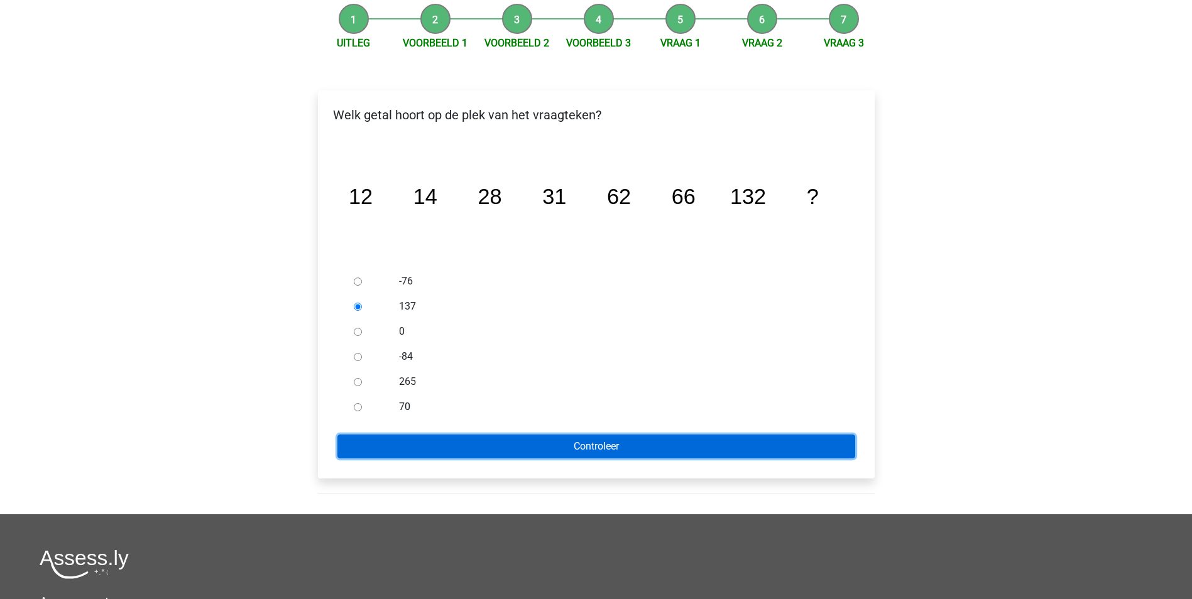
click at [528, 444] on input "Controleer" at bounding box center [596, 447] width 518 height 24
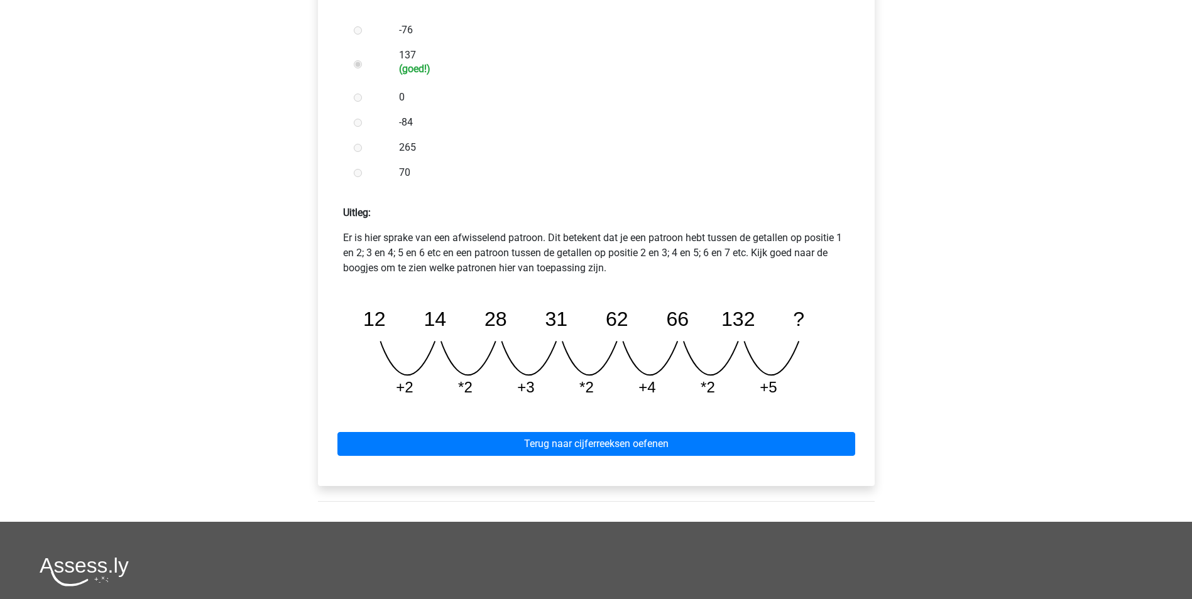
scroll to position [314, 0]
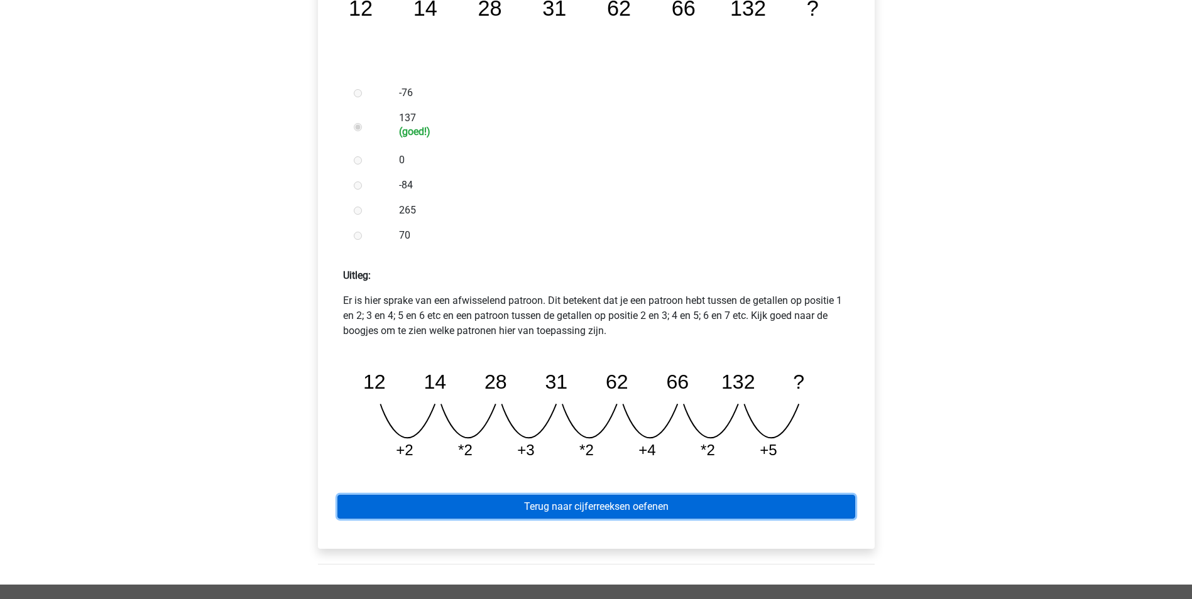
click at [665, 506] on link "Terug naar cijferreeksen oefenen" at bounding box center [596, 507] width 518 height 24
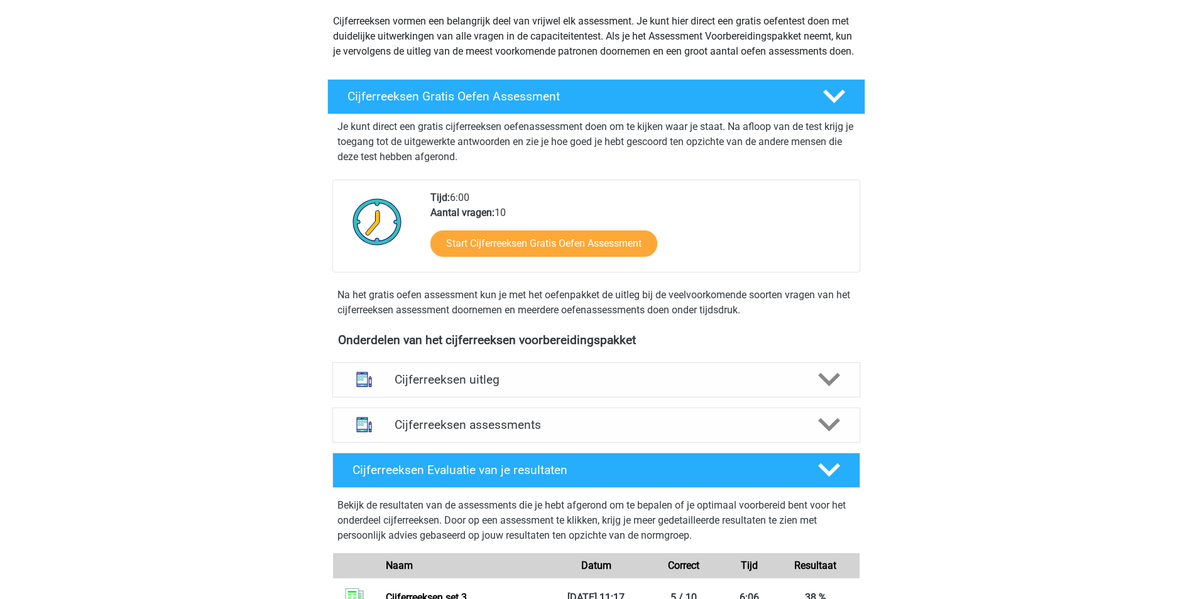
scroll to position [129, 0]
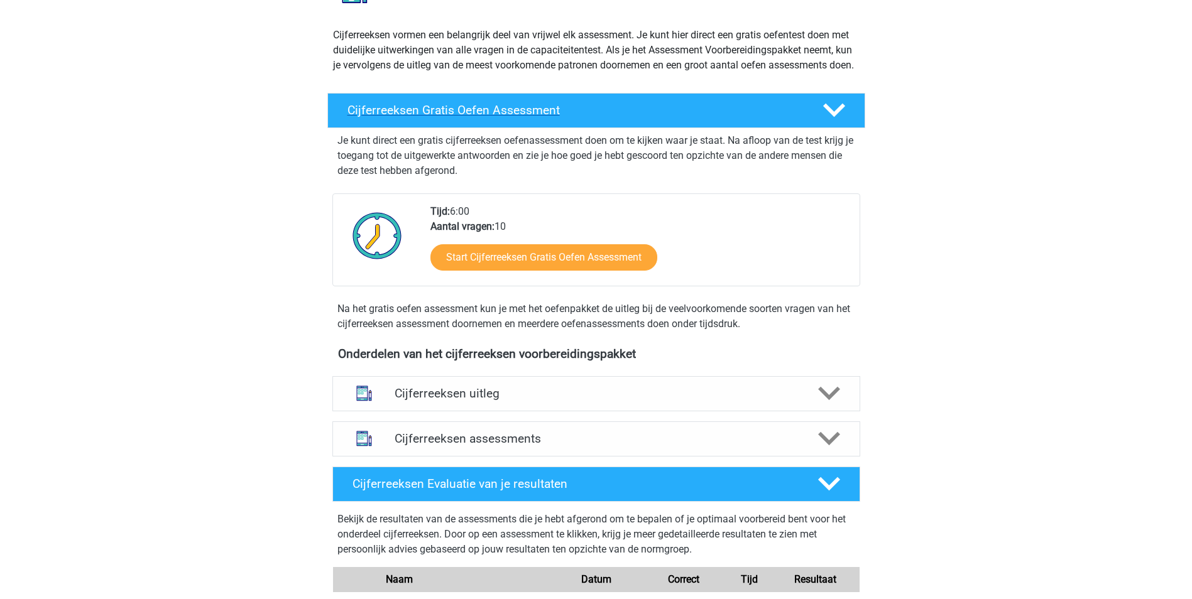
click at [766, 116] on div "Cijferreeksen Gratis Oefen Assessment" at bounding box center [596, 110] width 538 height 35
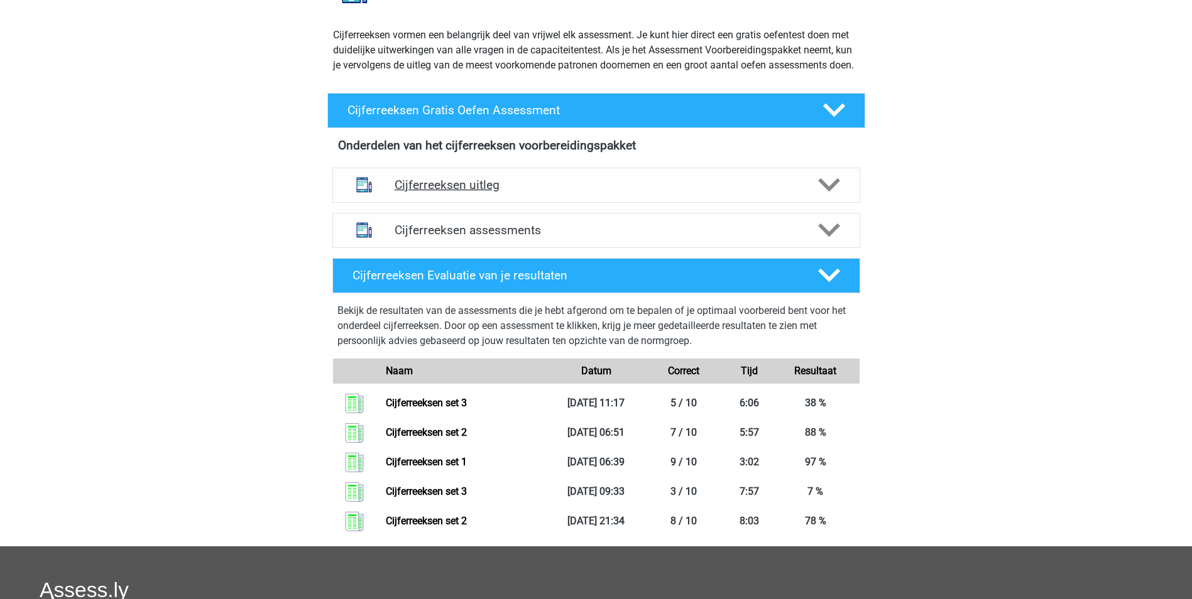
click at [834, 192] on icon at bounding box center [829, 185] width 22 height 22
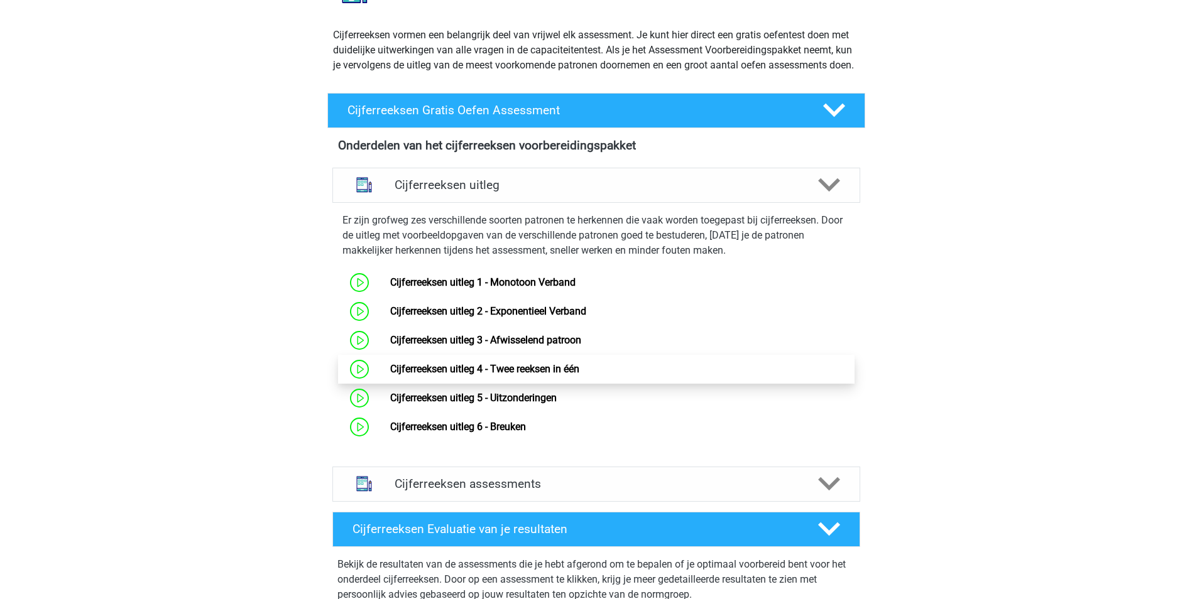
click at [564, 375] on link "Cijferreeksen uitleg 4 - Twee reeksen in één" at bounding box center [484, 369] width 189 height 12
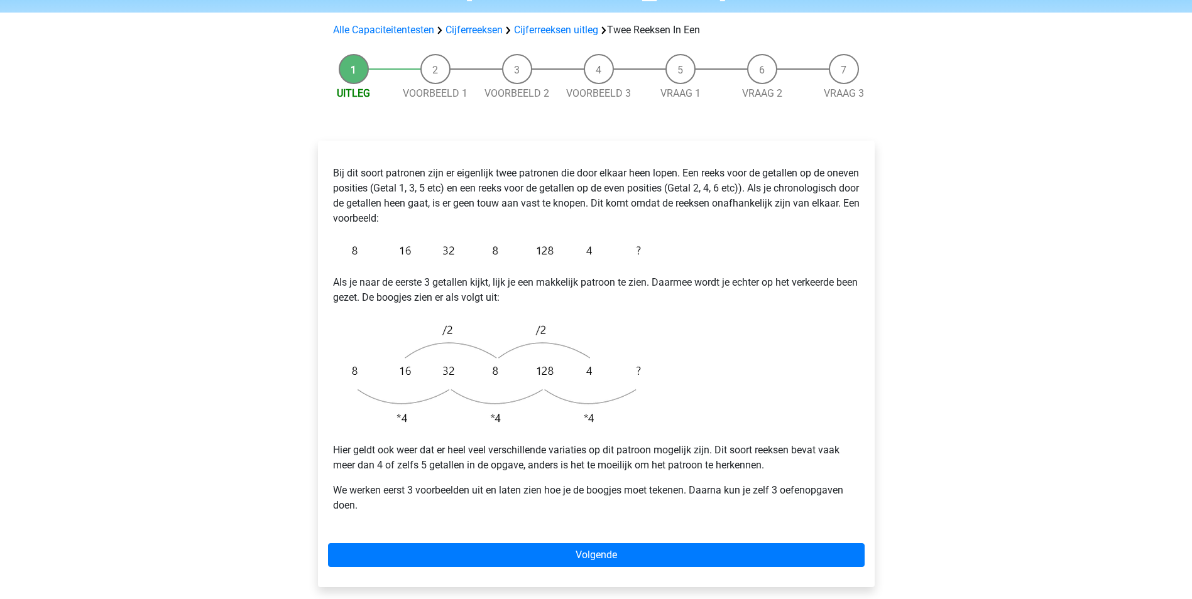
scroll to position [126, 0]
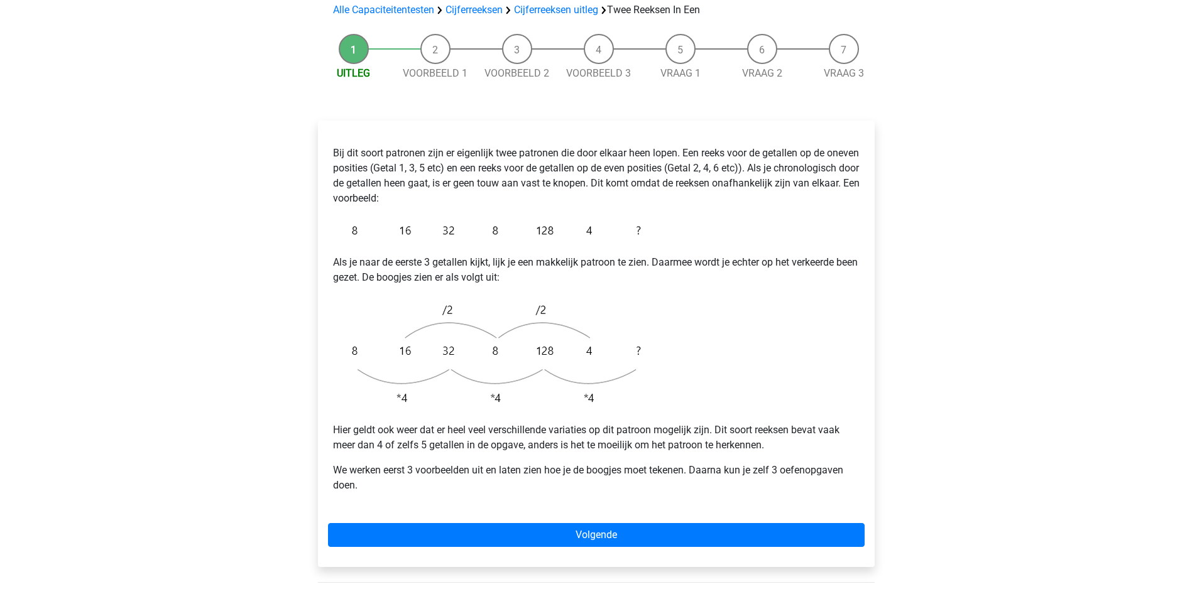
click at [626, 493] on div "Bij dit soort patronen zijn er eigenlijk twee patronen die door elkaar heen lop…" at bounding box center [596, 344] width 557 height 447
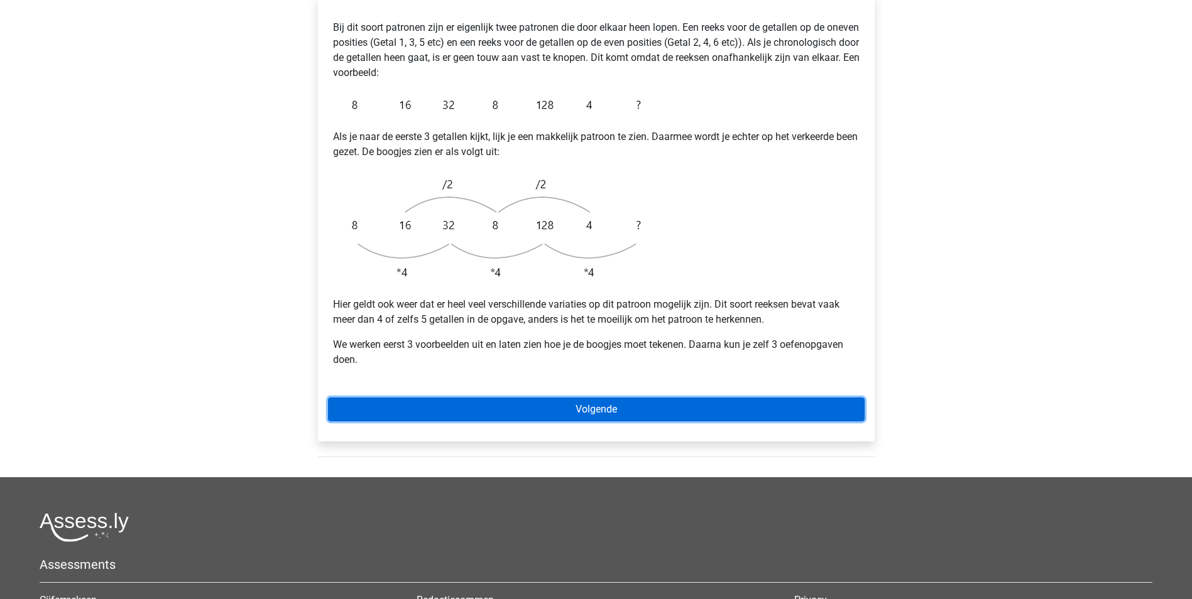
click at [632, 398] on link "Volgende" at bounding box center [596, 410] width 537 height 24
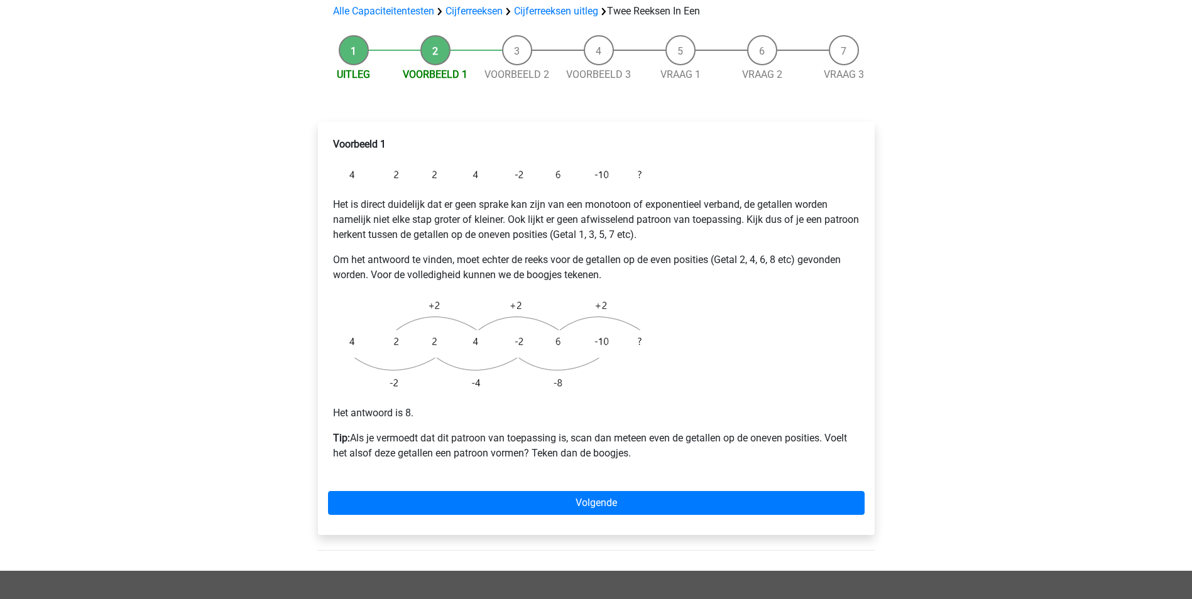
scroll to position [126, 0]
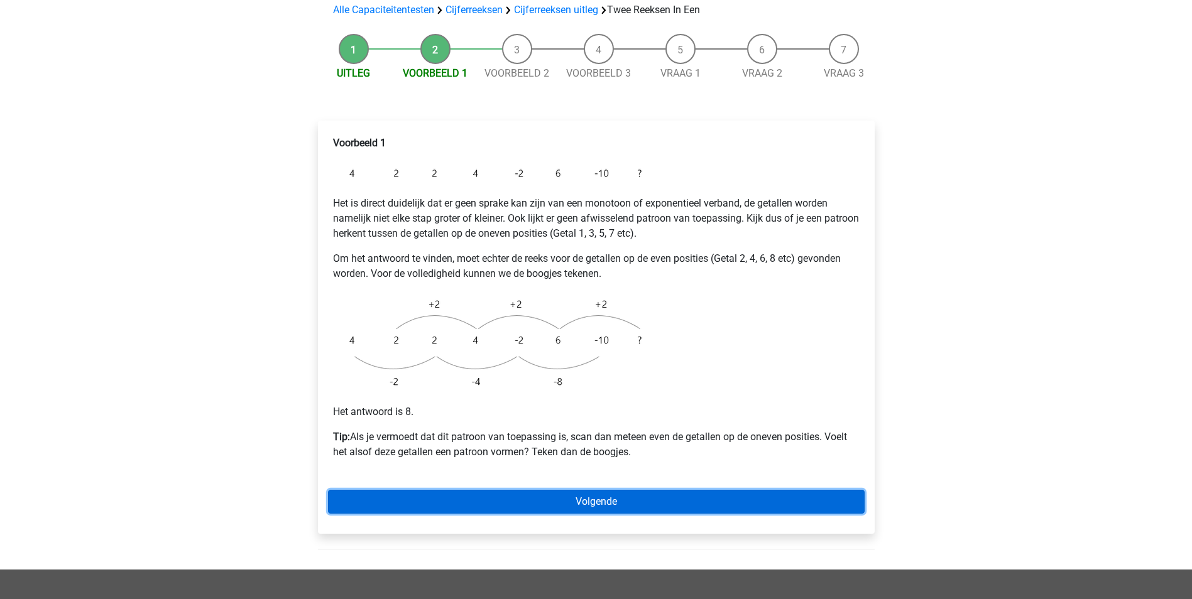
click at [669, 490] on link "Volgende" at bounding box center [596, 502] width 537 height 24
